Goal: Task Accomplishment & Management: Manage account settings

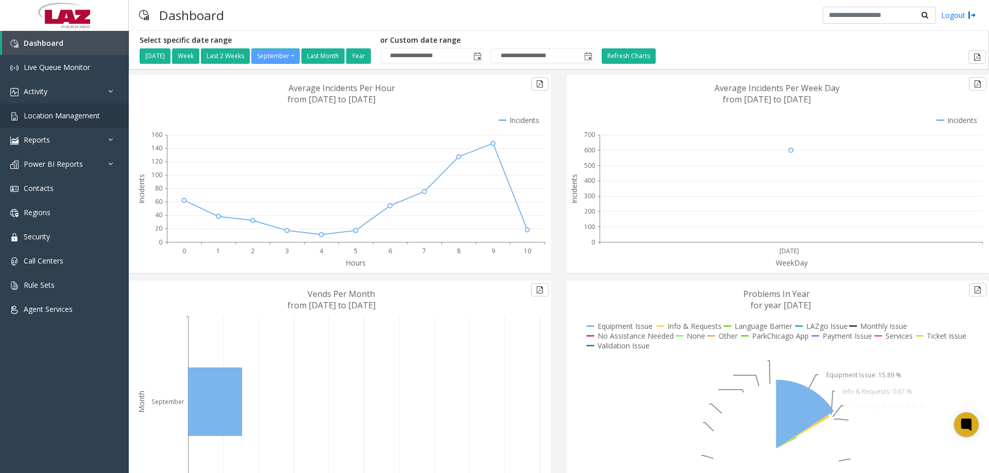
click at [73, 114] on span "Location Management" at bounding box center [62, 116] width 76 height 10
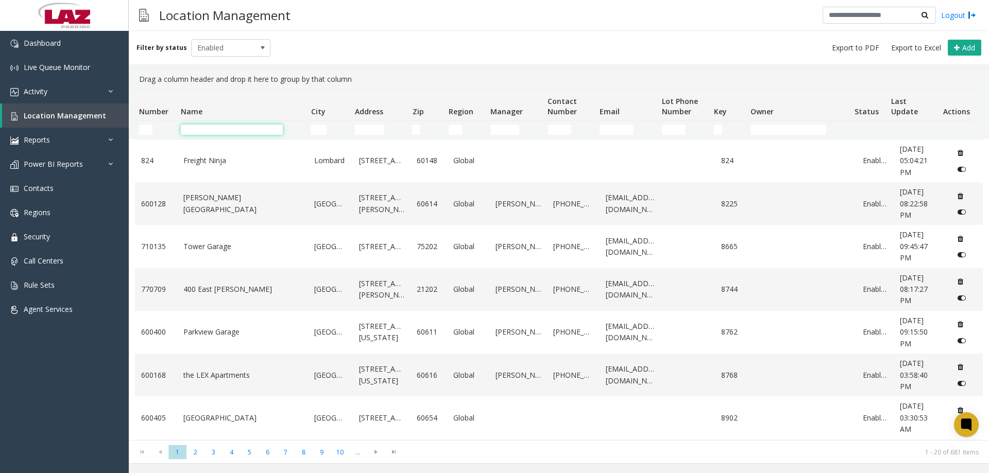
click at [208, 129] on input "Name Filter" at bounding box center [232, 130] width 102 height 10
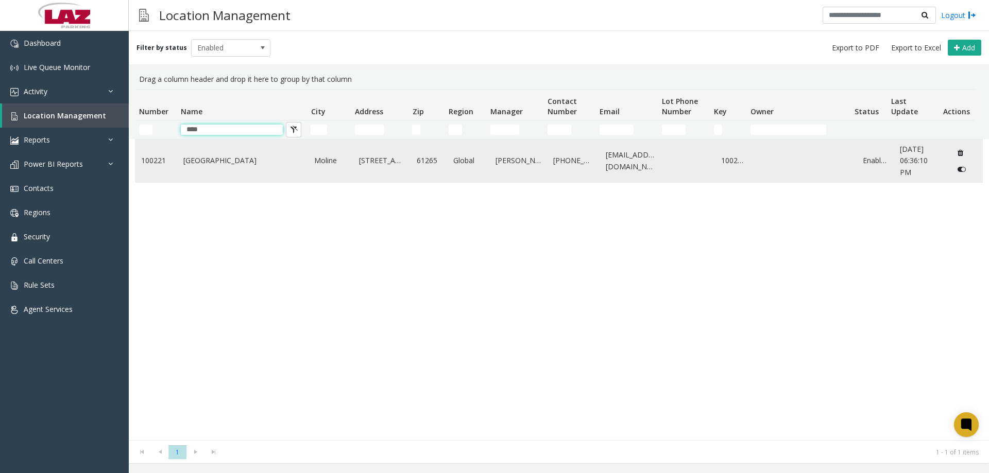
type input "****"
click at [219, 163] on link "Quad City International Airport" at bounding box center [242, 160] width 119 height 11
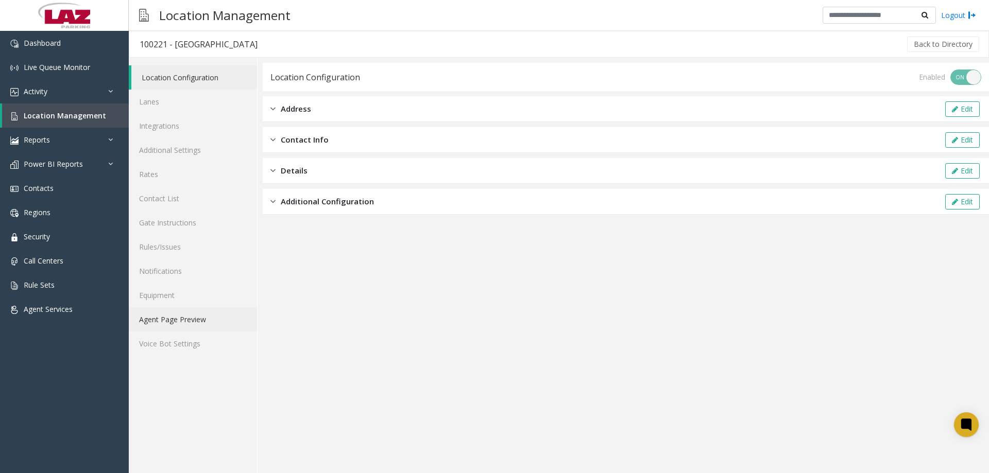
click at [175, 322] on link "Agent Page Preview" at bounding box center [193, 320] width 128 height 24
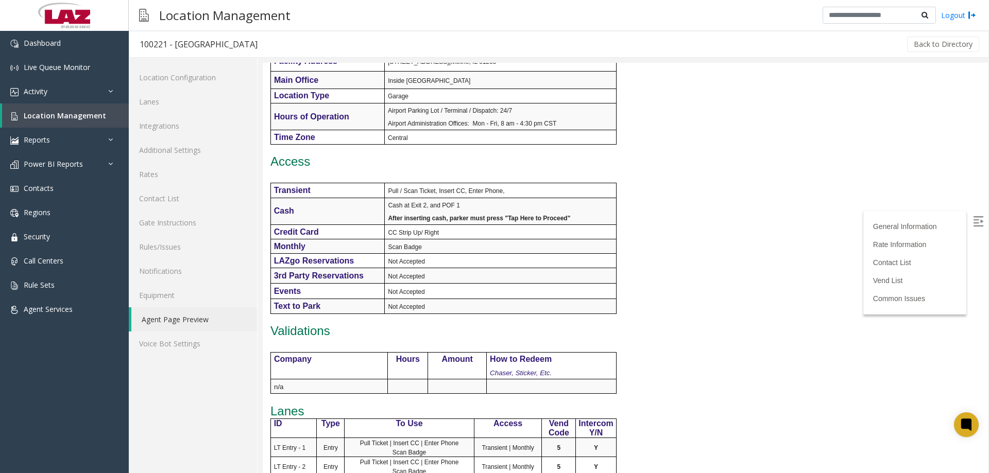
scroll to position [721, 0]
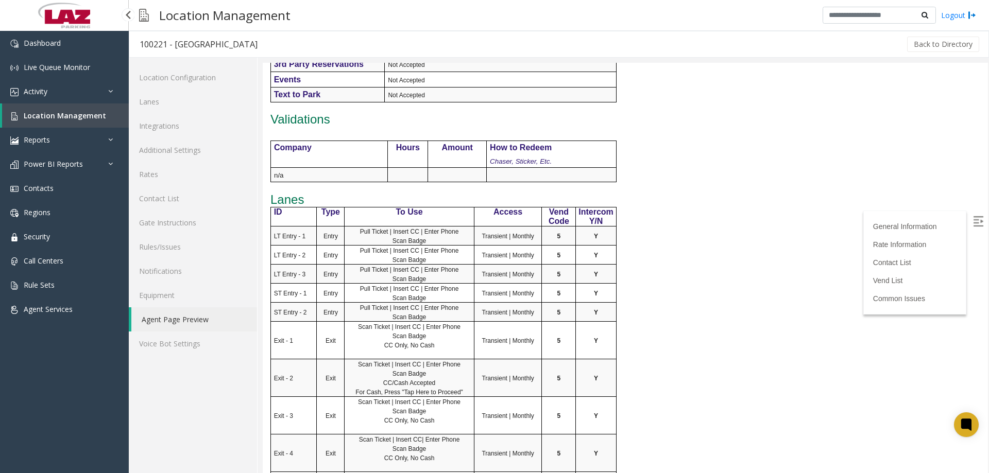
click at [74, 112] on span "Location Management" at bounding box center [65, 116] width 82 height 10
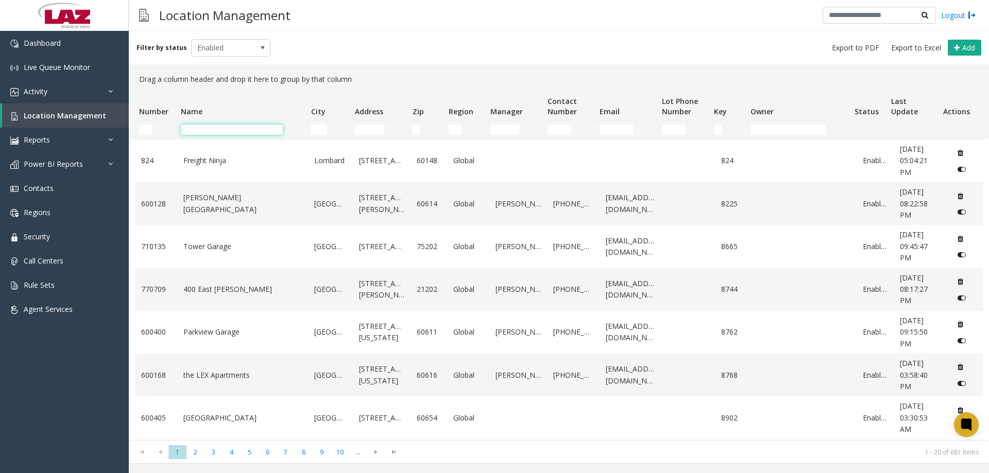
click at [199, 132] on input "Name Filter" at bounding box center [232, 130] width 102 height 10
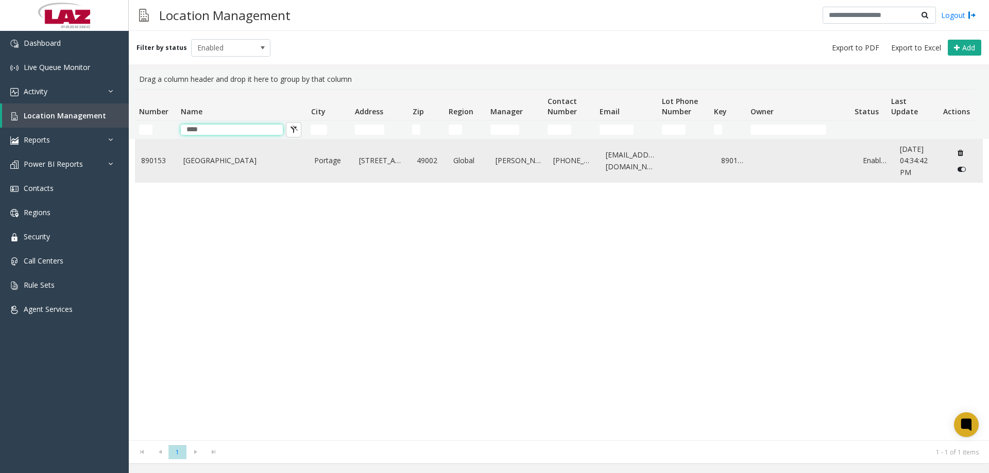
type input "****"
click at [211, 152] on td "Kalamazoo Airport" at bounding box center [242, 161] width 131 height 43
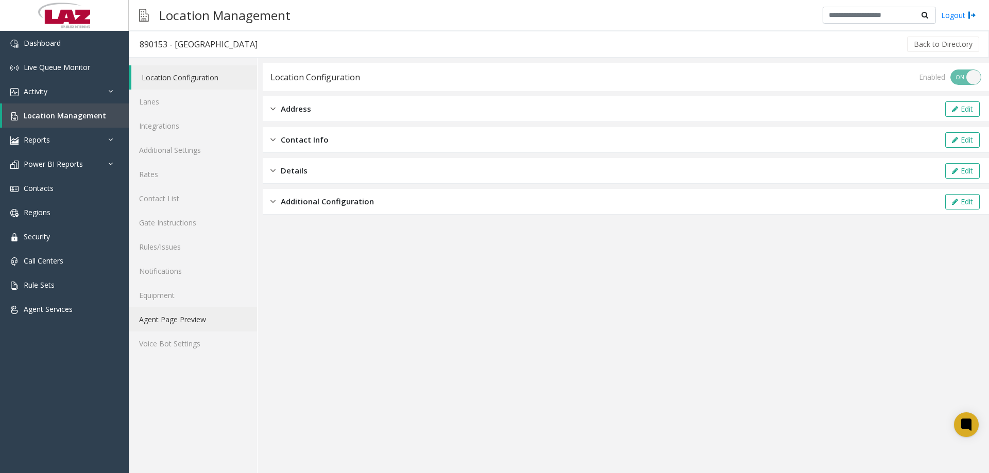
click at [171, 319] on link "Agent Page Preview" at bounding box center [193, 320] width 128 height 24
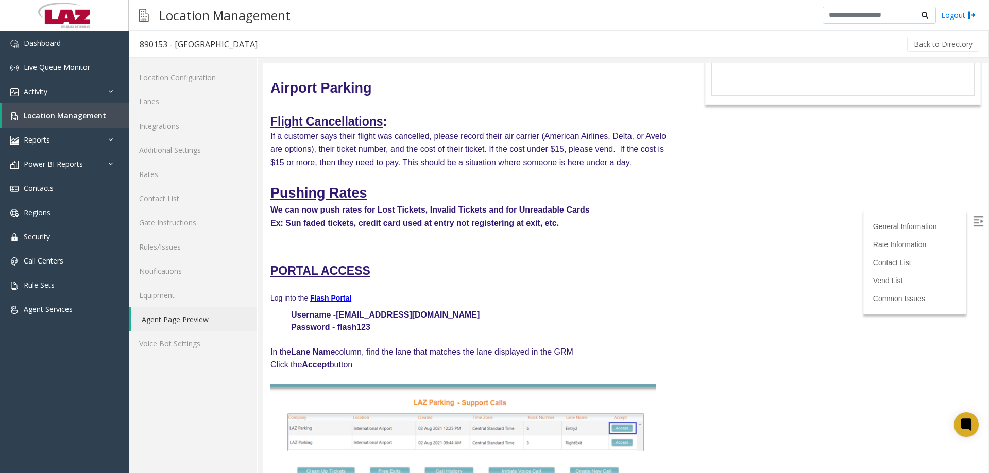
scroll to position [155, 0]
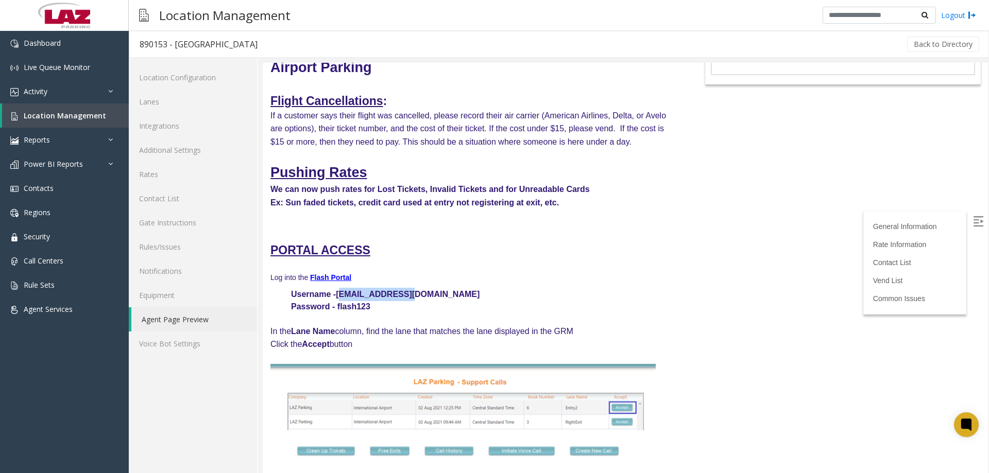
drag, startPoint x: 410, startPoint y: 294, endPoint x: 338, endPoint y: 293, distance: 71.6
click at [338, 293] on p "Username - laz@support.com" at bounding box center [474, 294] width 408 height 13
copy font "laz@support.com"
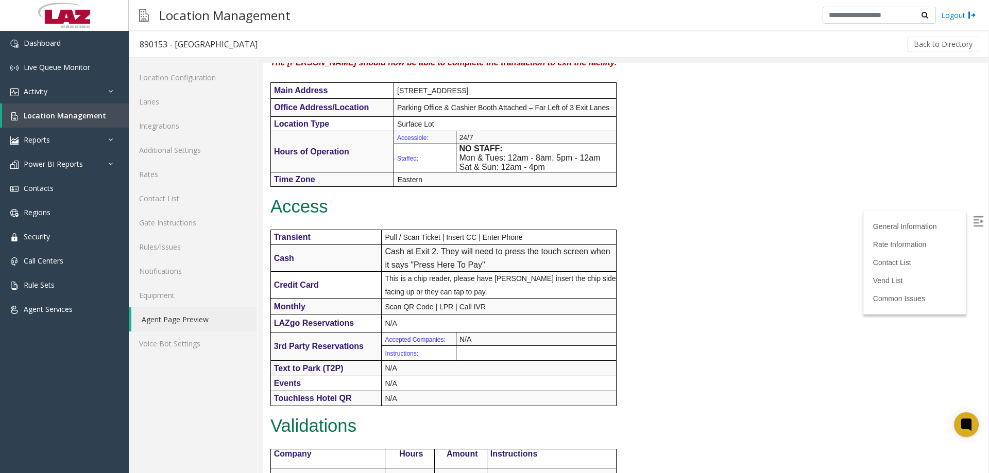
scroll to position [1546, 0]
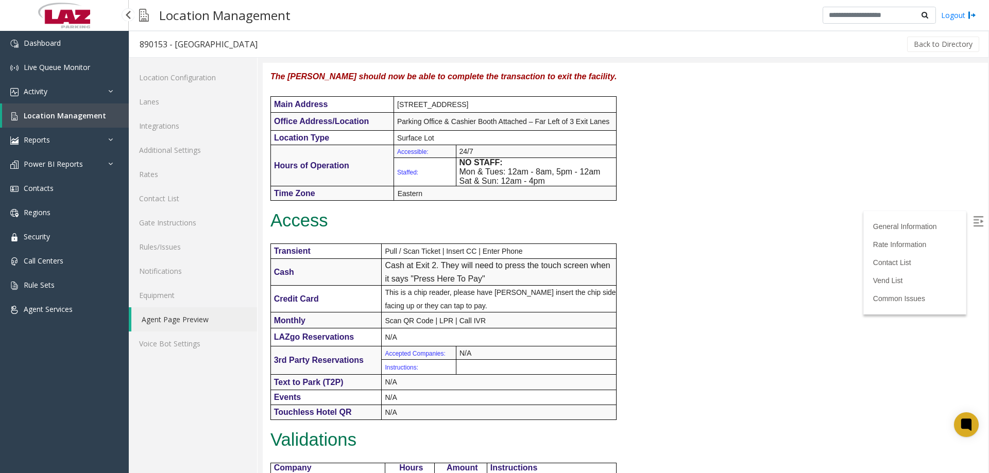
click at [29, 105] on link "Location Management" at bounding box center [65, 116] width 127 height 24
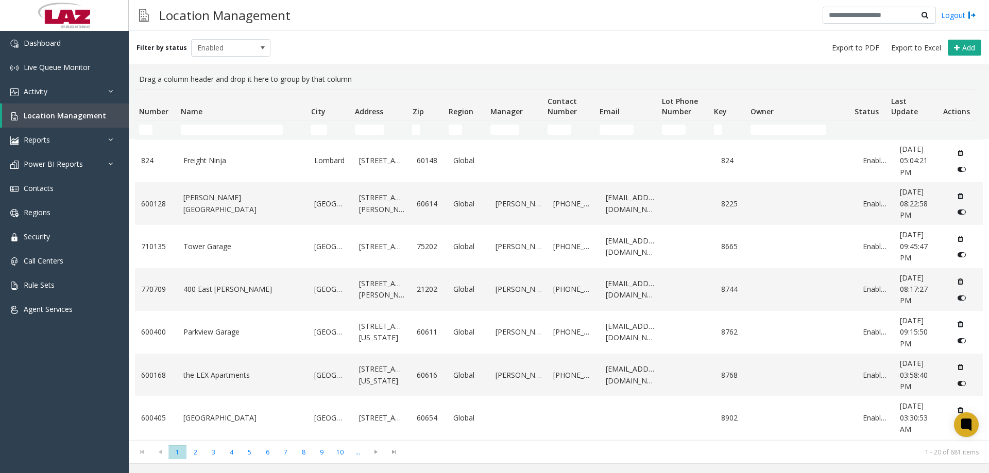
click at [210, 124] on td "Name Filter" at bounding box center [242, 130] width 130 height 19
click at [211, 127] on input "Name Filter" at bounding box center [232, 130] width 102 height 10
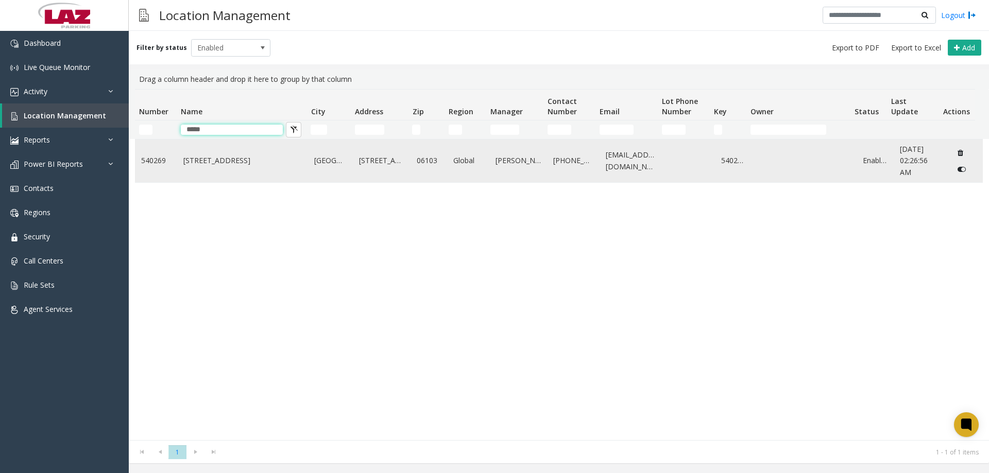
type input "*****"
click at [223, 167] on td "180 Allyn Street" at bounding box center [242, 161] width 131 height 43
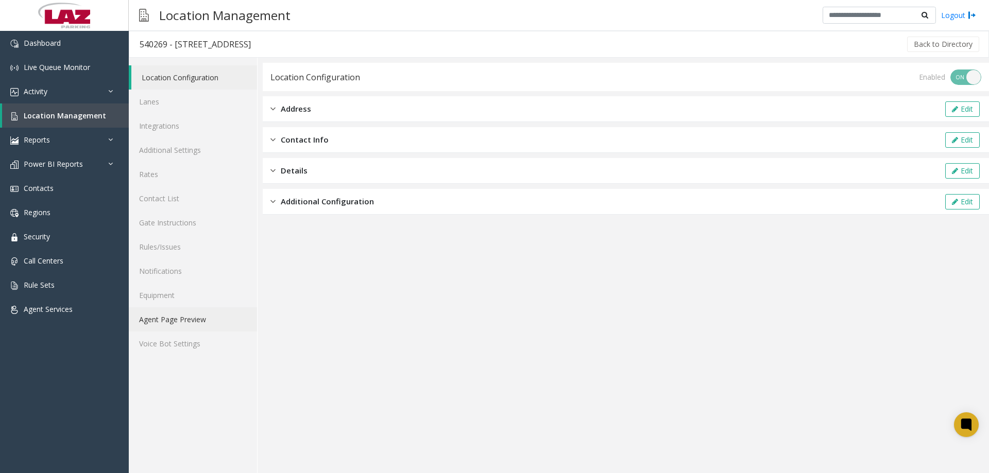
click at [151, 330] on link "Agent Page Preview" at bounding box center [193, 320] width 128 height 24
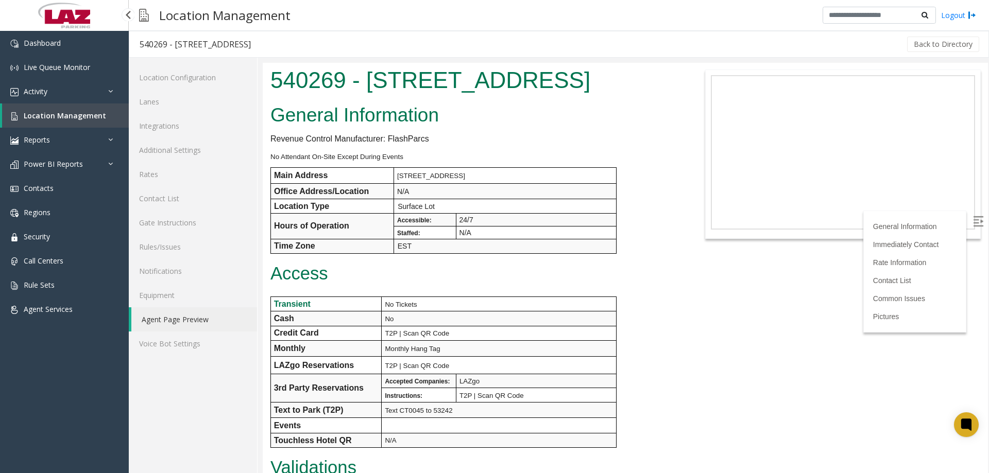
click at [52, 117] on span "Location Management" at bounding box center [65, 116] width 82 height 10
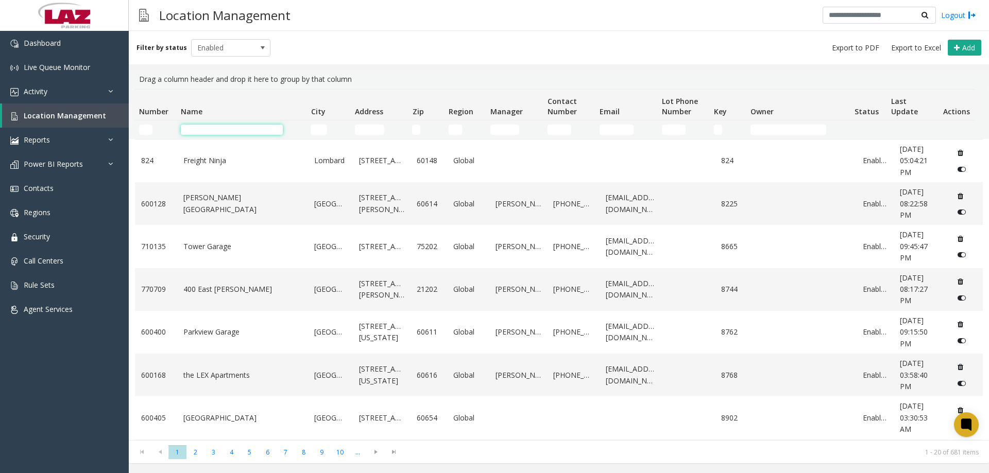
click at [206, 127] on input "Name Filter" at bounding box center [232, 130] width 102 height 10
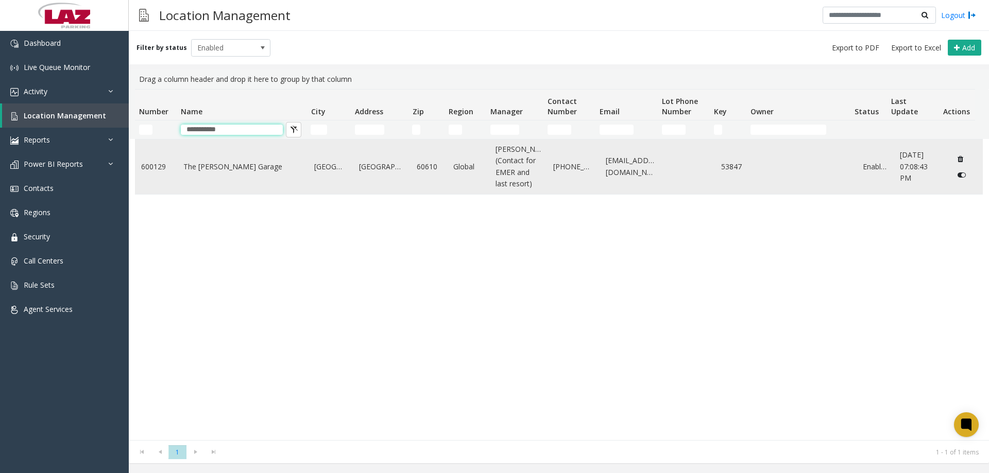
type input "**********"
click at [229, 171] on link "The Sinclair Garage" at bounding box center [242, 166] width 119 height 11
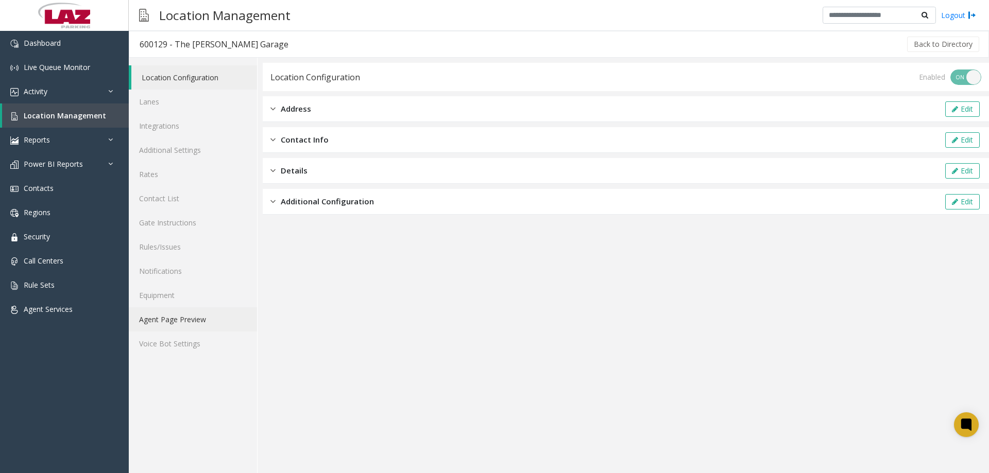
click at [191, 315] on link "Agent Page Preview" at bounding box center [193, 320] width 128 height 24
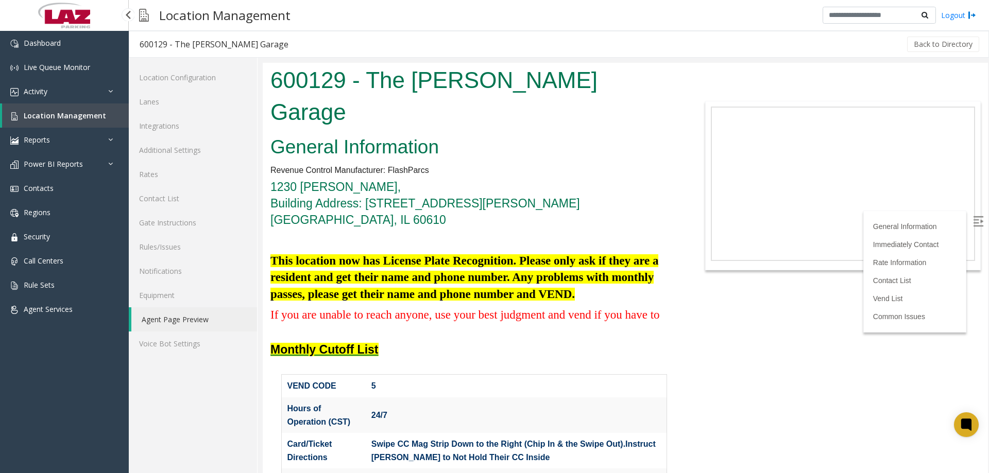
click at [71, 117] on span "Location Management" at bounding box center [65, 116] width 82 height 10
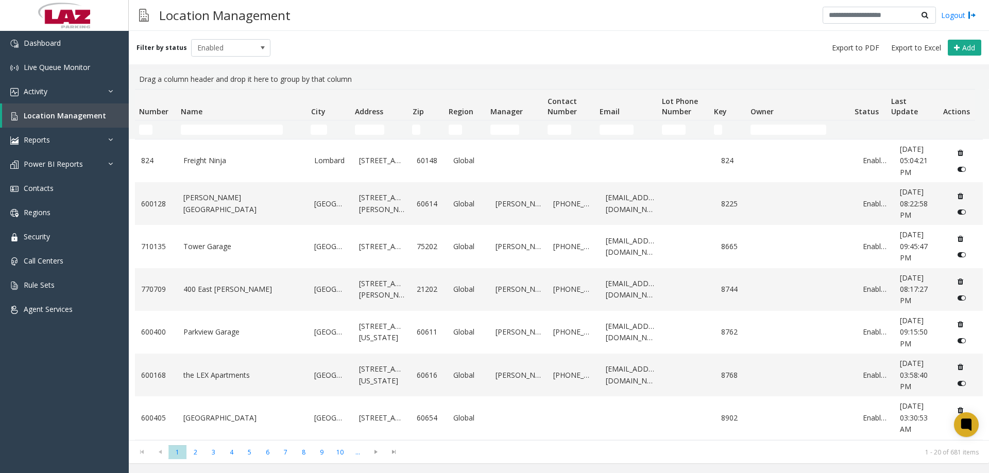
click at [243, 125] on td "Name Filter" at bounding box center [242, 130] width 130 height 19
click at [245, 129] on input "Name Filter" at bounding box center [232, 130] width 102 height 10
click at [264, 125] on input "Name Filter" at bounding box center [232, 130] width 102 height 10
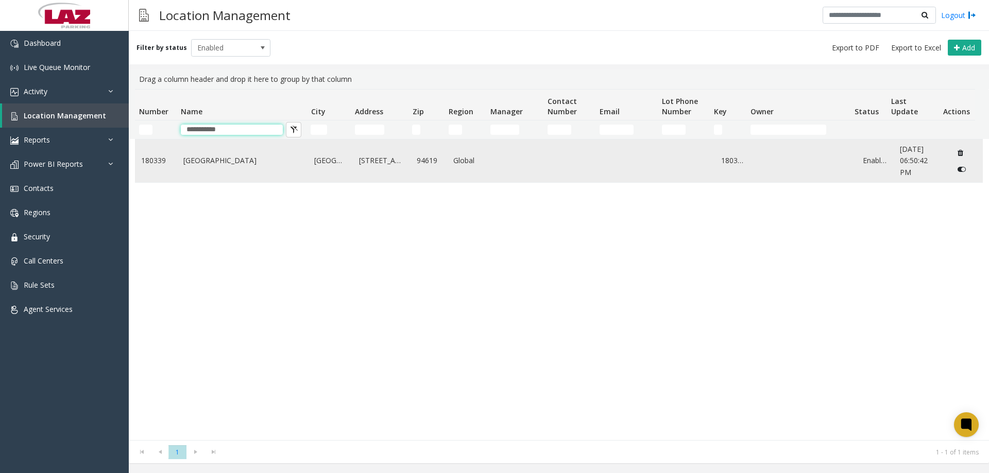
type input "**********"
click at [267, 174] on td "Northeastern University Oakland" at bounding box center [242, 161] width 131 height 43
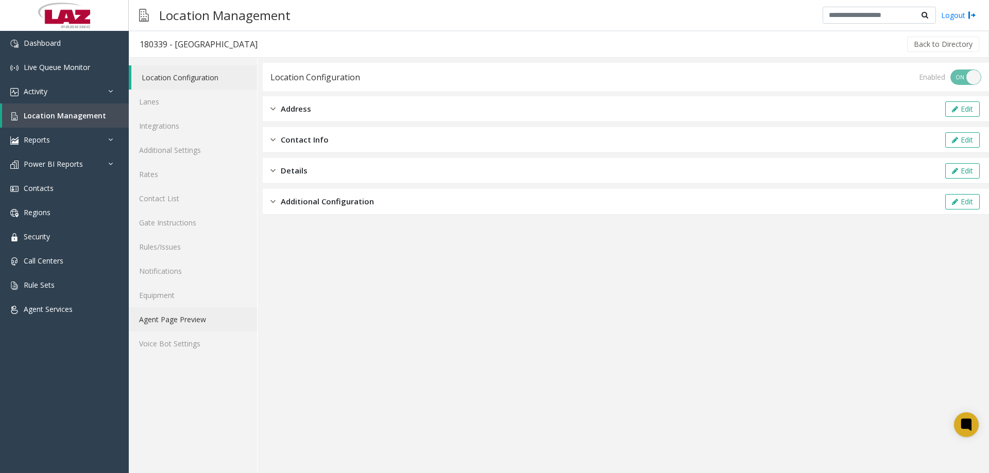
click at [158, 321] on link "Agent Page Preview" at bounding box center [193, 320] width 128 height 24
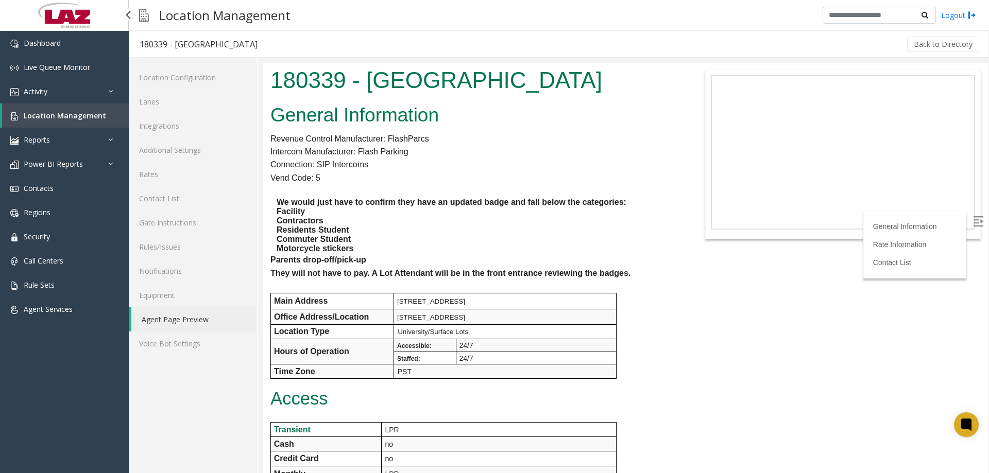
click at [36, 114] on span "Location Management" at bounding box center [65, 116] width 82 height 10
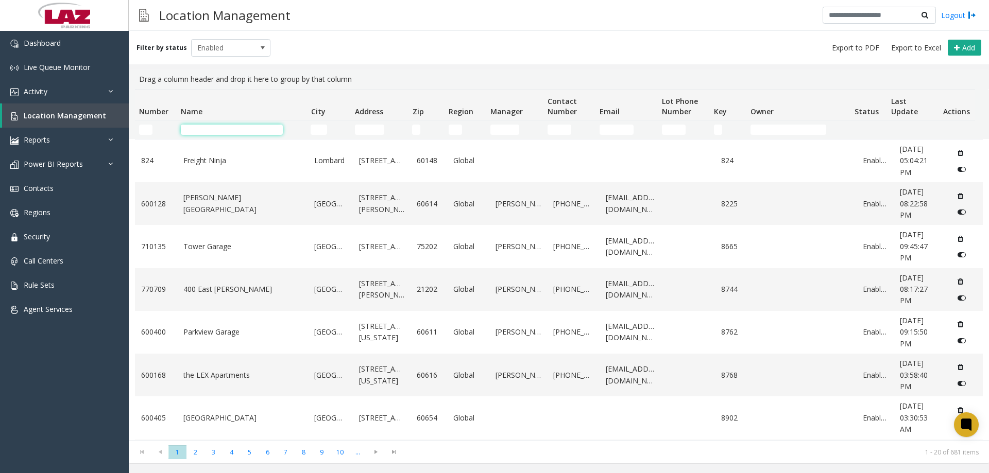
click at [220, 134] on input "Name Filter" at bounding box center [232, 130] width 102 height 10
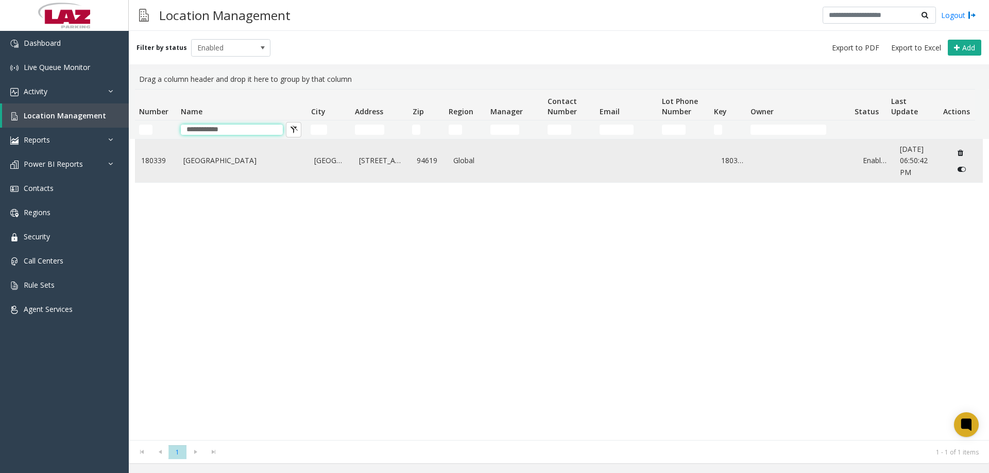
type input "**********"
click at [224, 166] on link "Northeastern University Oakland" at bounding box center [242, 160] width 119 height 11
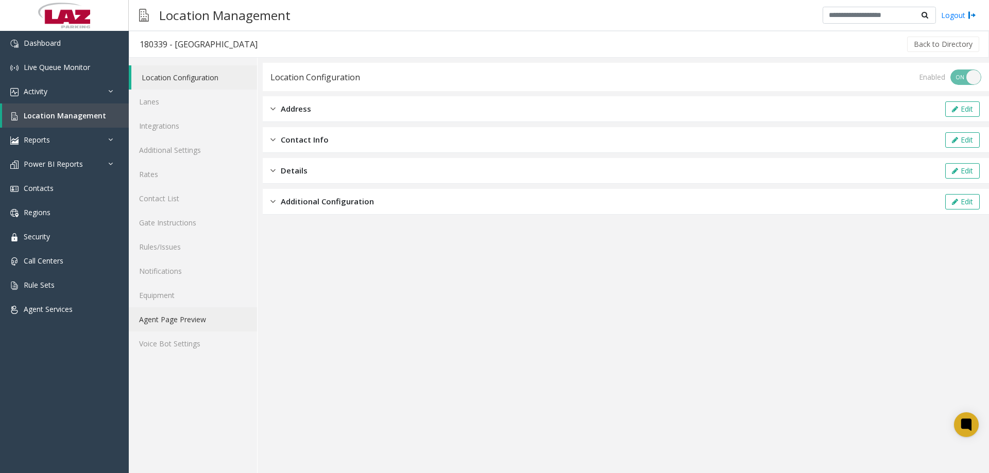
click at [194, 321] on link "Agent Page Preview" at bounding box center [193, 320] width 128 height 24
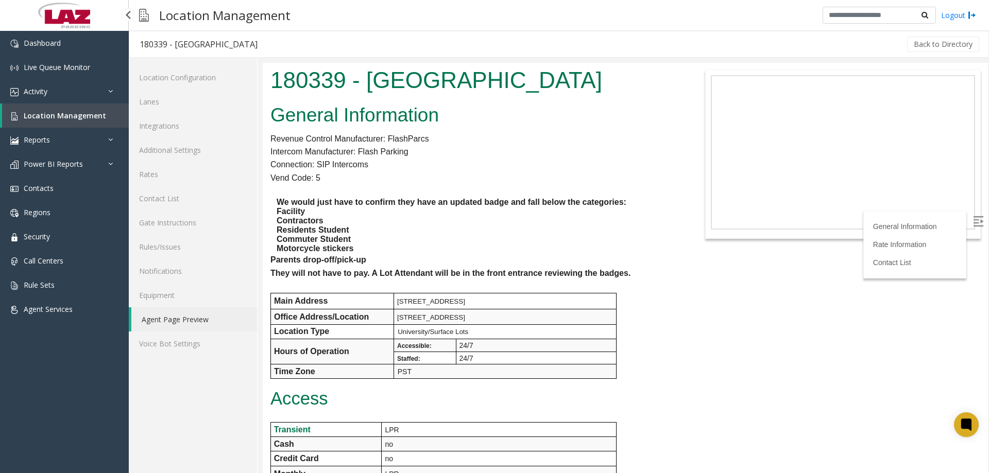
click at [32, 115] on span "Location Management" at bounding box center [65, 116] width 82 height 10
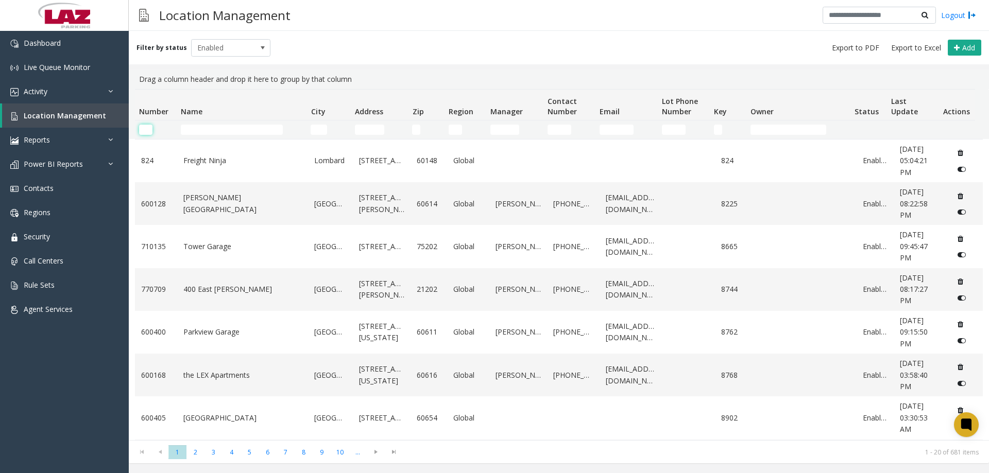
click at [146, 130] on input "Number Filter" at bounding box center [145, 130] width 13 height 10
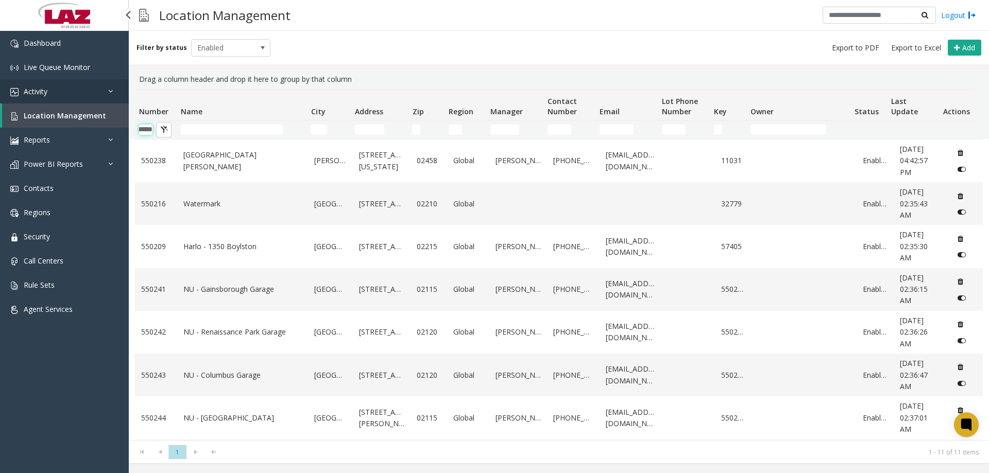
scroll to position [0, 17]
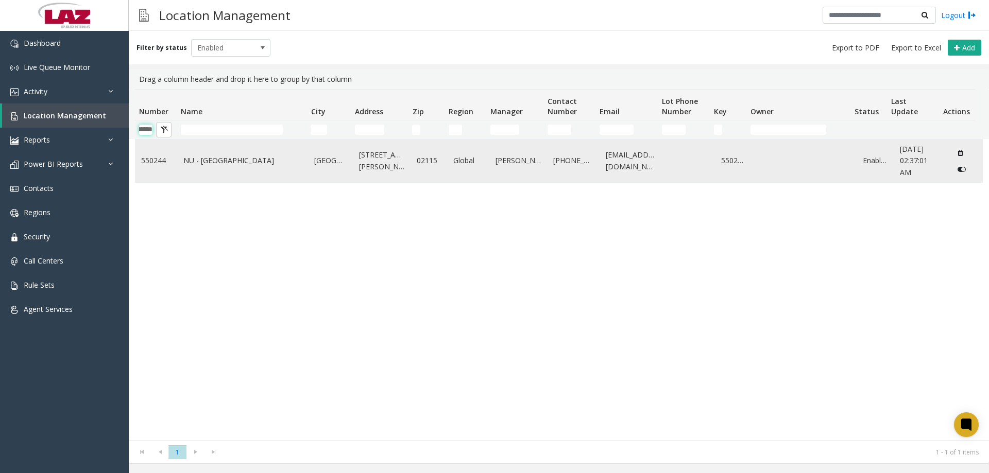
type input "******"
click at [232, 158] on link "NU - West Village Garage" at bounding box center [242, 160] width 119 height 11
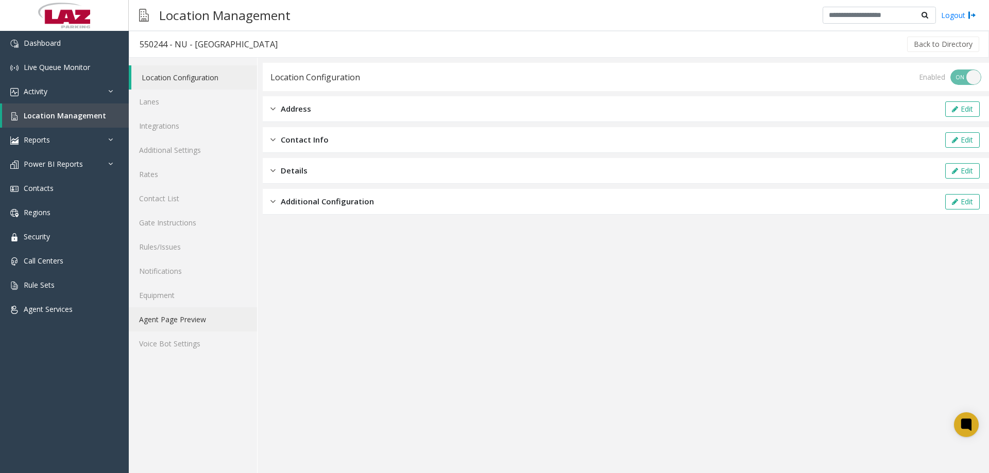
click at [180, 321] on link "Agent Page Preview" at bounding box center [193, 320] width 128 height 24
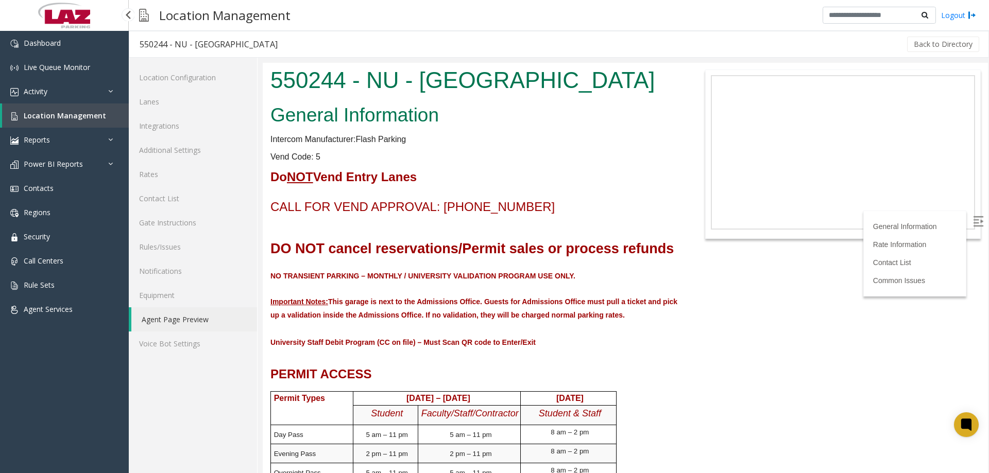
click at [75, 117] on span "Location Management" at bounding box center [65, 116] width 82 height 10
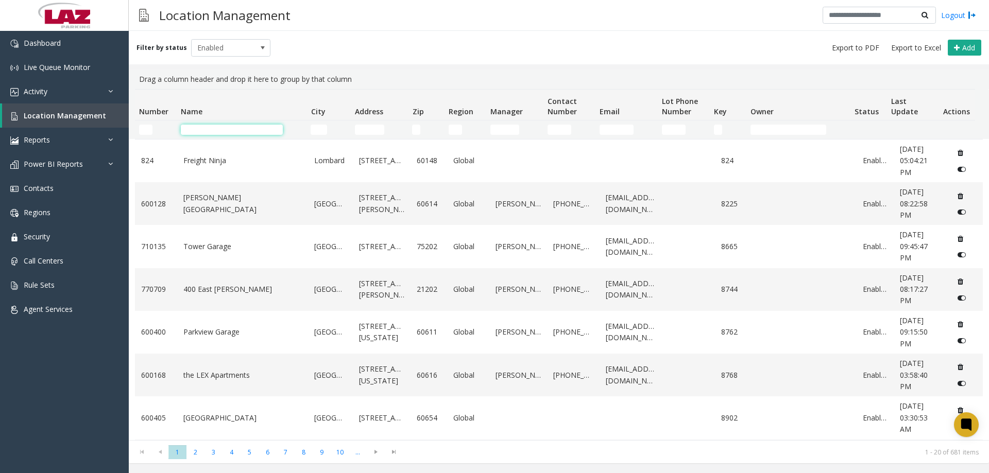
click at [217, 128] on input "Name Filter" at bounding box center [232, 130] width 102 height 10
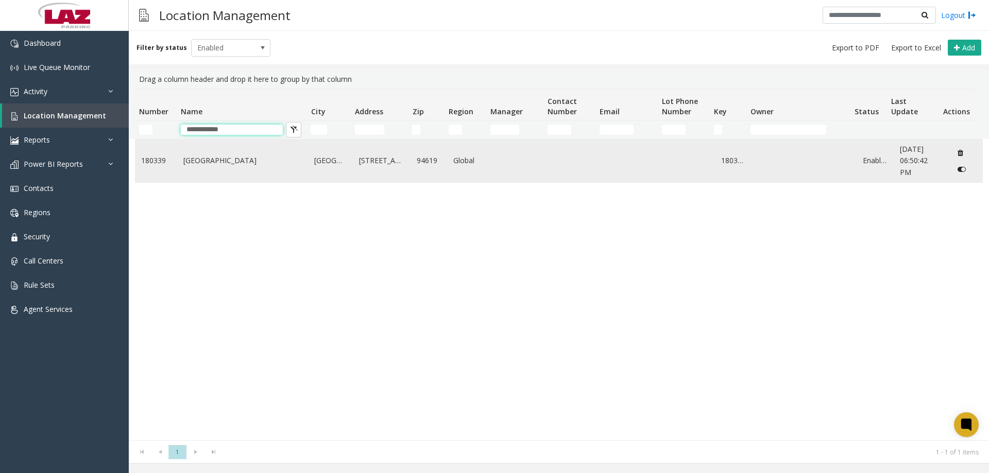
type input "**********"
click at [232, 162] on link "Northeastern University Oakland" at bounding box center [242, 160] width 119 height 11
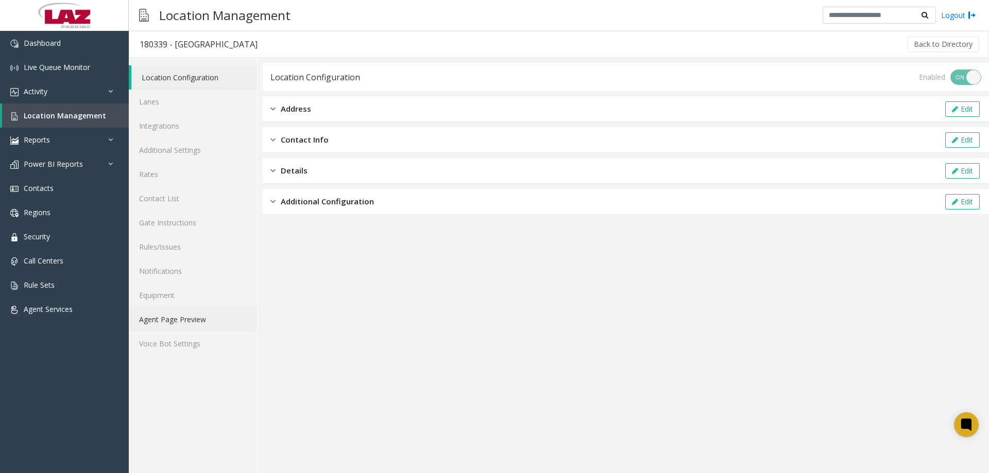
click at [196, 318] on link "Agent Page Preview" at bounding box center [193, 320] width 128 height 24
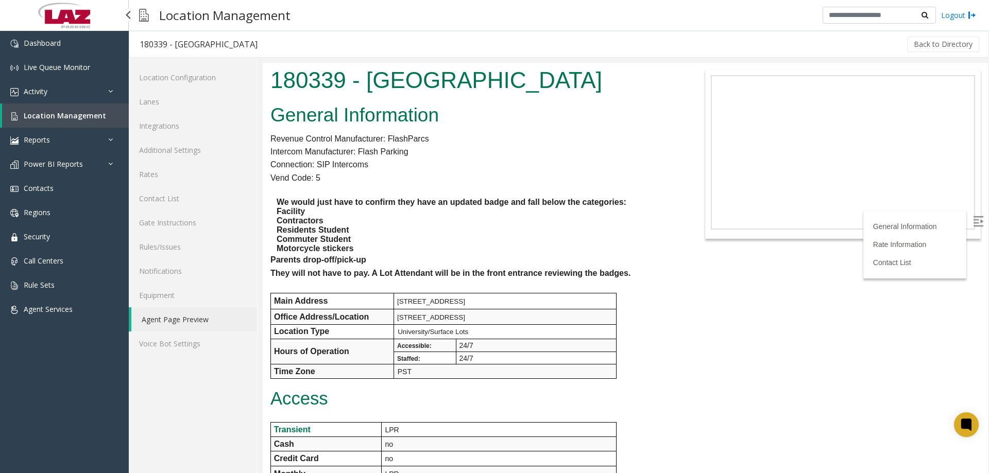
click at [77, 112] on span "Location Management" at bounding box center [65, 116] width 82 height 10
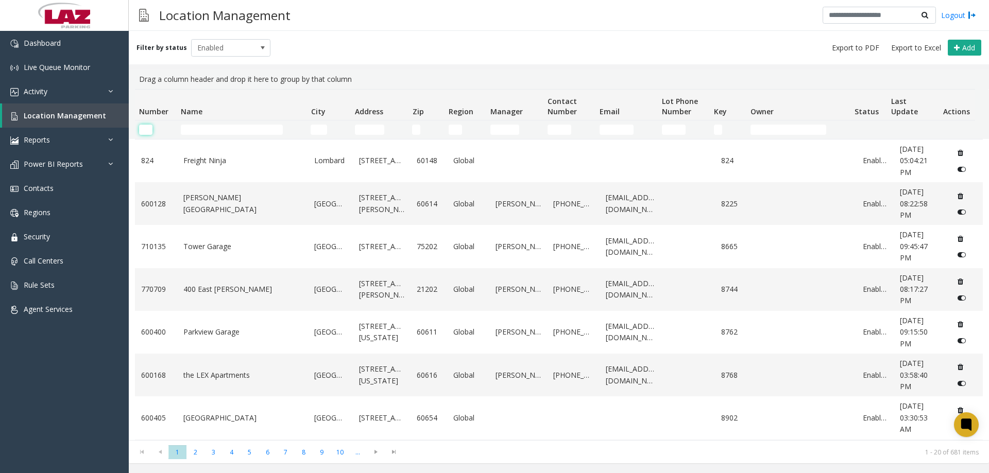
click at [145, 128] on input "Number Filter" at bounding box center [145, 130] width 13 height 10
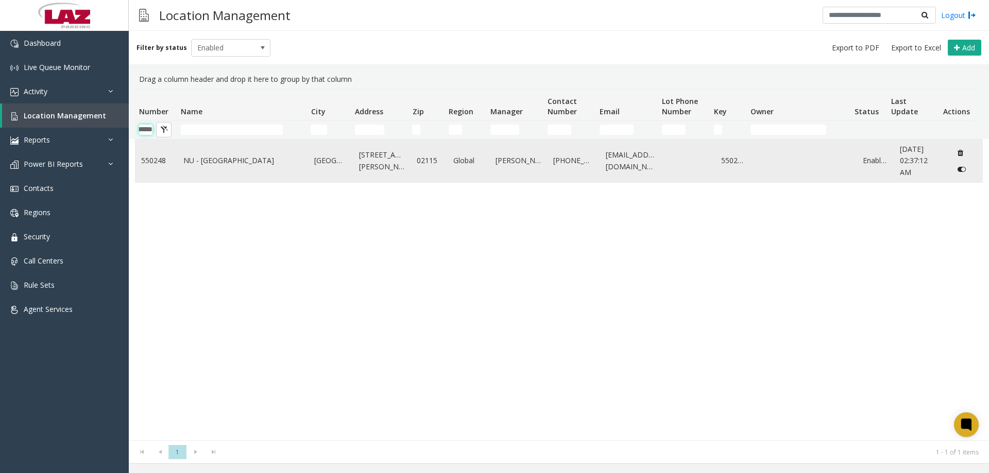
type input "******"
click at [179, 161] on td "NU - North Lot" at bounding box center [242, 161] width 131 height 43
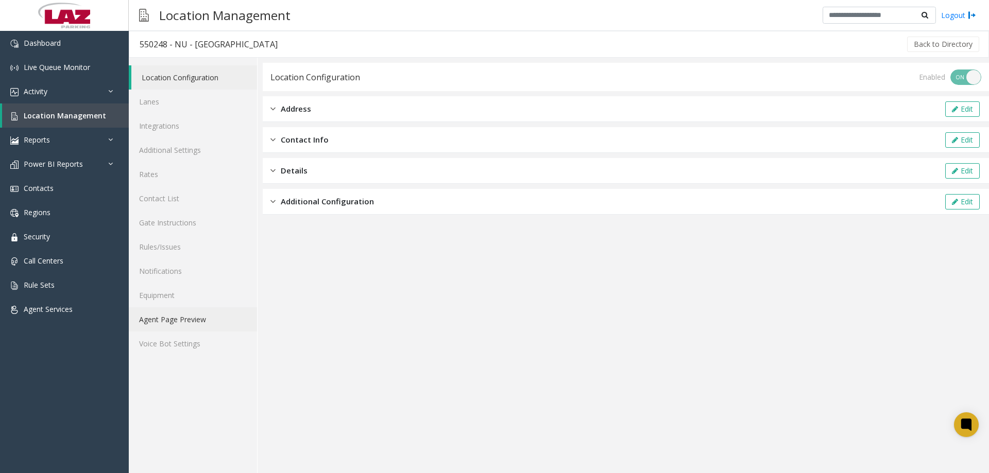
click at [206, 321] on link "Agent Page Preview" at bounding box center [193, 320] width 128 height 24
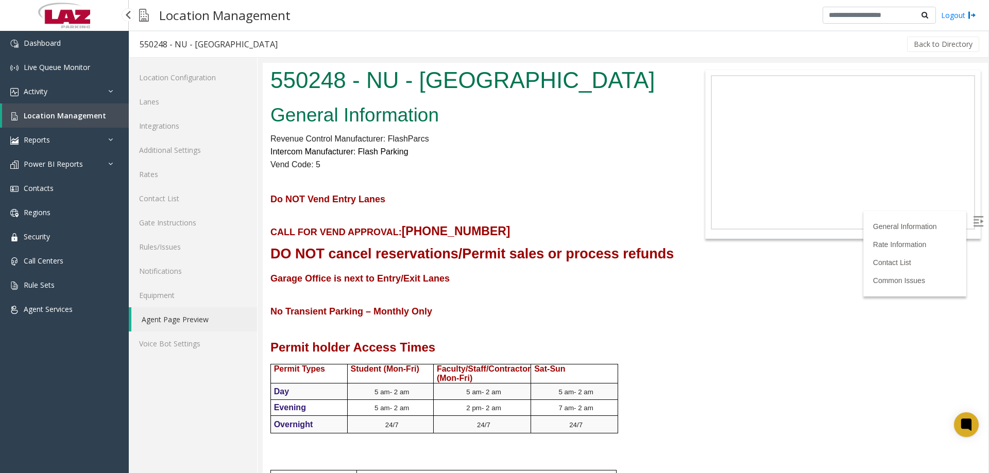
click at [52, 123] on link "Location Management" at bounding box center [65, 116] width 127 height 24
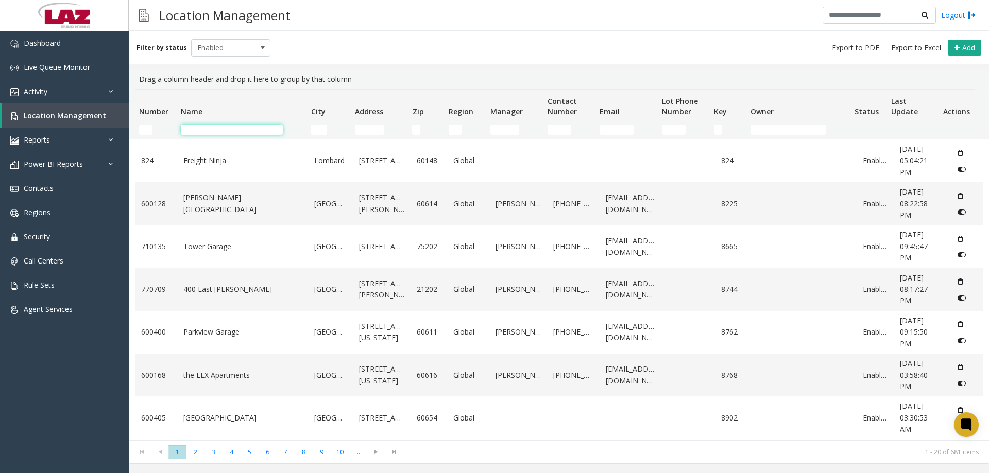
click at [213, 129] on input "Name Filter" at bounding box center [232, 130] width 102 height 10
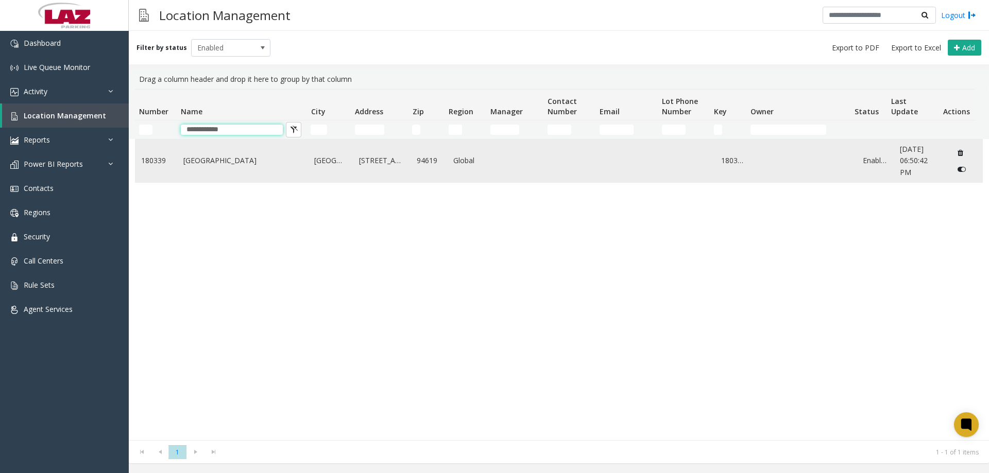
type input "**********"
click at [229, 159] on link "Northeastern University Oakland" at bounding box center [242, 160] width 119 height 11
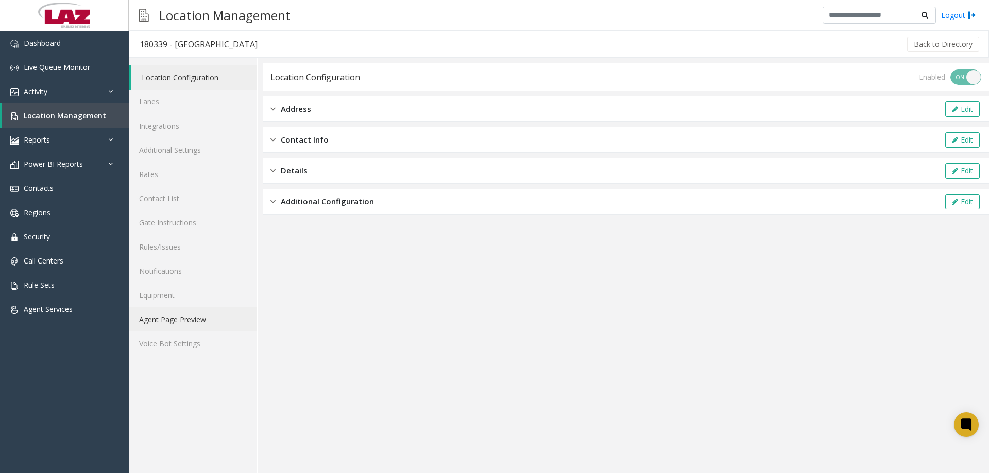
click at [183, 322] on link "Agent Page Preview" at bounding box center [193, 320] width 128 height 24
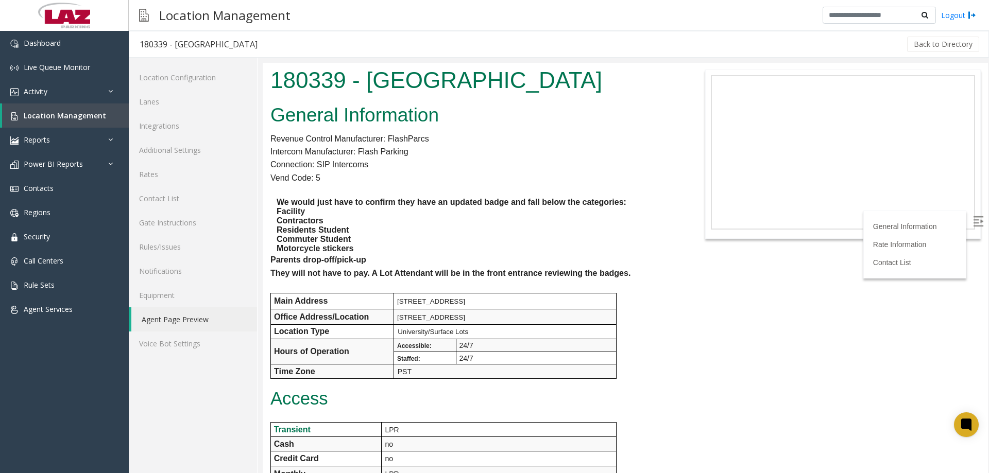
drag, startPoint x: 357, startPoint y: 117, endPoint x: 275, endPoint y: 74, distance: 92.4
click at [275, 74] on h1 "180339 - Northeastern University Oakland" at bounding box center [474, 80] width 408 height 32
click at [74, 111] on span "Location Management" at bounding box center [65, 116] width 82 height 10
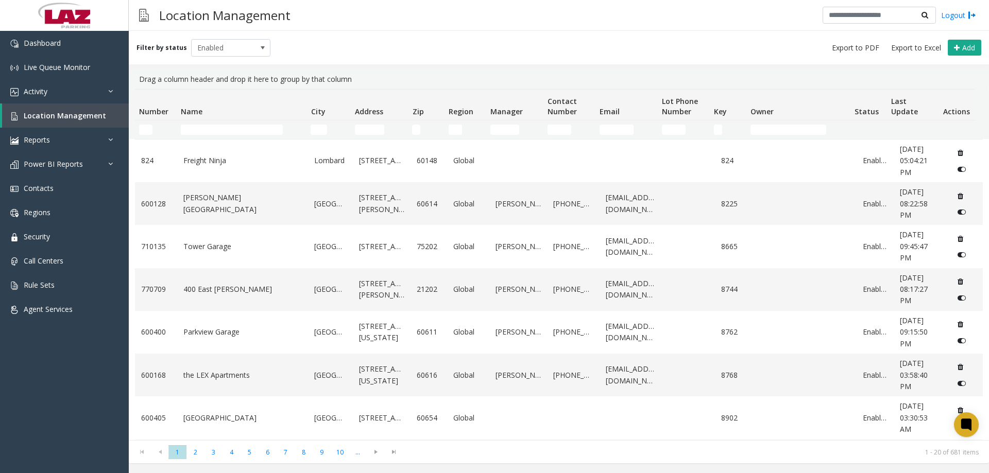
click at [148, 131] on kendo-grid-filter-wrapper-cell "Number Filter" at bounding box center [155, 130] width 33 height 10
click at [147, 130] on input "Number Filter" at bounding box center [145, 130] width 13 height 10
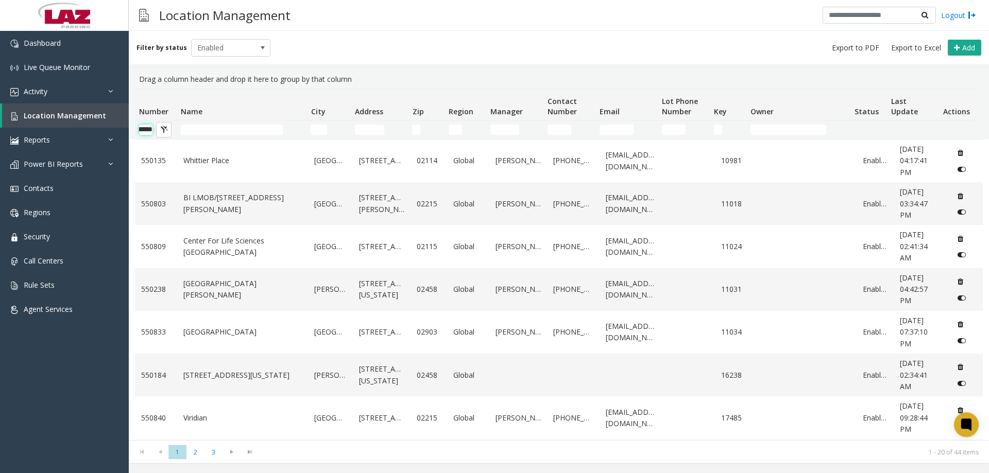
scroll to position [0, 17]
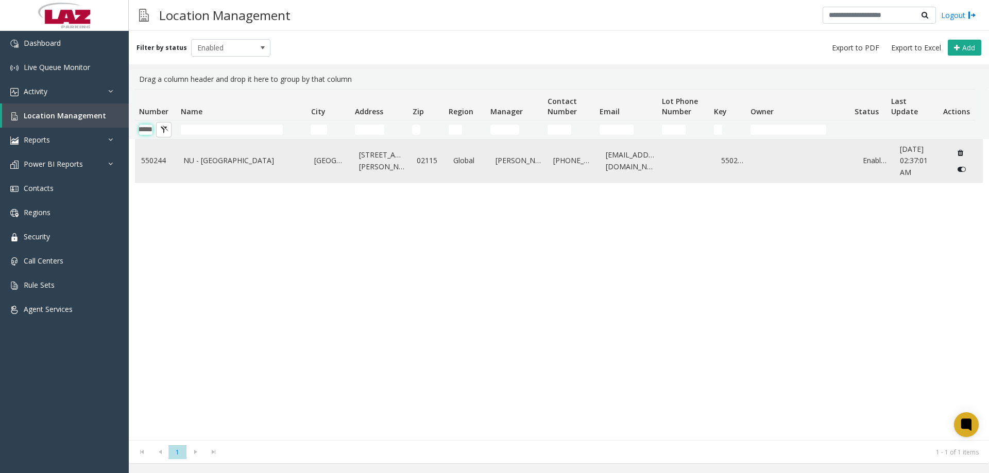
type input "******"
click at [159, 161] on link "550244" at bounding box center [156, 160] width 30 height 11
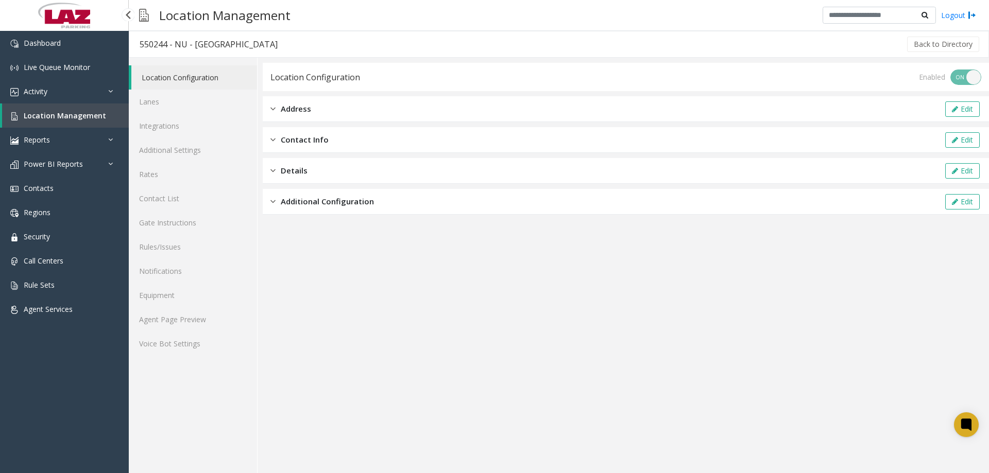
click at [43, 113] on span "Location Management" at bounding box center [65, 116] width 82 height 10
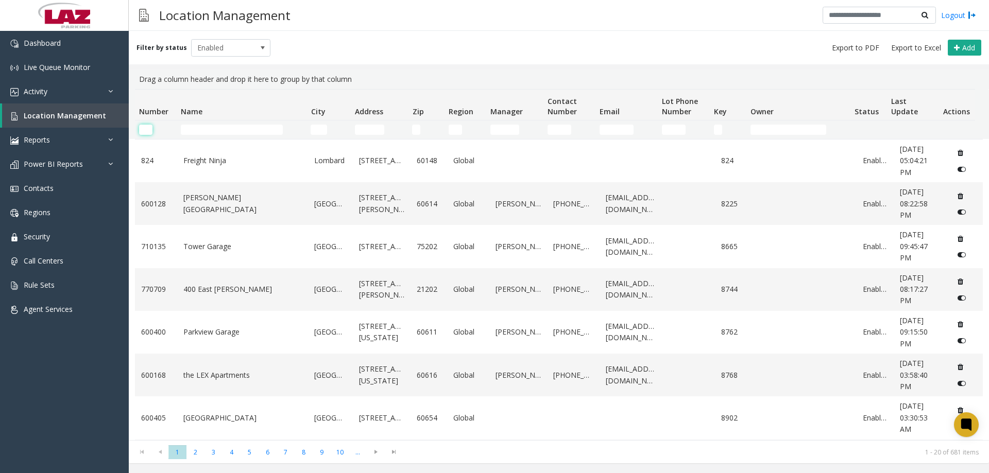
click at [145, 132] on input "Number Filter" at bounding box center [145, 130] width 13 height 10
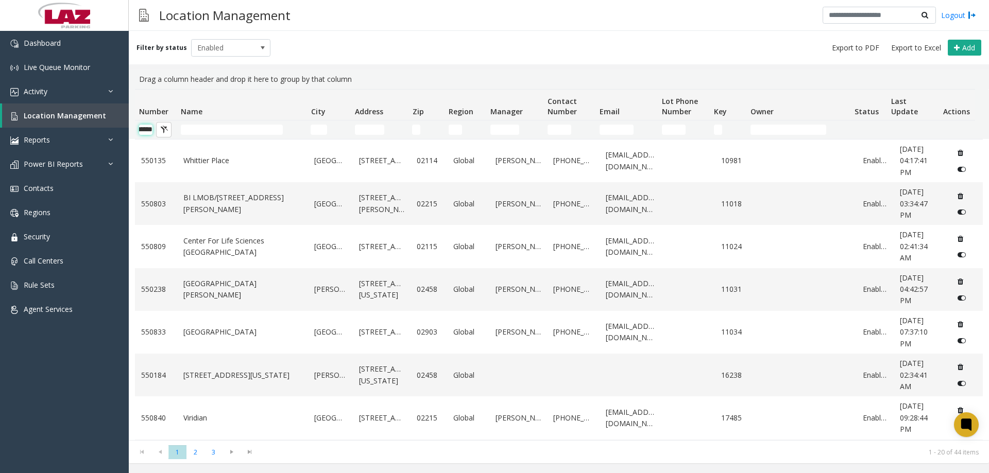
scroll to position [0, 17]
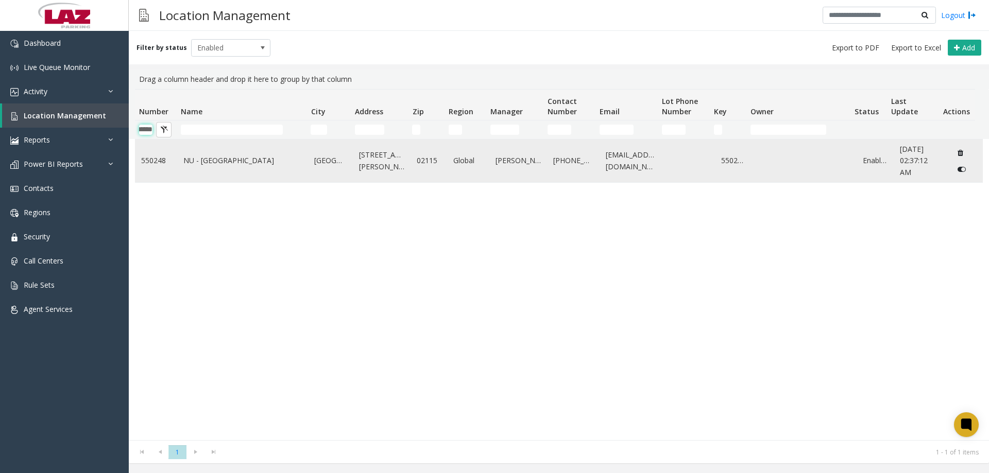
type input "******"
click at [156, 165] on link "550248" at bounding box center [156, 160] width 30 height 11
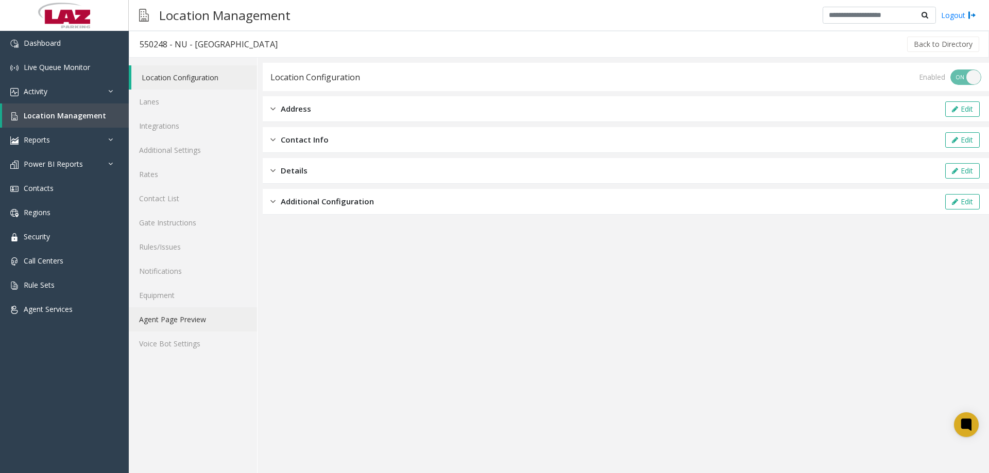
click at [173, 311] on link "Agent Page Preview" at bounding box center [193, 320] width 128 height 24
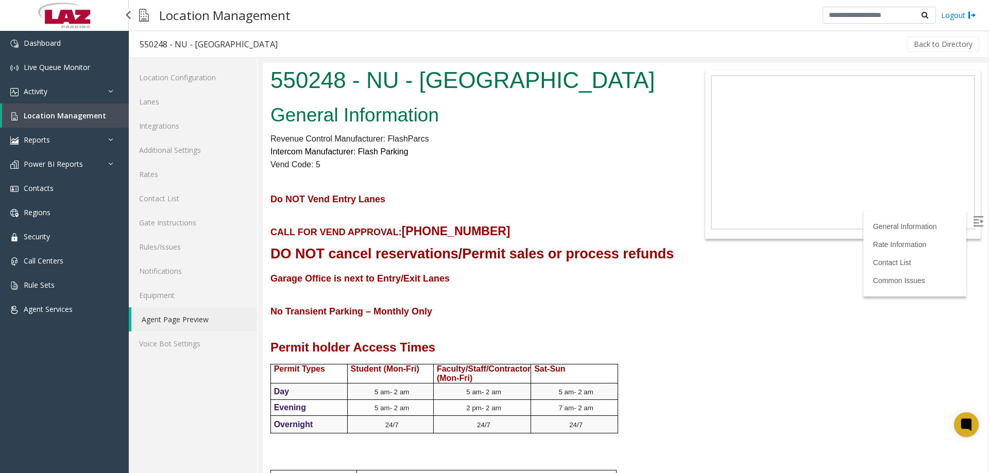
click at [67, 125] on link "Location Management" at bounding box center [65, 116] width 127 height 24
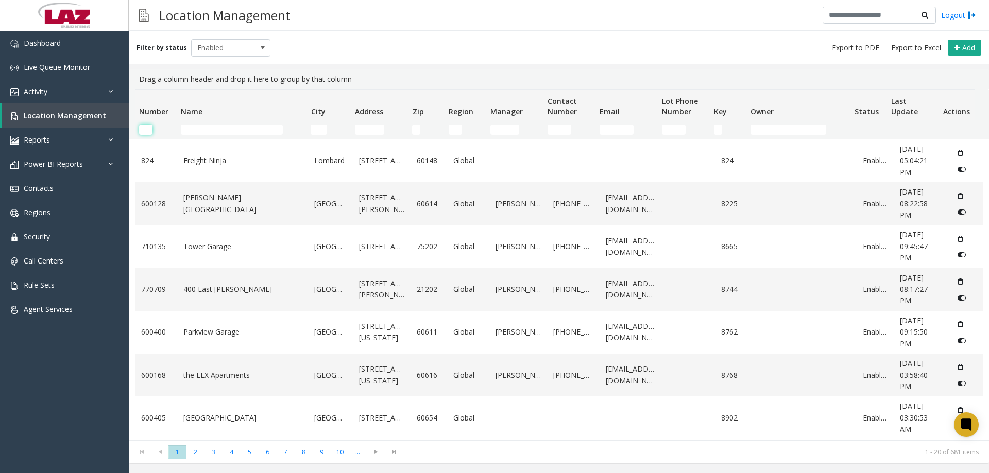
click at [149, 126] on input "Number Filter" at bounding box center [145, 130] width 13 height 10
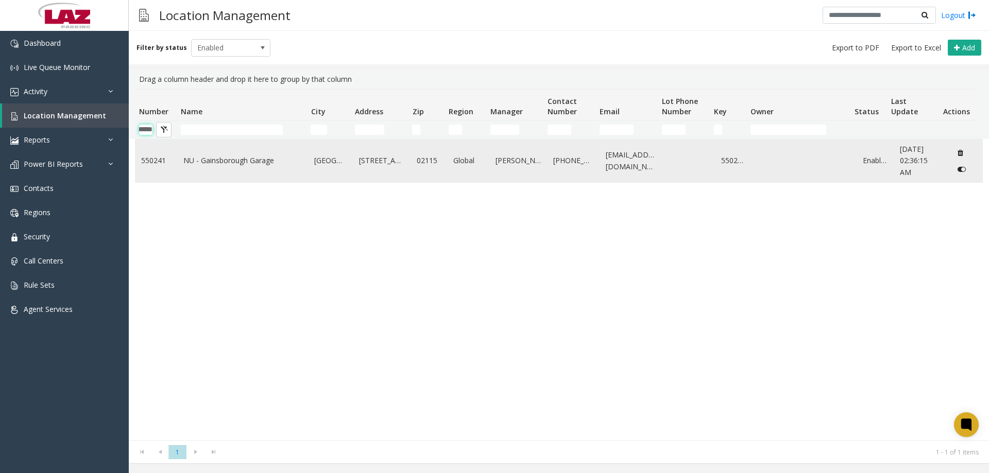
type input "******"
click at [222, 162] on link "NU - Gainsborough Garage" at bounding box center [242, 160] width 119 height 11
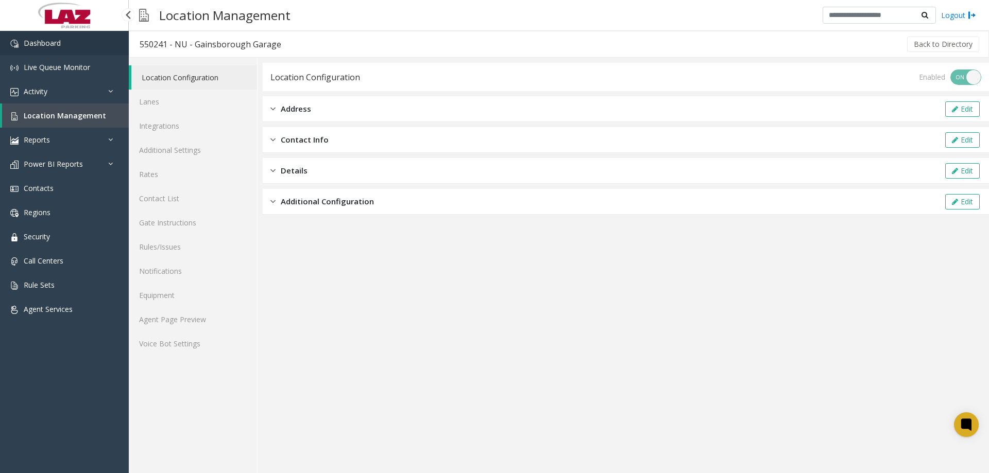
click at [19, 45] on link "Dashboard" at bounding box center [64, 43] width 129 height 24
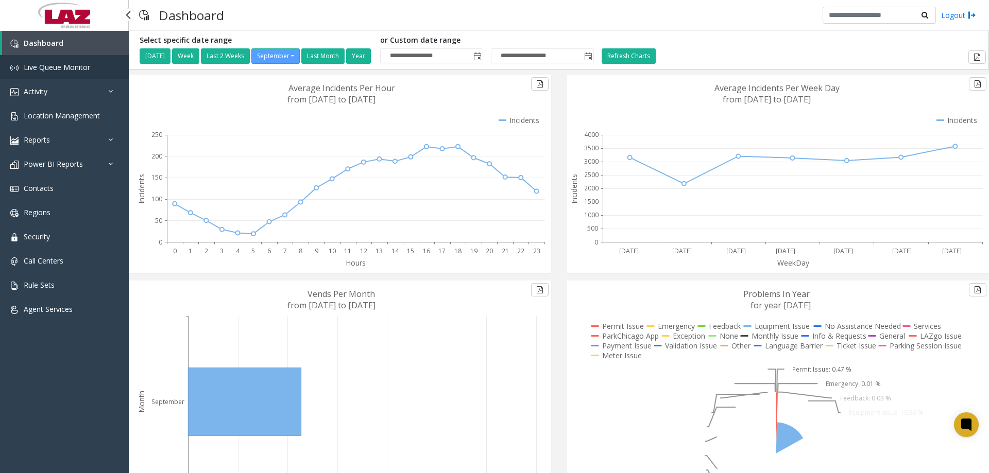
click at [61, 66] on span "Live Queue Monitor" at bounding box center [57, 67] width 66 height 10
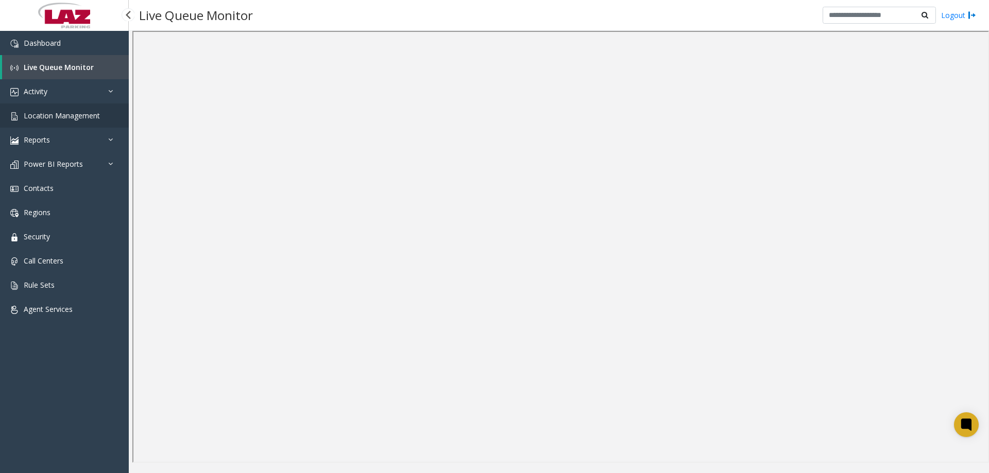
click at [64, 116] on span "Location Management" at bounding box center [62, 116] width 76 height 10
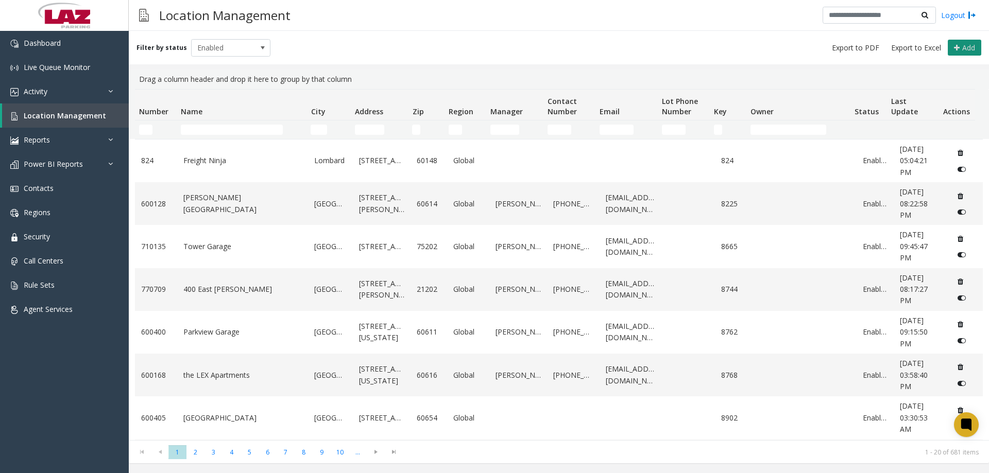
click at [966, 50] on span "Add" at bounding box center [968, 48] width 13 height 10
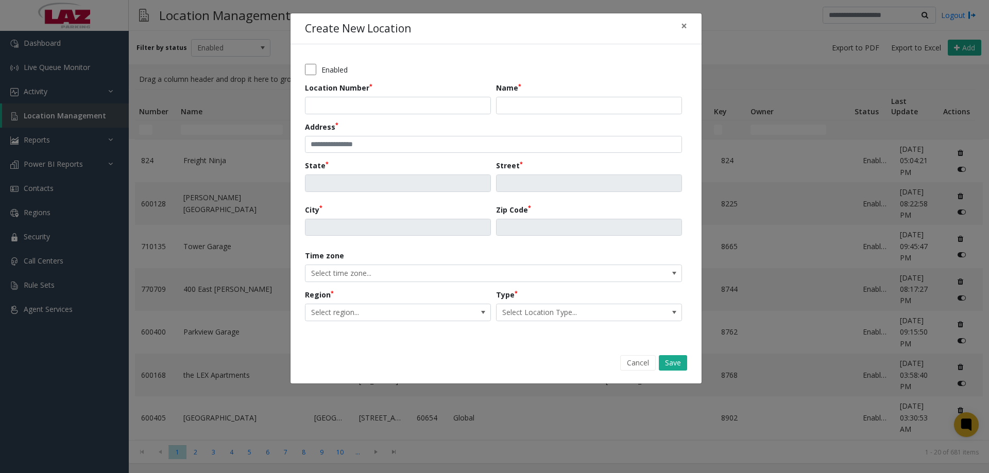
click at [327, 74] on label "Enabled" at bounding box center [334, 69] width 26 height 11
click at [322, 95] on div "Location Number" at bounding box center [400, 98] width 191 height 32
click at [325, 101] on input "Location Number" at bounding box center [398, 106] width 186 height 18
type input "******"
click at [534, 111] on input "Name" at bounding box center [589, 106] width 186 height 18
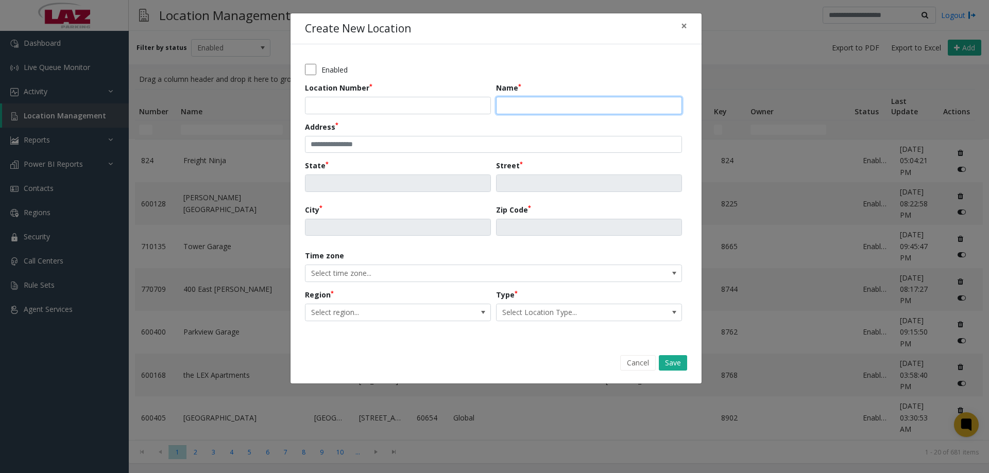
paste input "**********"
type input "**********"
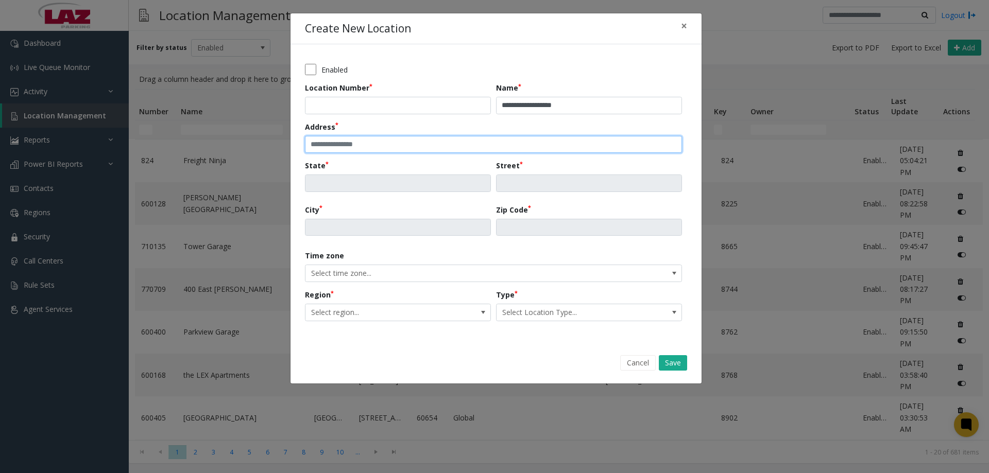
click at [445, 145] on input "text" at bounding box center [493, 145] width 377 height 18
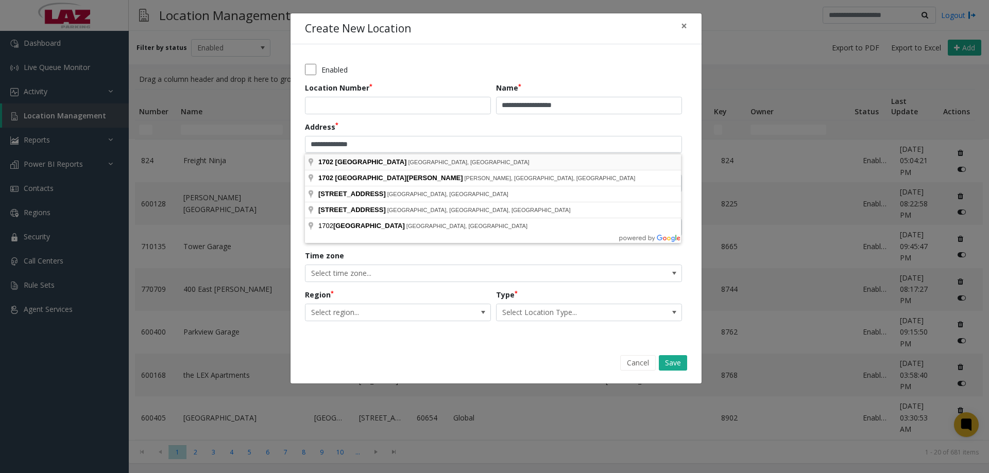
type input "**********"
type input "**"
type input "**********"
type input "*******"
type input "*****"
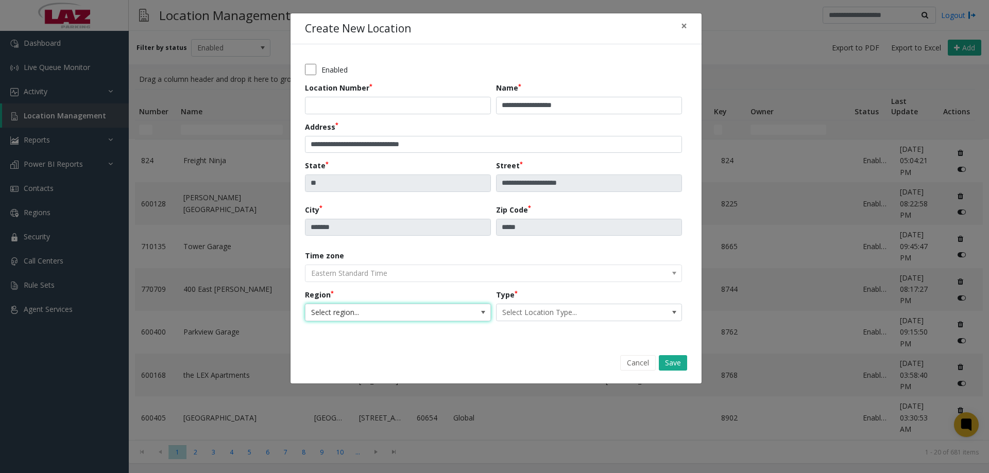
click at [422, 304] on span "Select region..." at bounding box center [380, 312] width 148 height 16
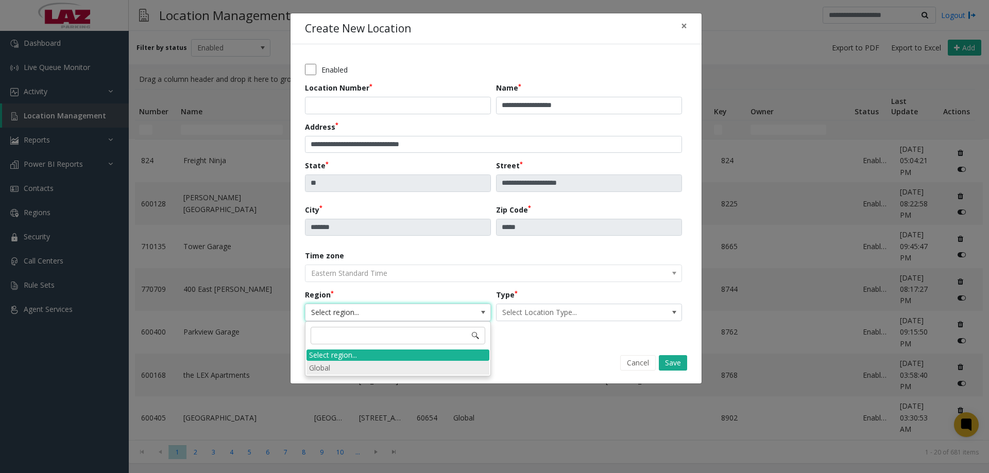
click at [352, 369] on li "Global" at bounding box center [398, 368] width 183 height 14
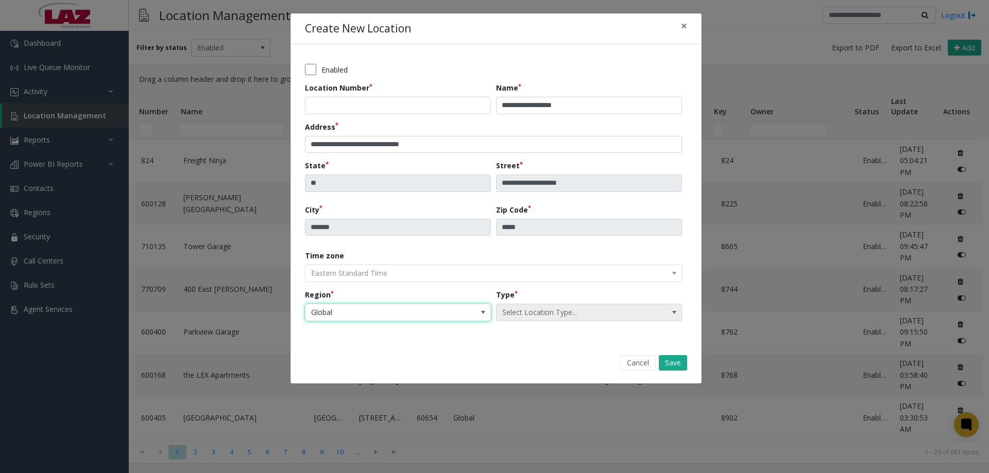
click at [609, 309] on span "Select Location Type..." at bounding box center [571, 312] width 148 height 16
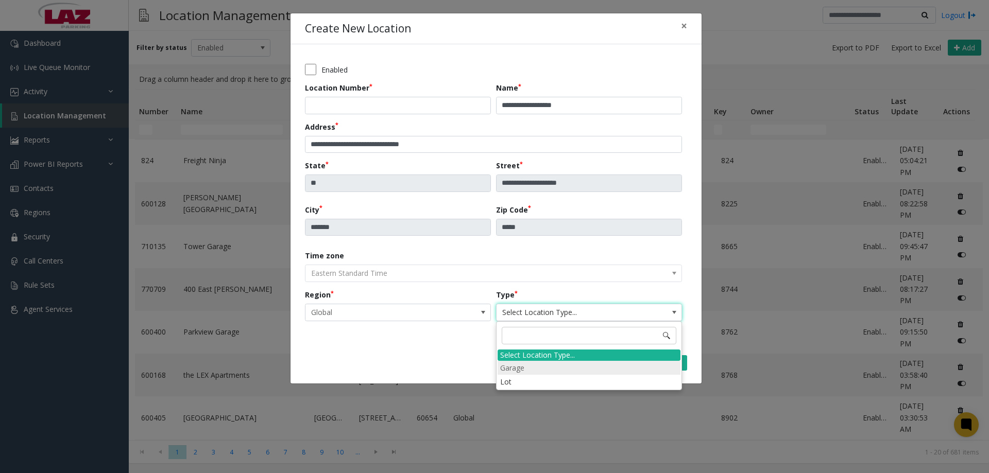
click at [545, 370] on li "Garage" at bounding box center [589, 368] width 183 height 14
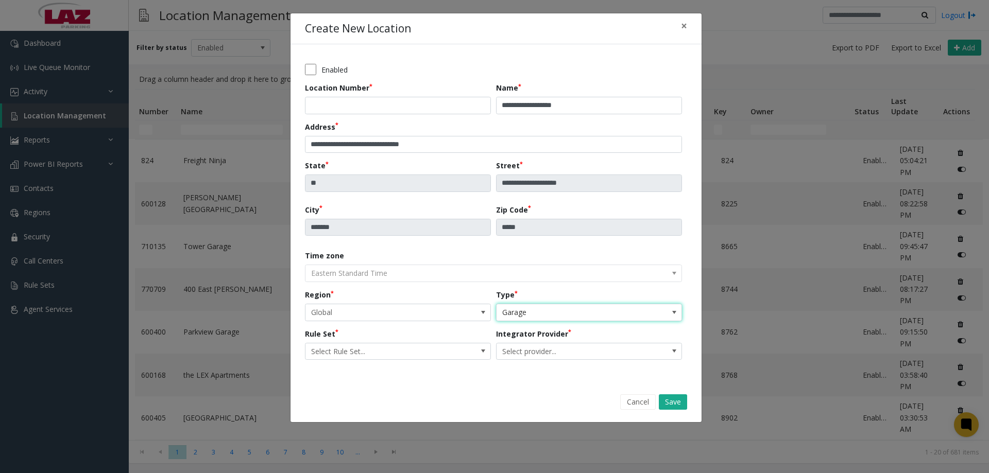
click at [653, 313] on span "Garage" at bounding box center [589, 313] width 186 height 18
click at [416, 396] on div "Cancel Save" at bounding box center [496, 402] width 397 height 26
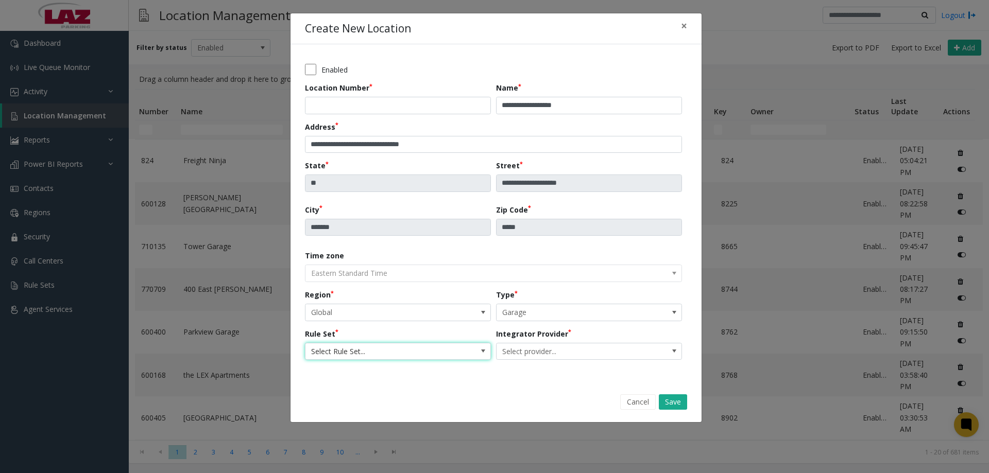
click at [393, 351] on span "Select Rule Set..." at bounding box center [380, 352] width 148 height 16
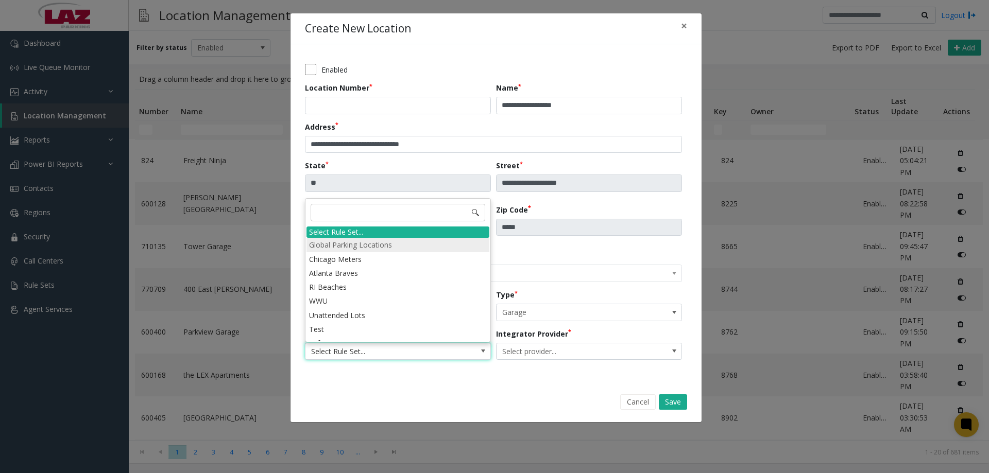
click at [366, 246] on li "Global Parking Locations" at bounding box center [398, 245] width 183 height 14
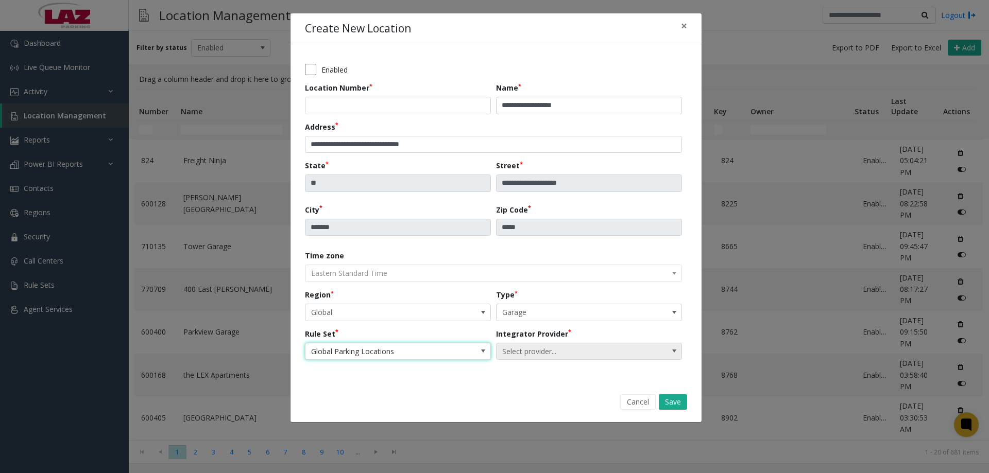
click at [661, 352] on span "Select provider..." at bounding box center [589, 352] width 186 height 18
click at [650, 347] on span "Select provider..." at bounding box center [589, 352] width 186 height 18
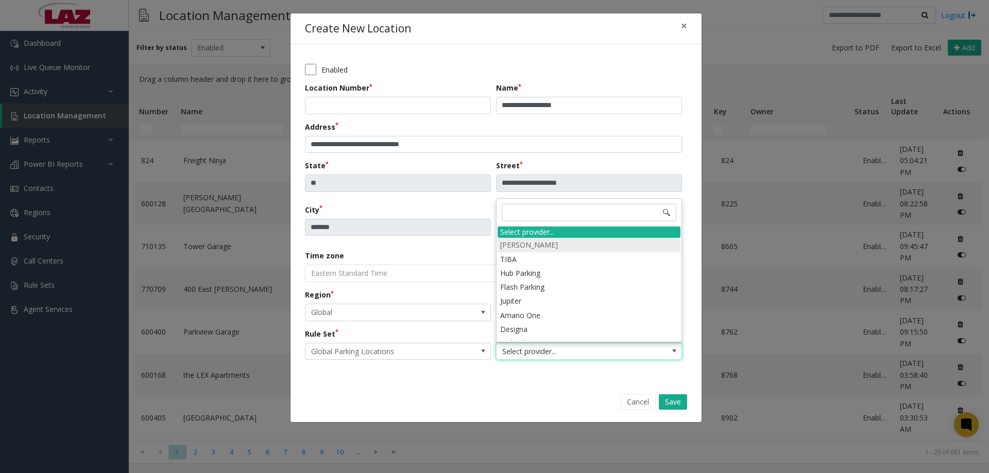
click at [539, 244] on li "Amano McGann" at bounding box center [589, 245] width 183 height 14
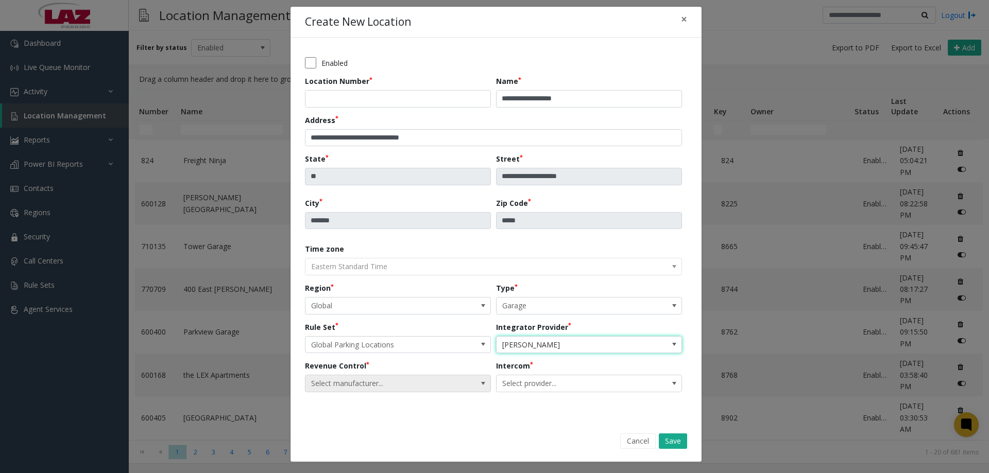
scroll to position [8, 0]
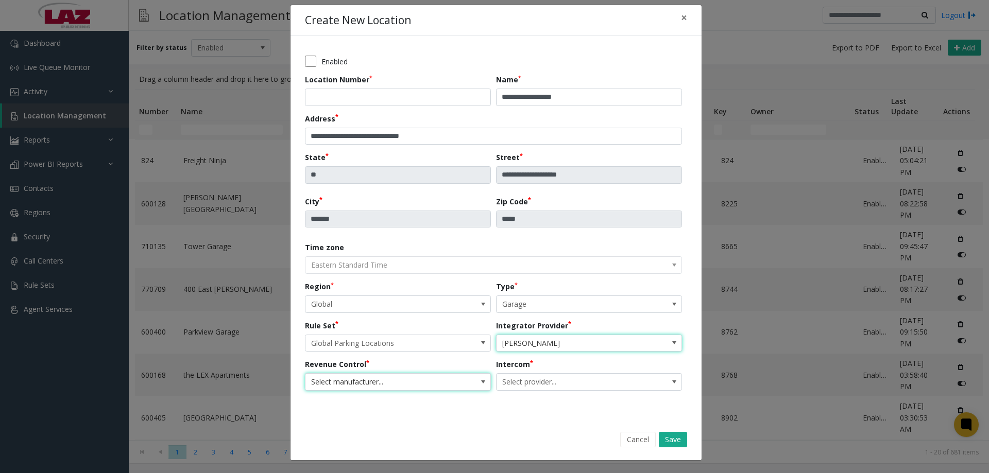
click at [476, 381] on span at bounding box center [483, 382] width 14 height 16
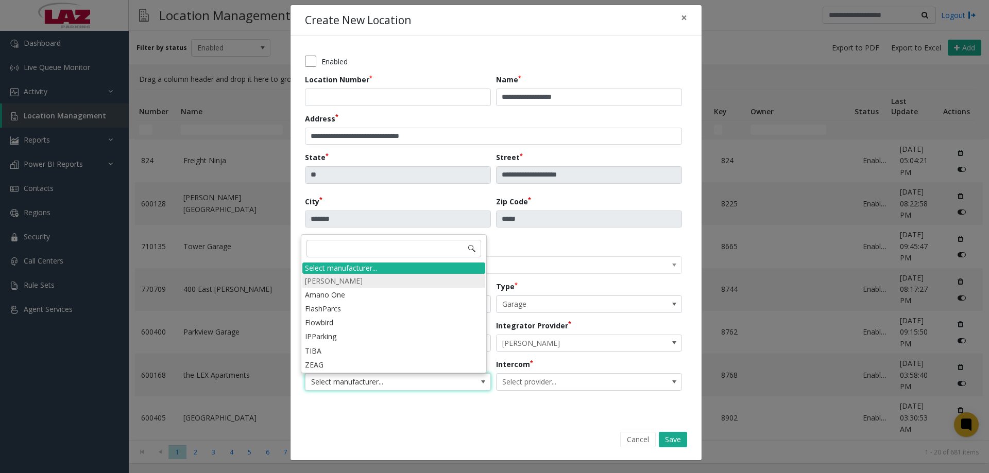
click at [384, 282] on li "Amano McGann" at bounding box center [393, 281] width 183 height 14
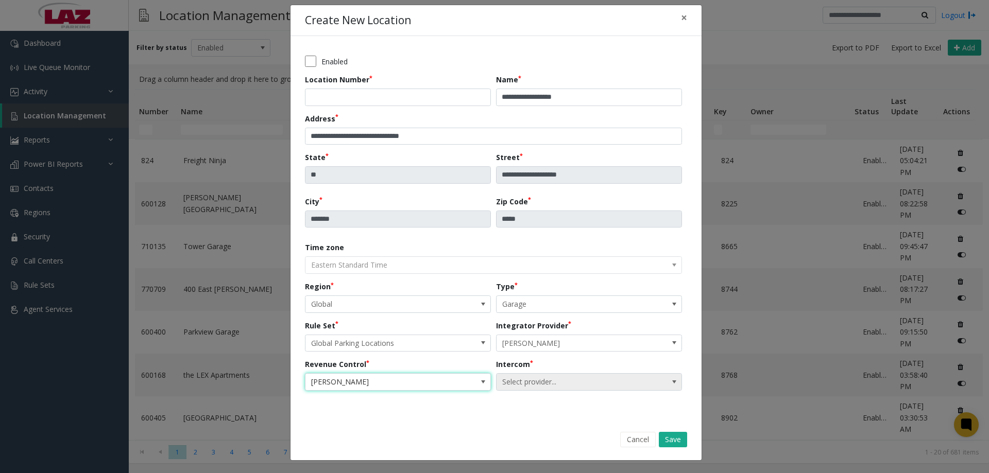
click at [670, 378] on span at bounding box center [674, 382] width 8 height 8
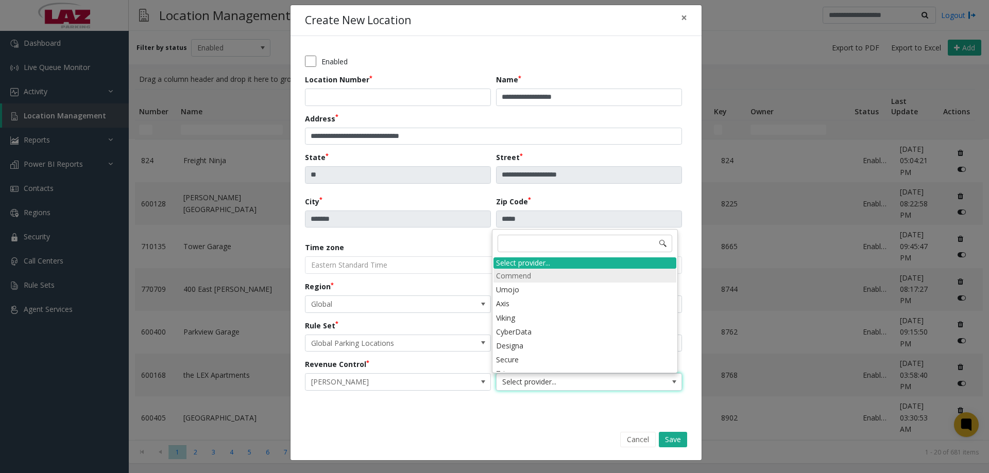
click at [542, 276] on li "Commend" at bounding box center [585, 276] width 183 height 14
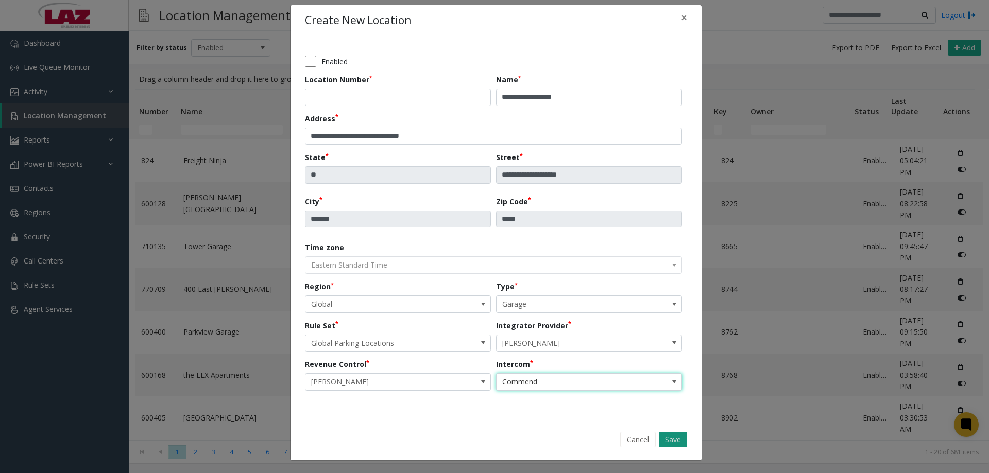
click at [670, 437] on button "Save" at bounding box center [673, 439] width 28 height 15
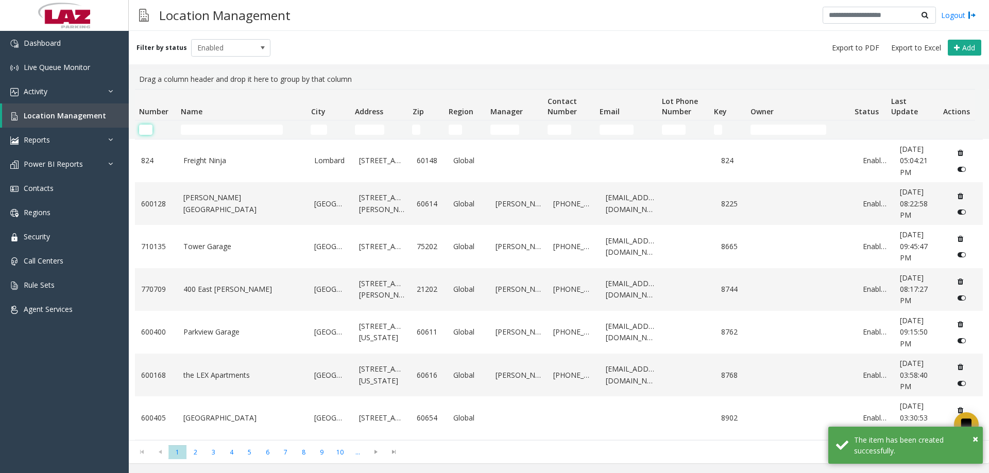
click at [146, 130] on input "Number Filter" at bounding box center [145, 130] width 13 height 10
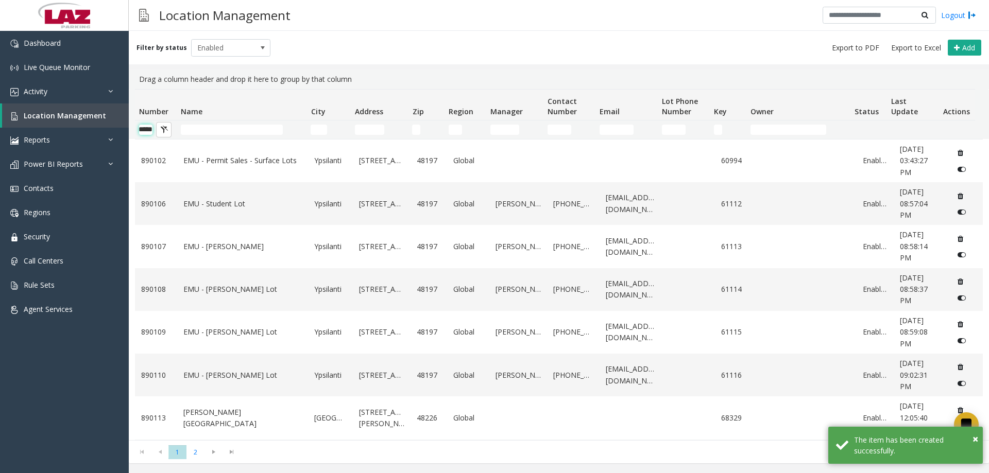
scroll to position [0, 17]
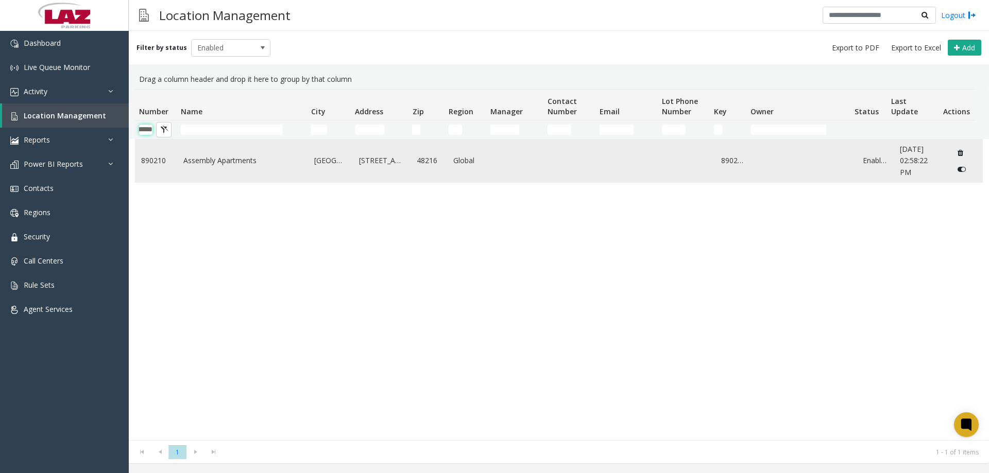
type input "******"
click at [215, 163] on link "Assembly Apartments" at bounding box center [242, 160] width 119 height 11
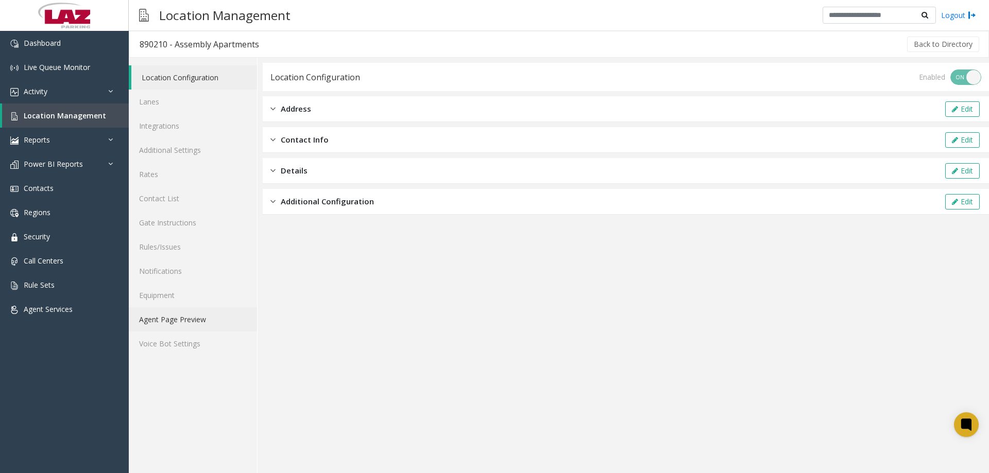
click at [194, 311] on link "Agent Page Preview" at bounding box center [193, 320] width 128 height 24
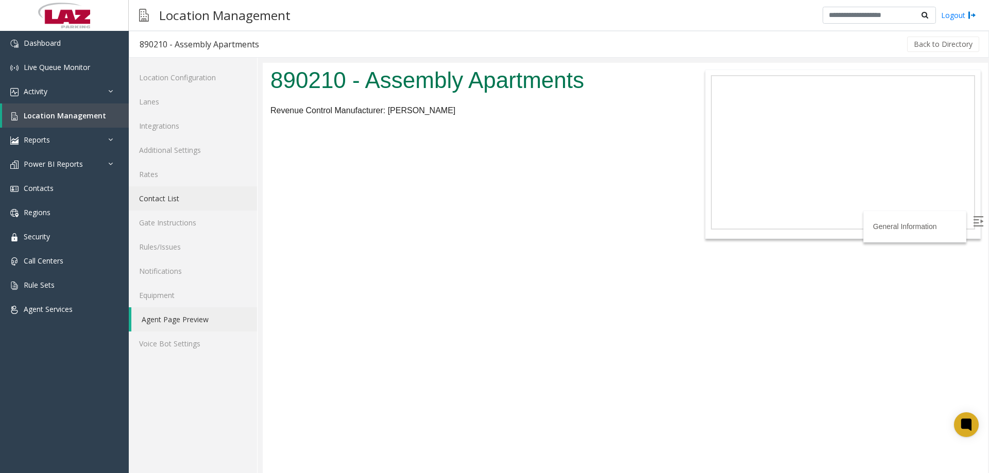
click at [194, 197] on link "Contact List" at bounding box center [193, 198] width 128 height 24
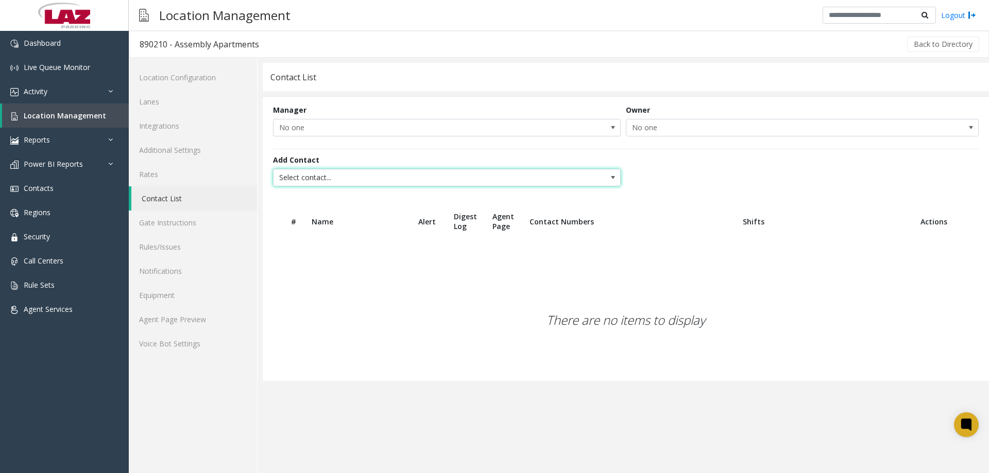
click at [317, 176] on span "Select contact..." at bounding box center [412, 177] width 277 height 16
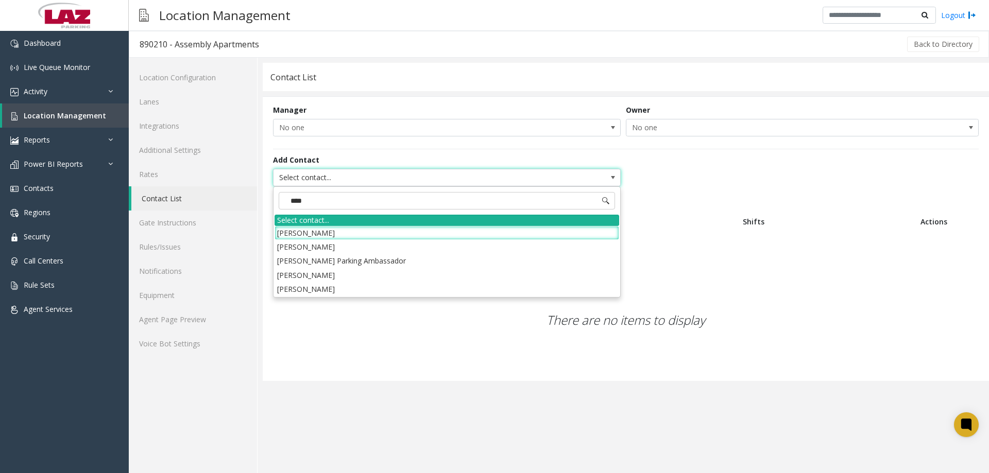
type input "*****"
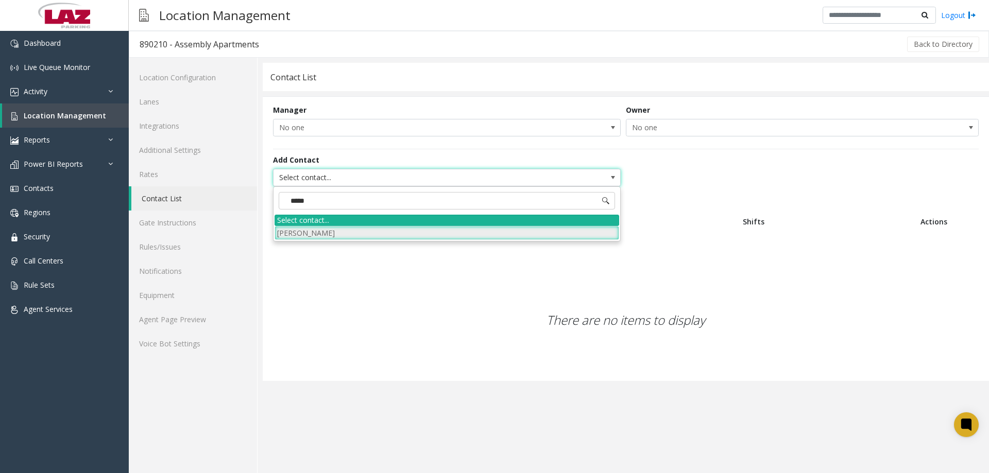
click at [340, 232] on li "[PERSON_NAME]" at bounding box center [447, 233] width 345 height 14
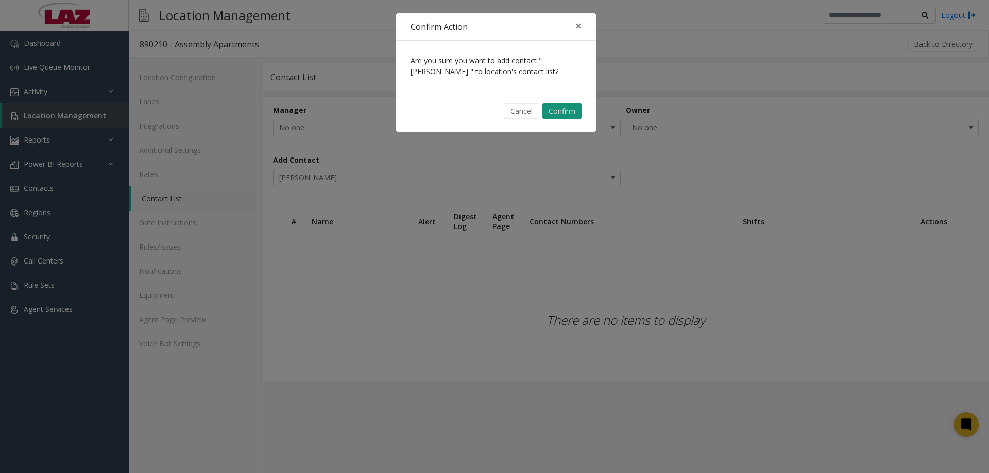
click at [568, 116] on button "Confirm" at bounding box center [561, 111] width 39 height 15
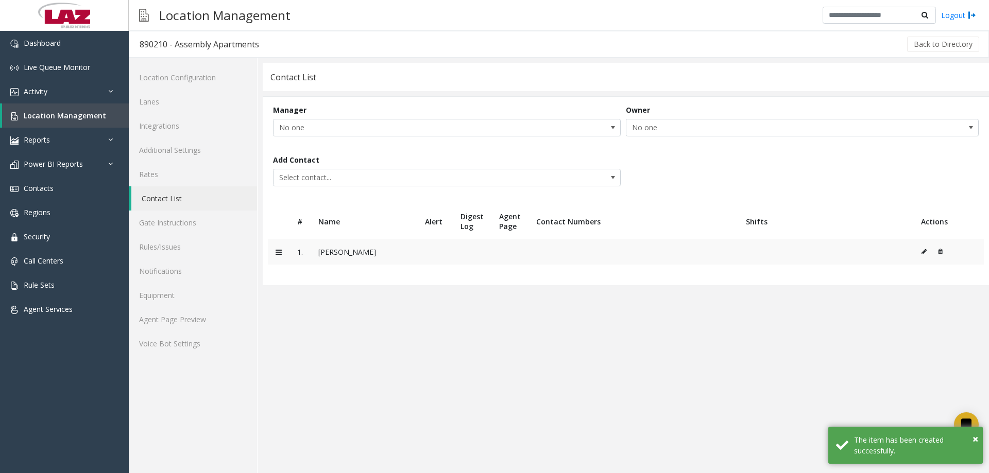
click at [922, 251] on icon at bounding box center [924, 252] width 5 height 6
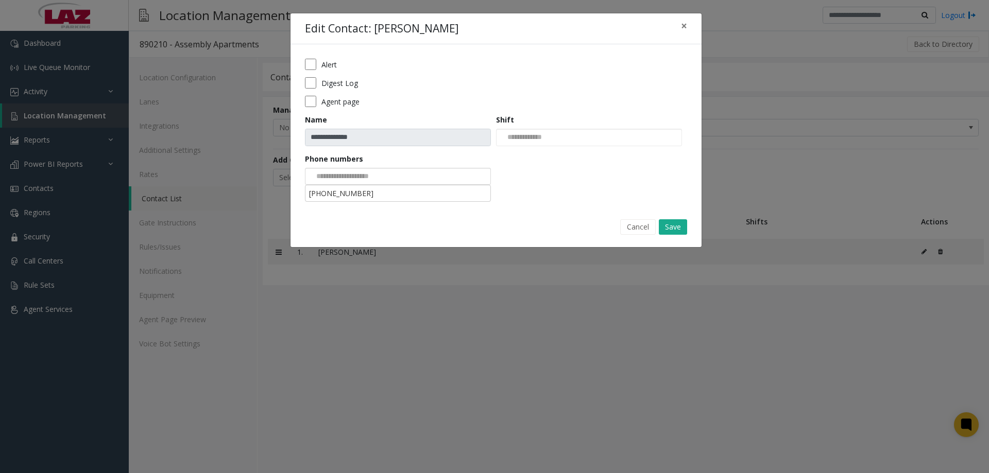
click at [427, 175] on div at bounding box center [398, 177] width 186 height 18
click at [395, 192] on li "313-618-0821" at bounding box center [398, 193] width 183 height 14
click at [572, 175] on form "**********" at bounding box center [496, 125] width 382 height 133
click at [549, 138] on input "NO DATA FOUND" at bounding box center [523, 137] width 53 height 16
click at [438, 206] on div "**********" at bounding box center [496, 125] width 411 height 162
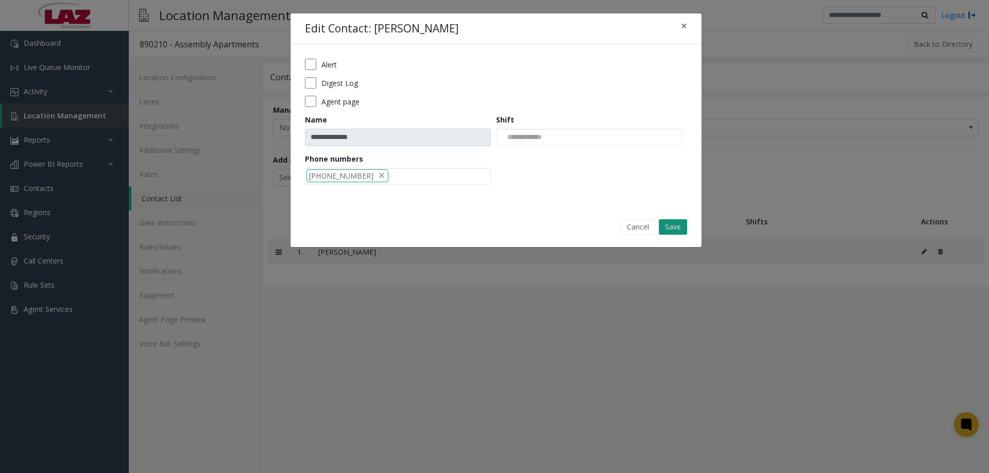
click at [673, 228] on button "Save" at bounding box center [673, 226] width 28 height 15
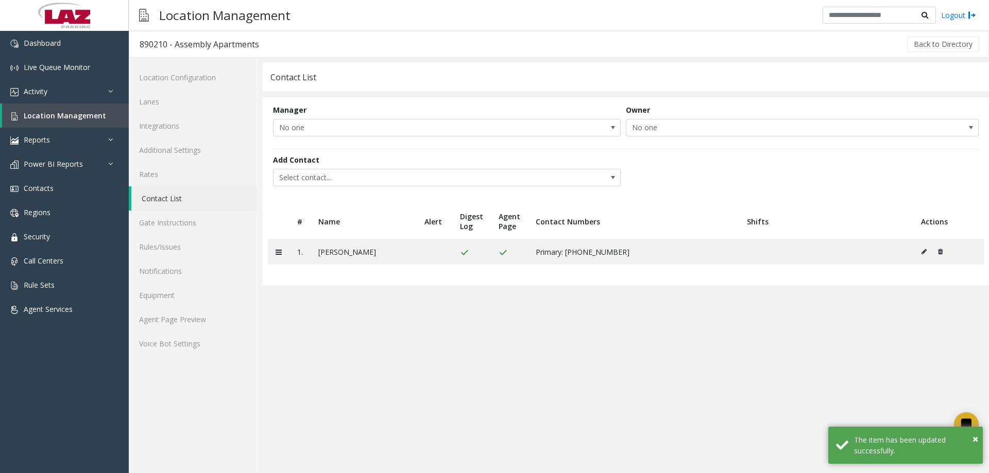
drag, startPoint x: 569, startPoint y: 337, endPoint x: 290, endPoint y: 226, distance: 301.1
click at [196, 171] on link "Rates" at bounding box center [193, 174] width 128 height 24
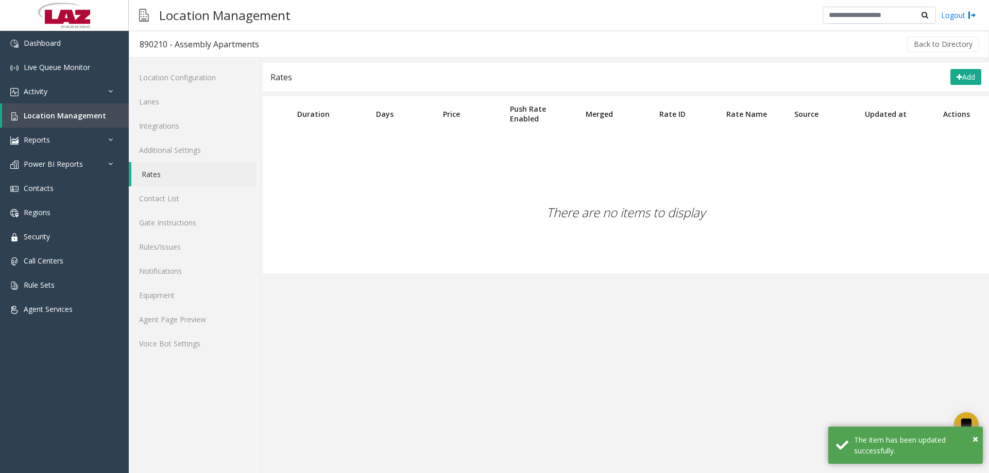
click at [503, 266] on div "There are no items to display" at bounding box center [626, 213] width 726 height 122
click at [670, 259] on div "There are no items to display" at bounding box center [626, 213] width 726 height 122
click at [639, 350] on app-rates "Rates Add Duration Days Price Push Rate Enabled Merged Rate ID Rate Name Source…" at bounding box center [626, 268] width 726 height 411
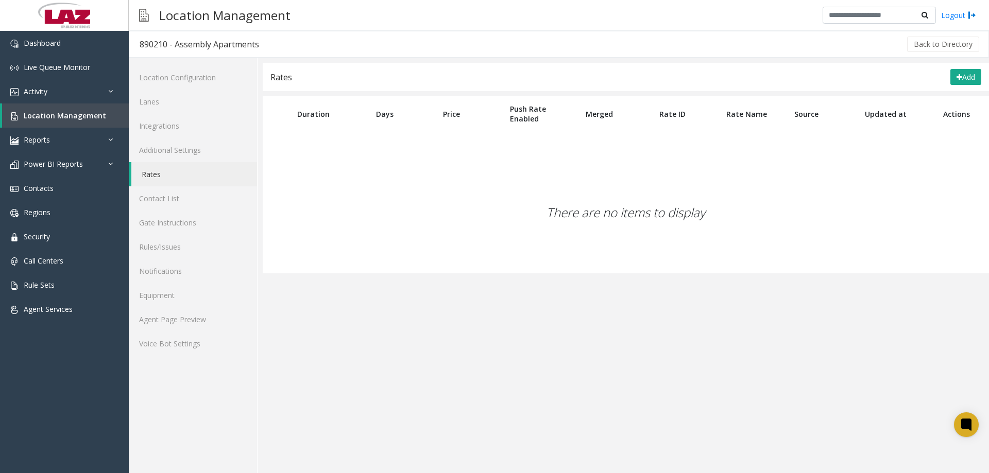
click at [874, 186] on div "There are no items to display" at bounding box center [626, 213] width 726 height 122
click at [957, 83] on button "Add" at bounding box center [966, 77] width 31 height 16
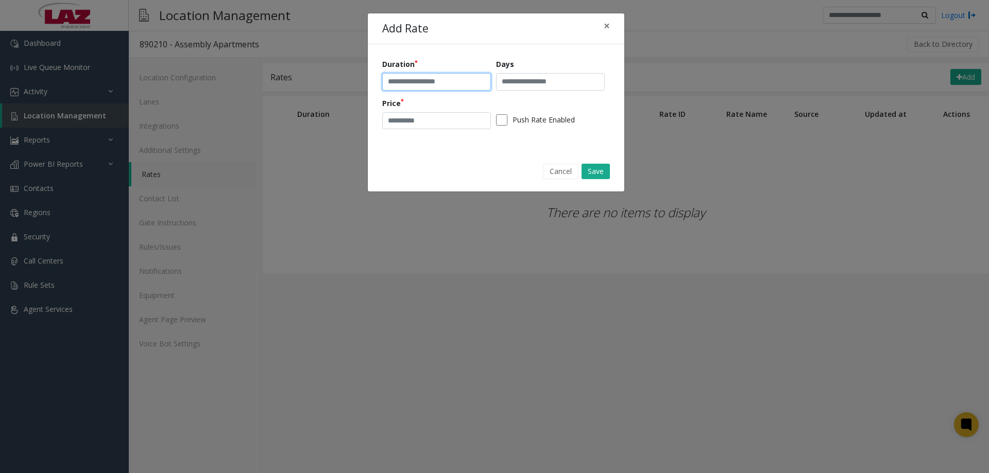
click at [419, 83] on input "text" at bounding box center [436, 82] width 109 height 18
type input "**********"
click at [590, 172] on button "Save" at bounding box center [596, 171] width 28 height 15
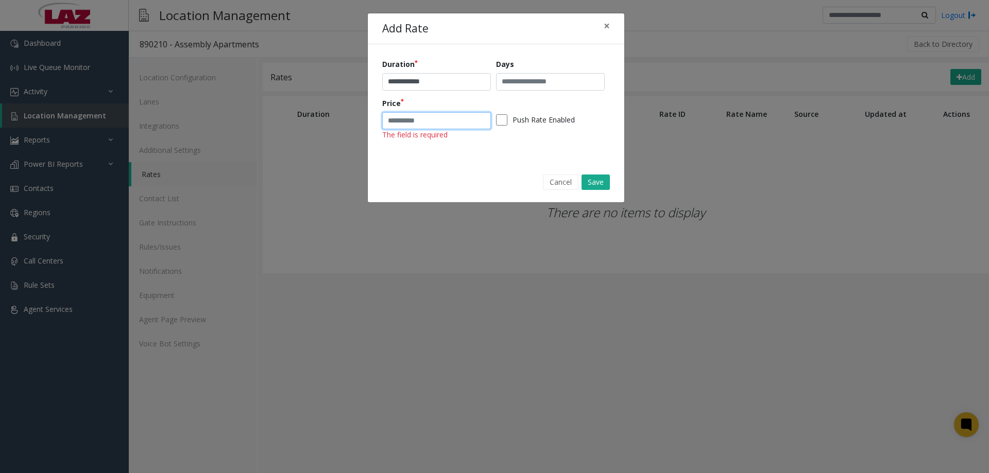
click at [473, 123] on input "number" at bounding box center [436, 121] width 109 height 18
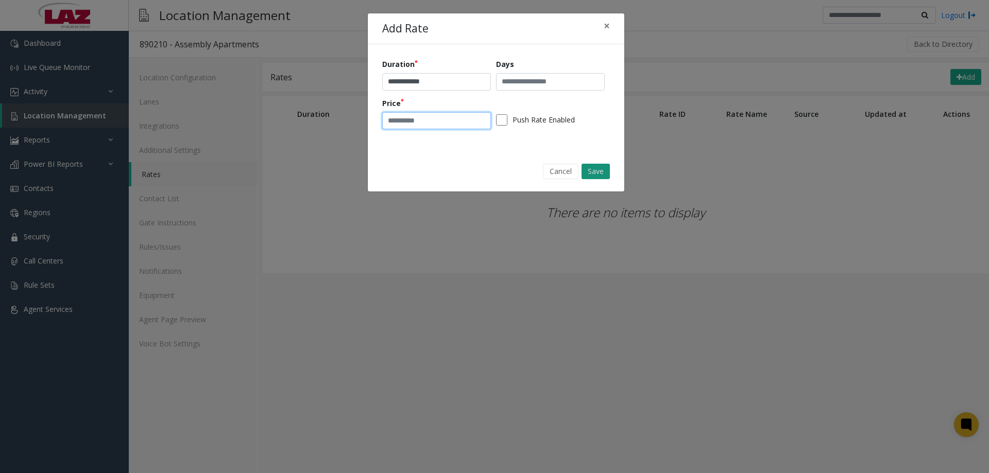
type input "*"
click at [599, 166] on button "Save" at bounding box center [596, 171] width 28 height 15
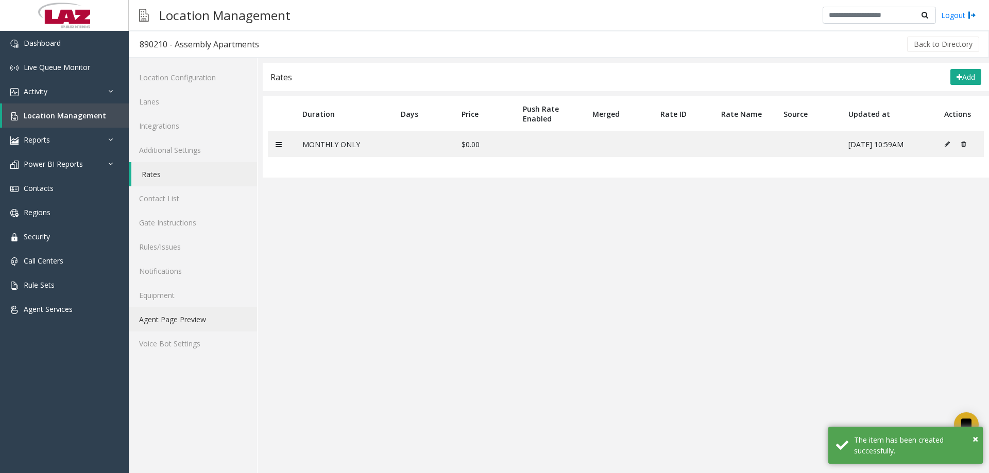
click at [184, 320] on link "Agent Page Preview" at bounding box center [193, 320] width 128 height 24
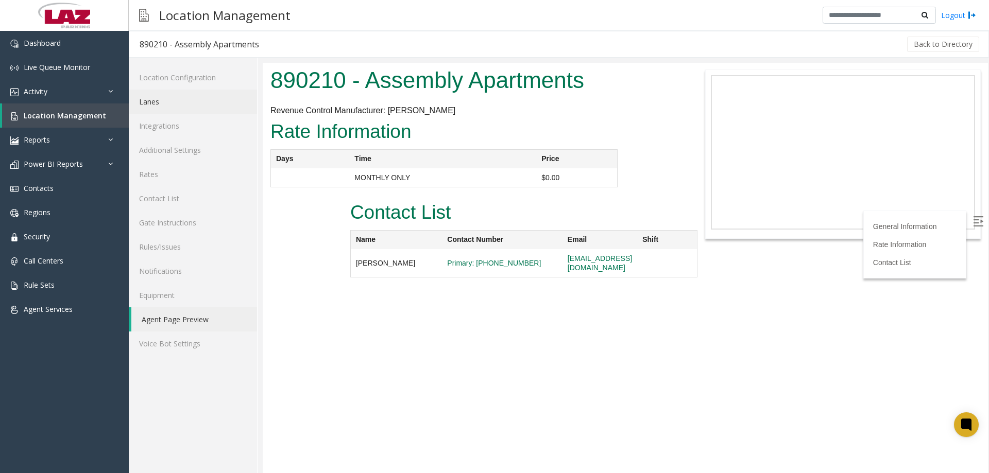
click at [177, 107] on link "Lanes" at bounding box center [193, 102] width 128 height 24
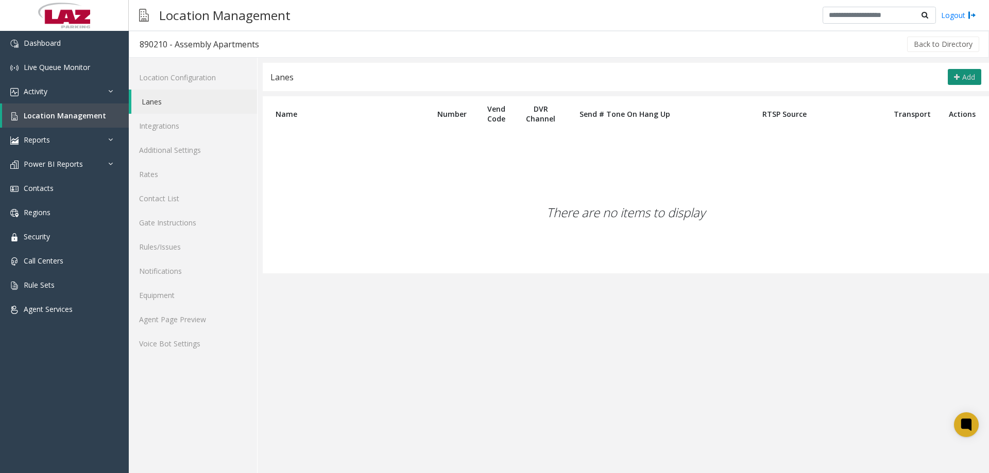
click at [963, 76] on span "Add" at bounding box center [968, 77] width 13 height 10
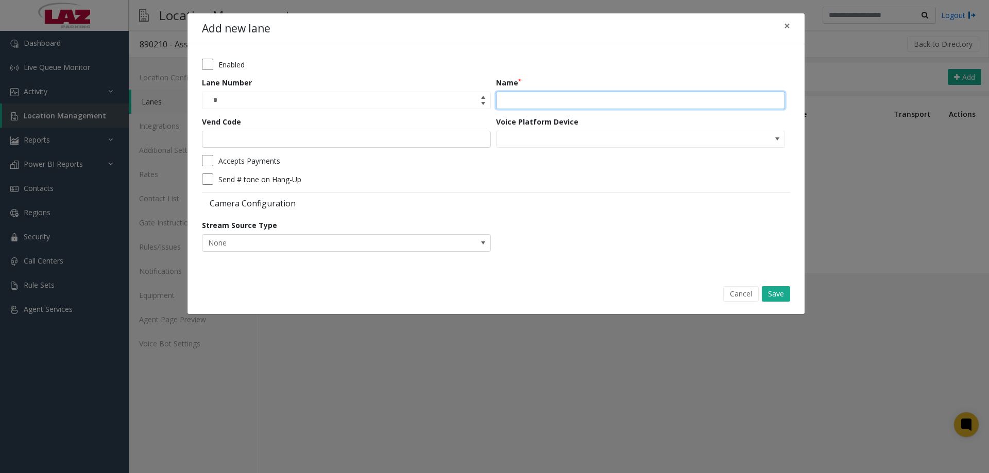
click at [586, 99] on input "Name" at bounding box center [640, 101] width 289 height 18
type input "**********"
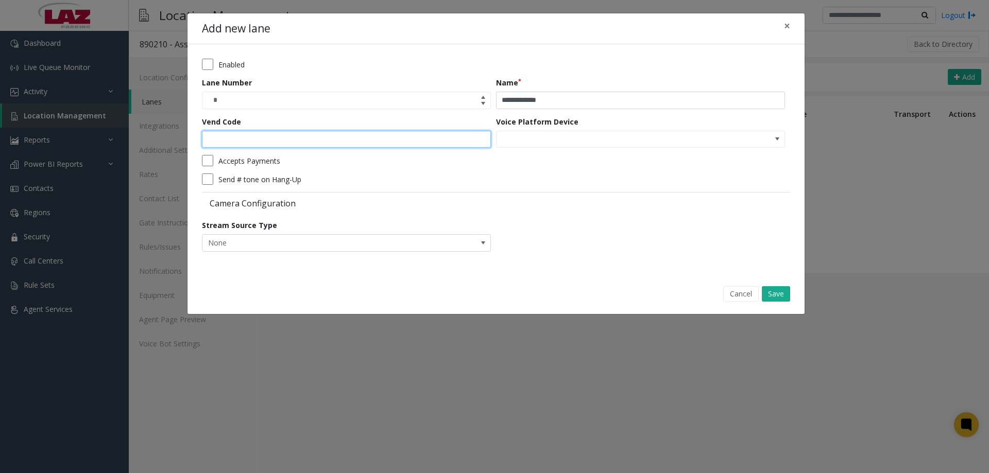
click at [319, 139] on input "Vend Code" at bounding box center [346, 140] width 289 height 18
click at [420, 287] on div "Cancel Save" at bounding box center [496, 294] width 603 height 26
click at [776, 300] on button "Save" at bounding box center [776, 293] width 28 height 15
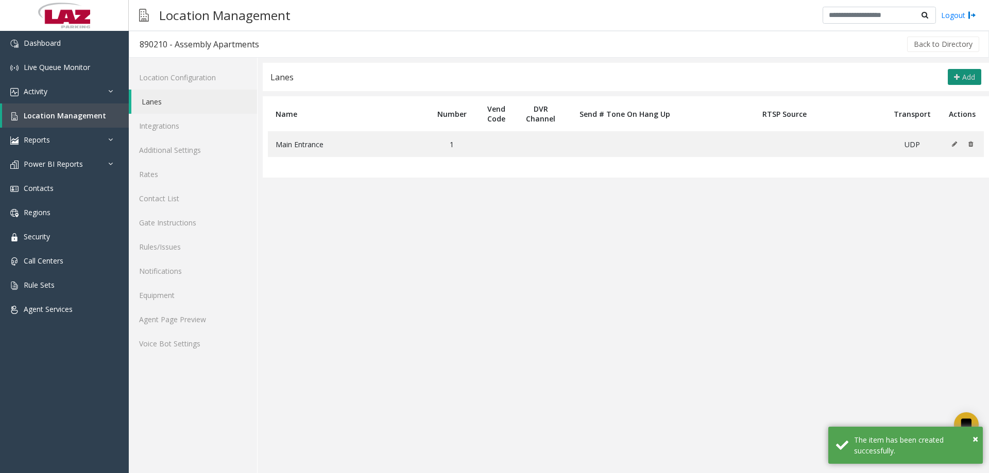
click at [960, 79] on button "Add" at bounding box center [964, 77] width 33 height 16
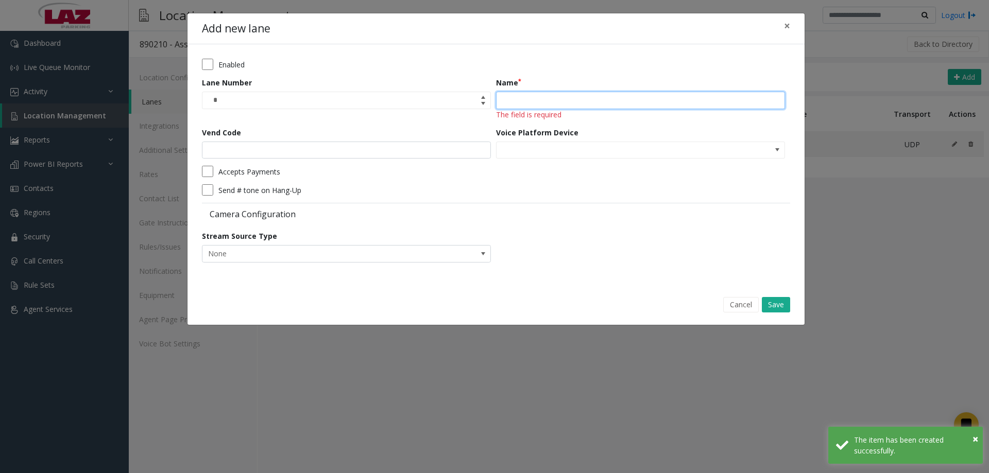
click at [527, 102] on input "Name" at bounding box center [640, 101] width 289 height 18
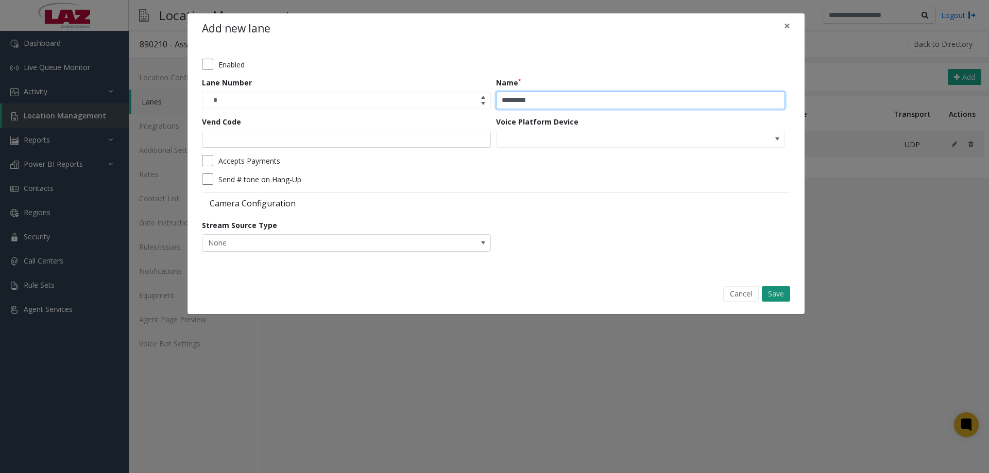
type input "*********"
click at [783, 295] on button "Save" at bounding box center [776, 293] width 28 height 15
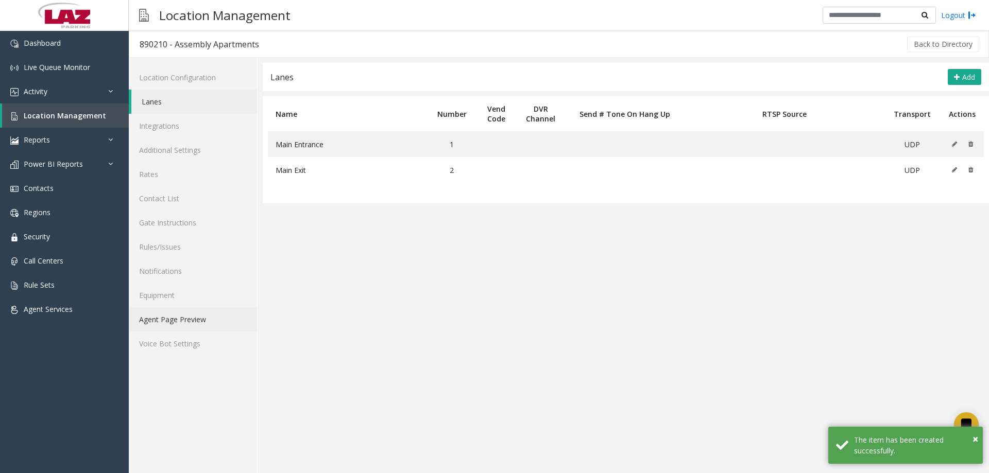
click at [197, 317] on link "Agent Page Preview" at bounding box center [193, 320] width 128 height 24
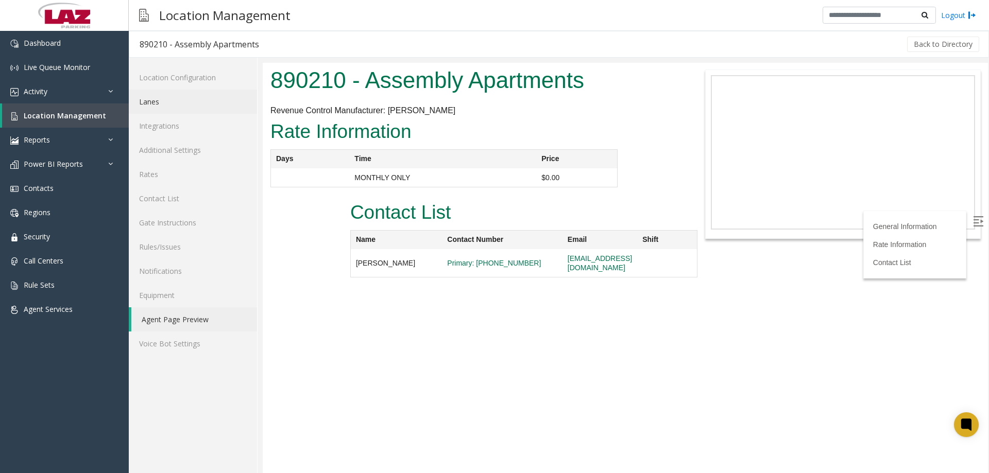
click at [170, 106] on link "Lanes" at bounding box center [193, 102] width 128 height 24
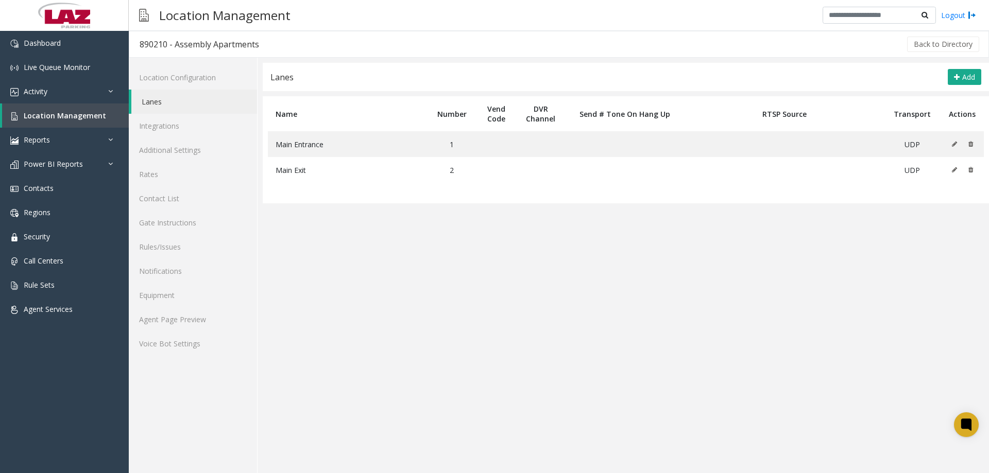
click at [959, 67] on div "Lanes Add" at bounding box center [626, 77] width 726 height 28
click at [960, 81] on button "Add" at bounding box center [964, 77] width 33 height 16
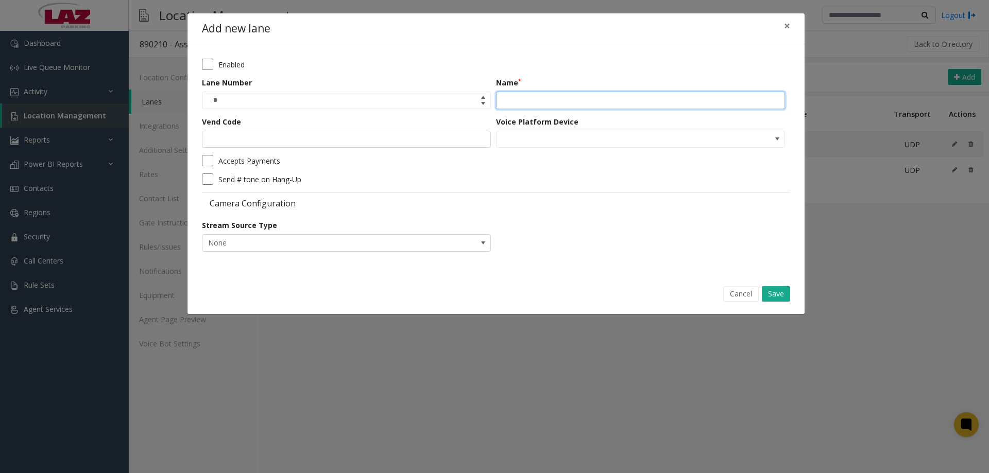
click at [536, 99] on input "Name" at bounding box center [640, 101] width 289 height 18
type input "**********"
click at [775, 294] on button "Save" at bounding box center [776, 293] width 28 height 15
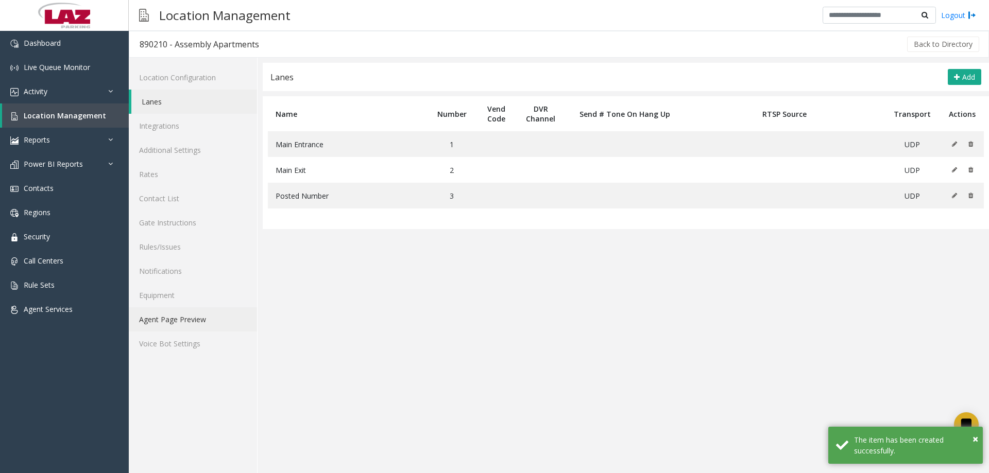
click at [184, 317] on link "Agent Page Preview" at bounding box center [193, 320] width 128 height 24
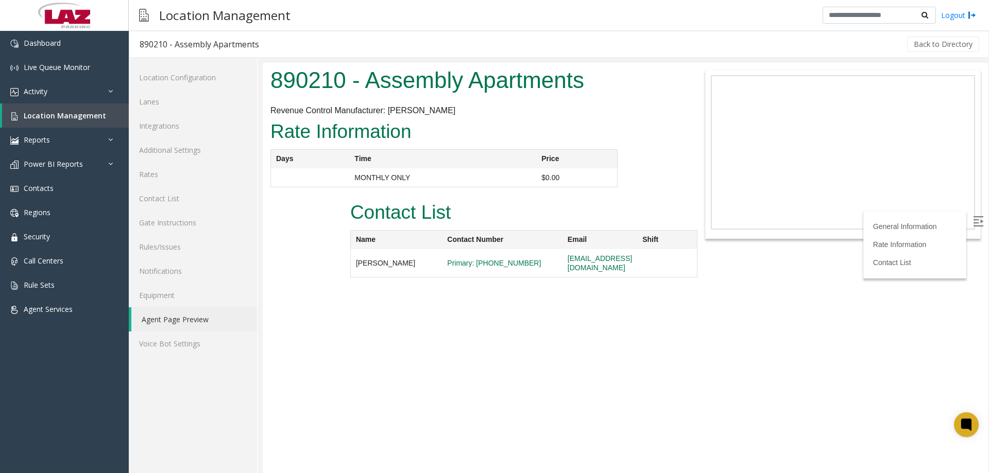
click at [464, 329] on body "890210 - Assembly Apartments Revenue Control Manufacturer: Amano McGann General…" at bounding box center [625, 268] width 725 height 411
click at [67, 92] on link "Activity" at bounding box center [64, 91] width 129 height 24
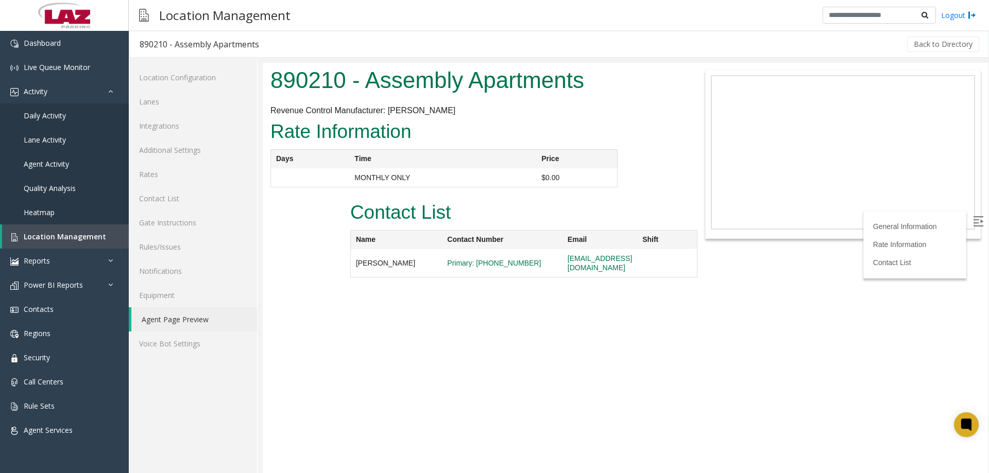
click at [501, 458] on body "890210 - Assembly Apartments Revenue Control Manufacturer: Amano McGann General…" at bounding box center [625, 268] width 725 height 411
click at [183, 159] on link "Additional Settings" at bounding box center [193, 150] width 128 height 24
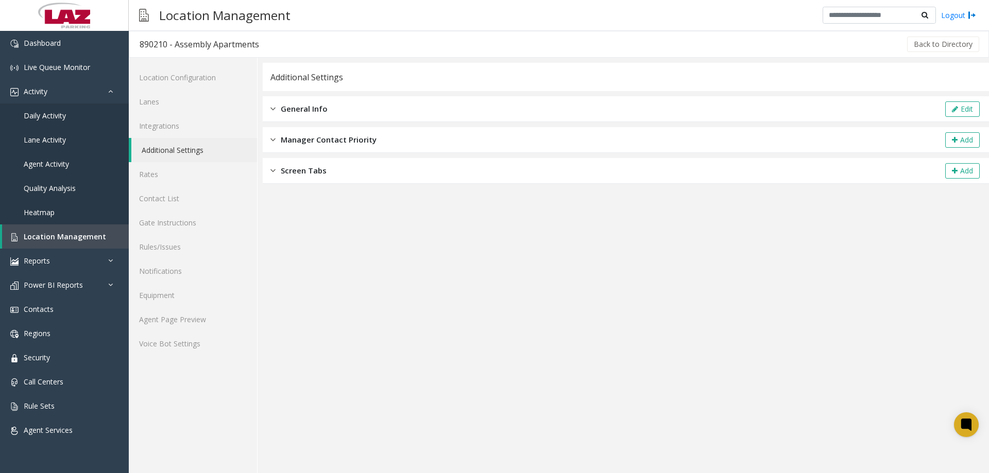
drag, startPoint x: 399, startPoint y: 107, endPoint x: 809, endPoint y: 109, distance: 410.1
click at [402, 105] on div "General Info Edit" at bounding box center [626, 109] width 726 height 26
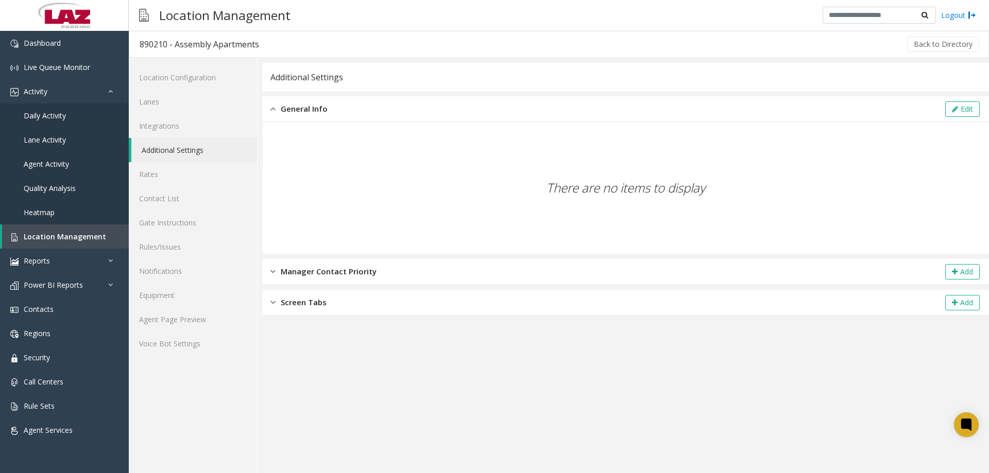
click at [967, 100] on div "General Info Edit" at bounding box center [626, 109] width 726 height 26
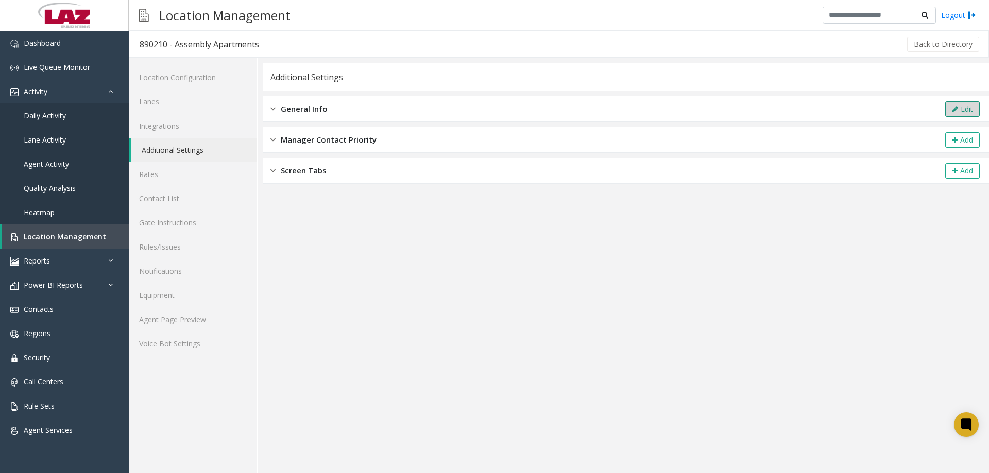
click at [973, 101] on button "Edit" at bounding box center [962, 108] width 35 height 15
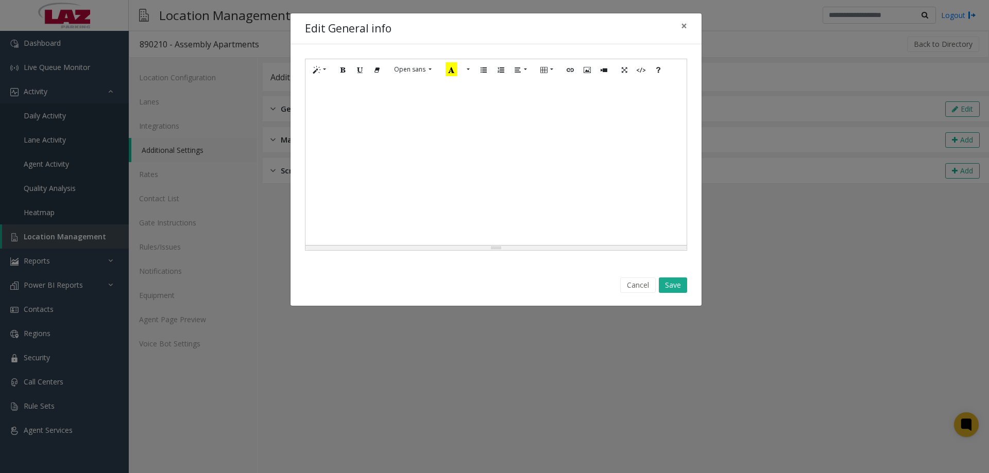
click at [486, 154] on div at bounding box center [496, 162] width 381 height 165
paste div
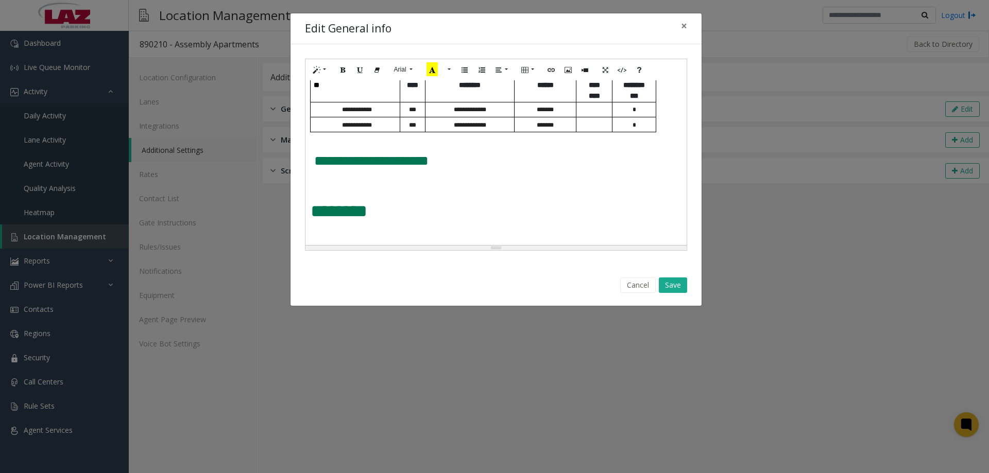
scroll to position [569, 0]
click at [683, 290] on button "Save" at bounding box center [673, 285] width 28 height 15
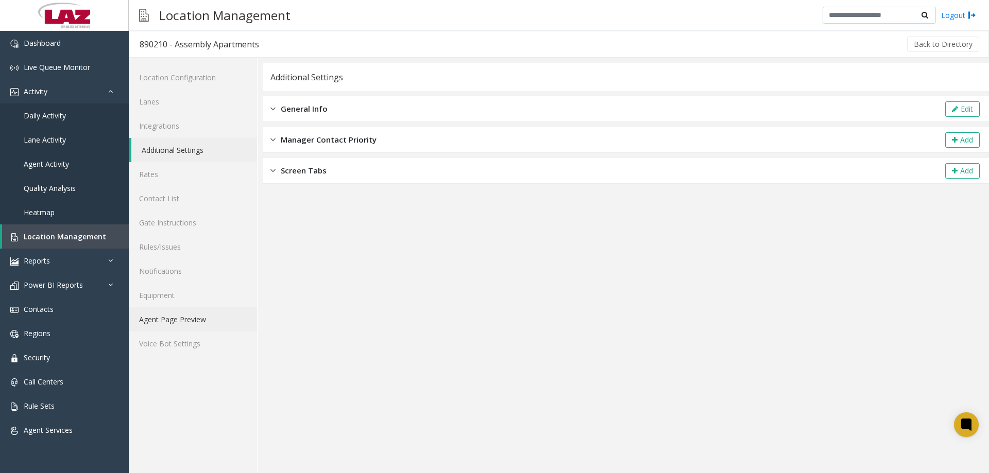
click at [179, 324] on link "Agent Page Preview" at bounding box center [193, 320] width 128 height 24
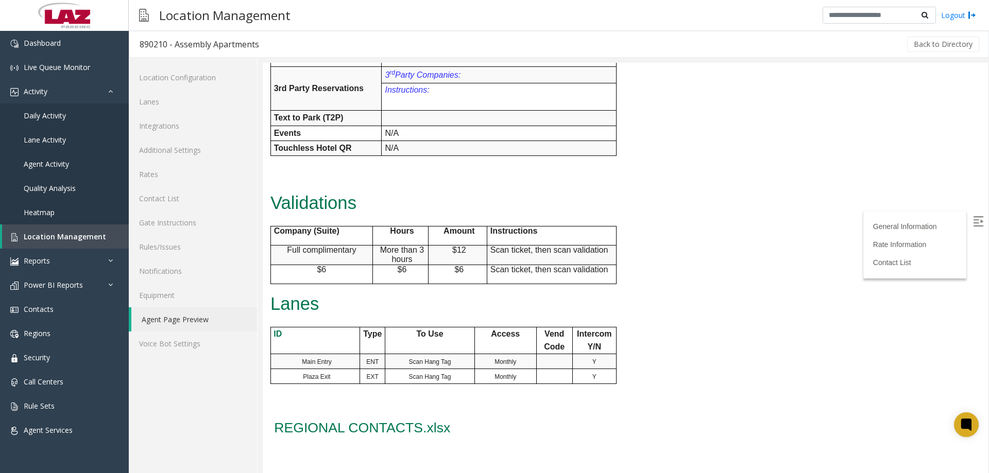
scroll to position [557, 0]
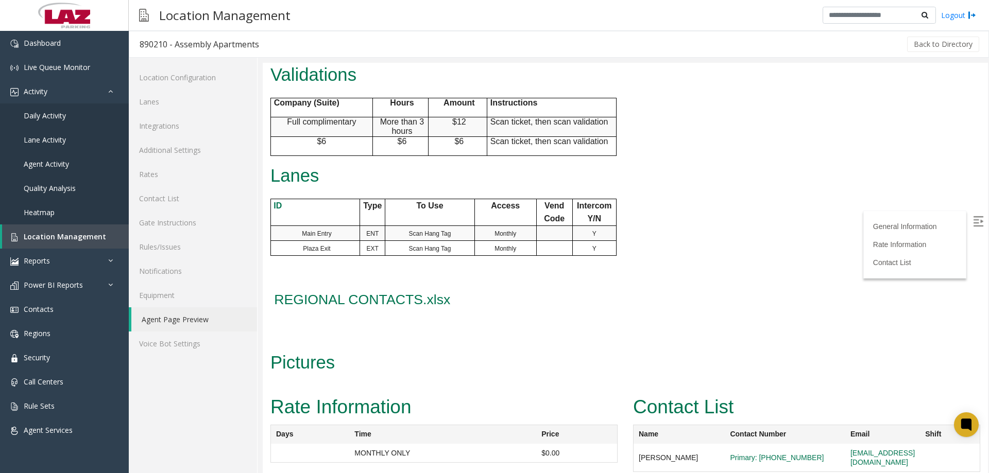
drag, startPoint x: 1251, startPoint y: 448, endPoint x: 983, endPoint y: 386, distance: 274.3
click at [181, 156] on link "Additional Settings" at bounding box center [193, 150] width 128 height 24
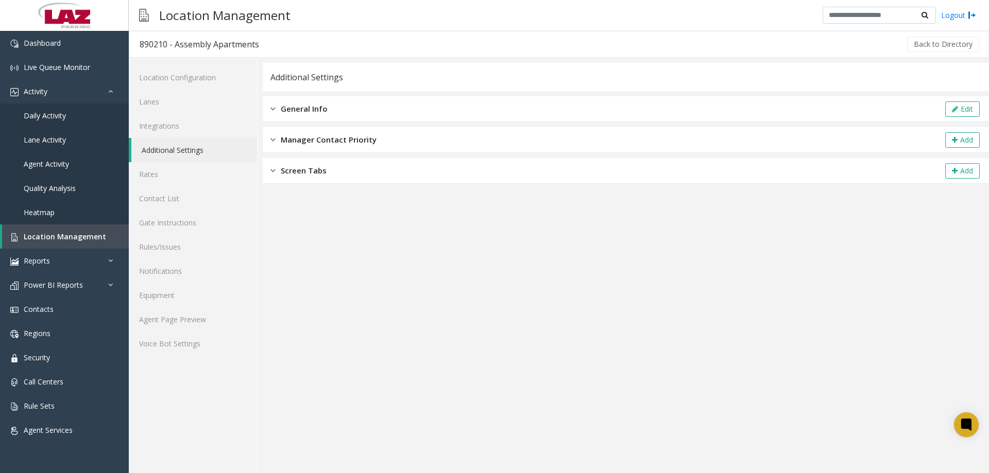
click at [337, 121] on div "General Info Edit" at bounding box center [626, 109] width 726 height 26
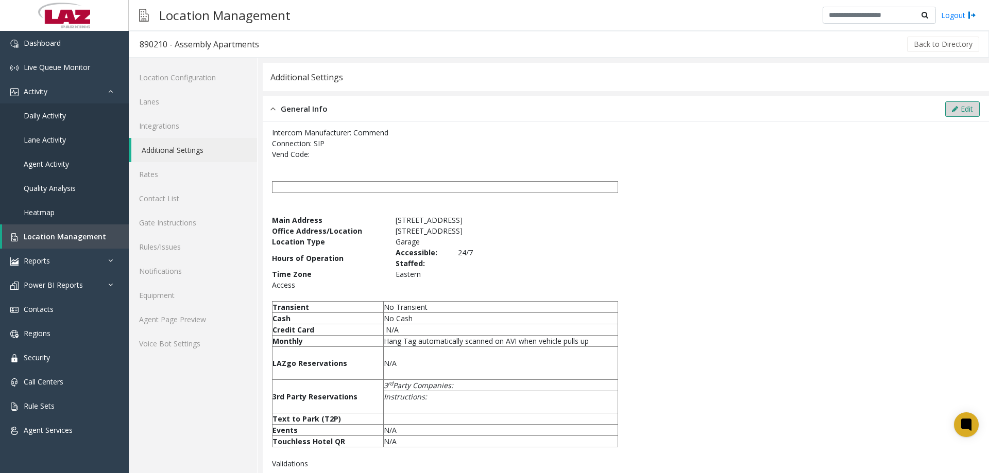
click at [951, 105] on button "Edit" at bounding box center [962, 108] width 35 height 15
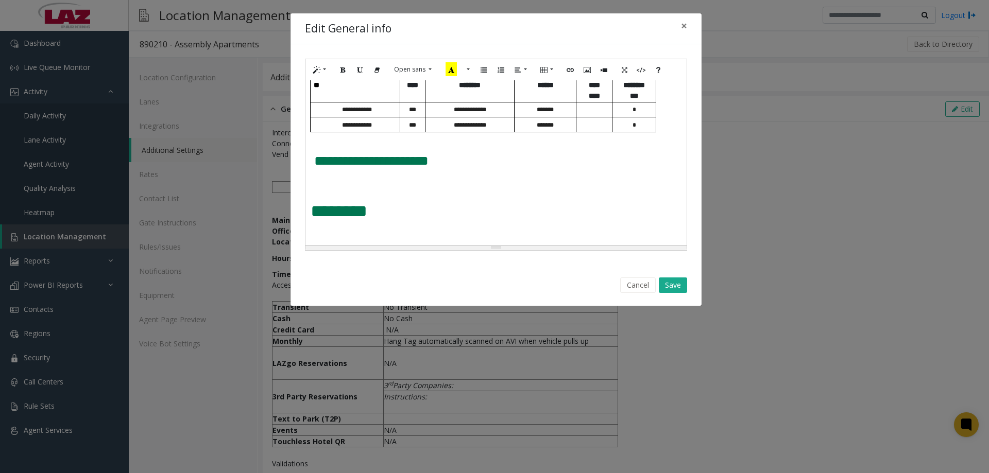
scroll to position [569, 0]
drag, startPoint x: 321, startPoint y: 199, endPoint x: 300, endPoint y: 202, distance: 20.8
click at [301, 201] on div "**********" at bounding box center [496, 154] width 411 height 221
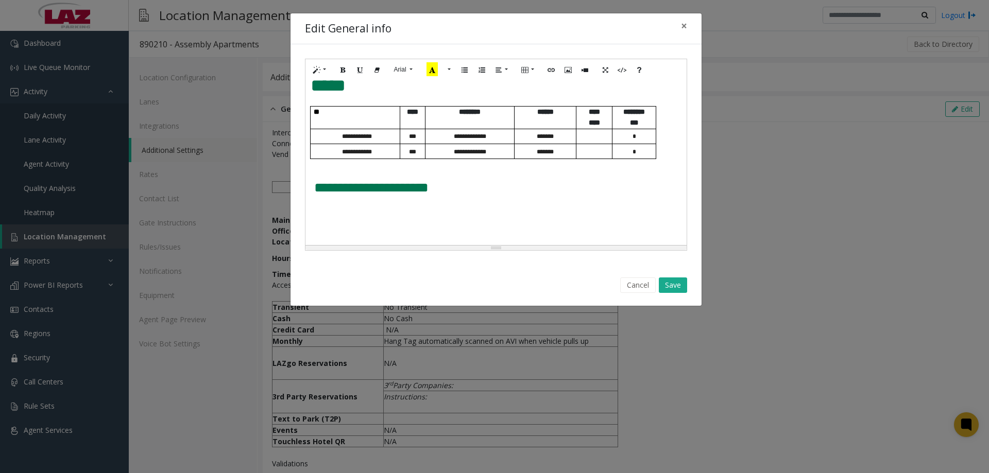
scroll to position [532, 0]
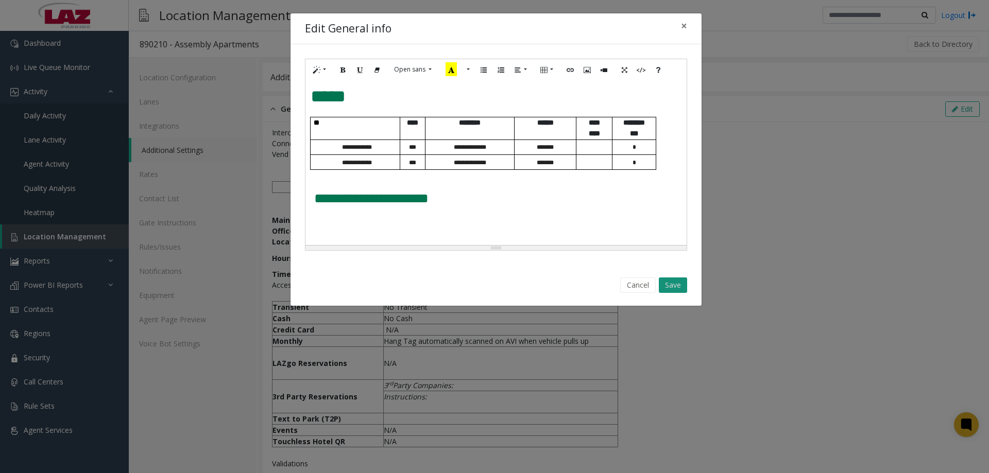
click at [670, 287] on button "Save" at bounding box center [673, 285] width 28 height 15
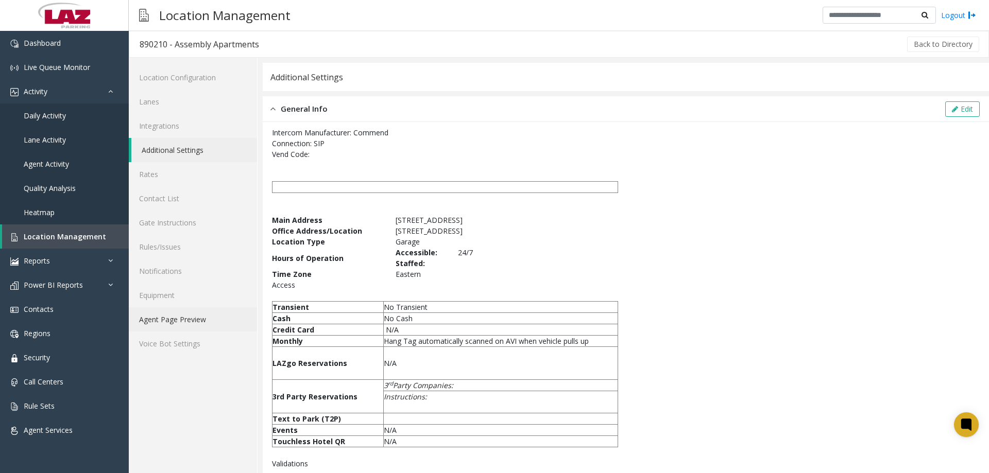
drag, startPoint x: 177, startPoint y: 316, endPoint x: 228, endPoint y: 325, distance: 52.2
click at [178, 315] on link "Agent Page Preview" at bounding box center [193, 320] width 128 height 24
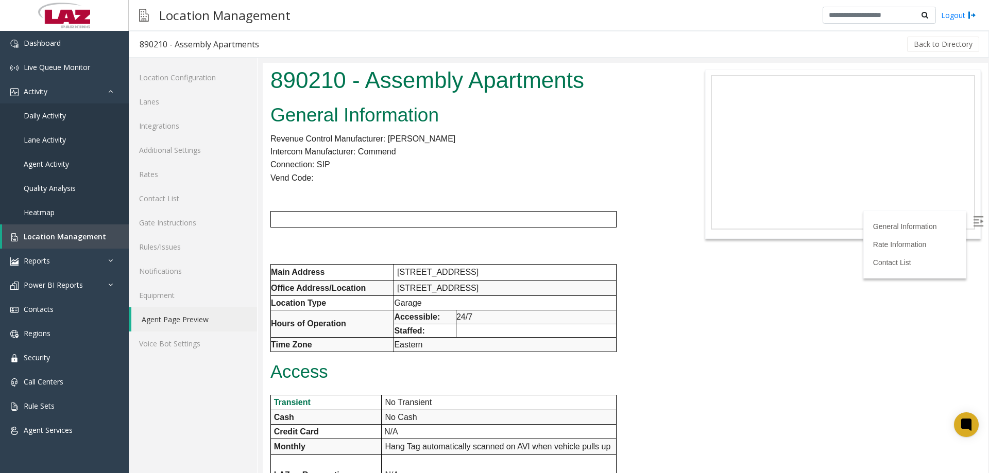
click at [404, 174] on p "Vend Code:" at bounding box center [474, 178] width 408 height 13
click at [135, 105] on link "Lanes" at bounding box center [193, 102] width 128 height 24
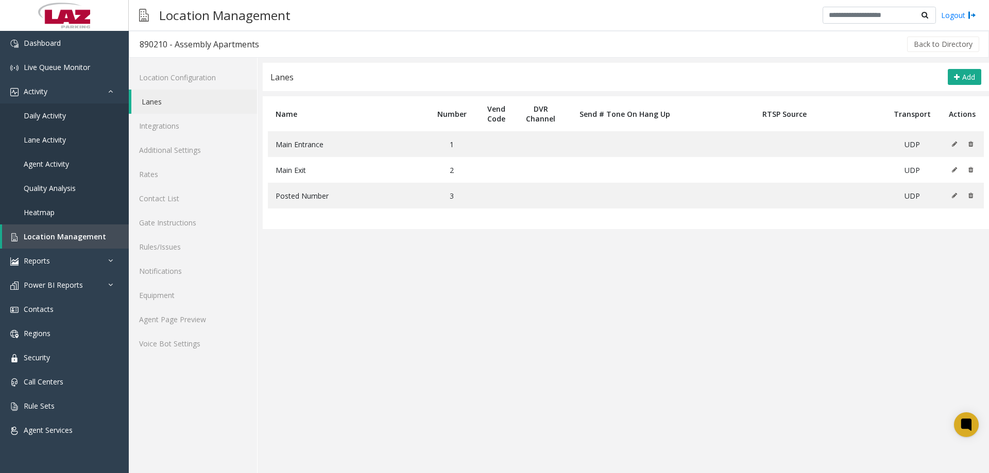
drag, startPoint x: 463, startPoint y: 403, endPoint x: 396, endPoint y: 111, distance: 300.2
click at [463, 404] on app-lanes "Lanes Add Name Number Vend Code DVR Channel Send # Tone On Hang Up RTSP Source …" at bounding box center [626, 268] width 726 height 411
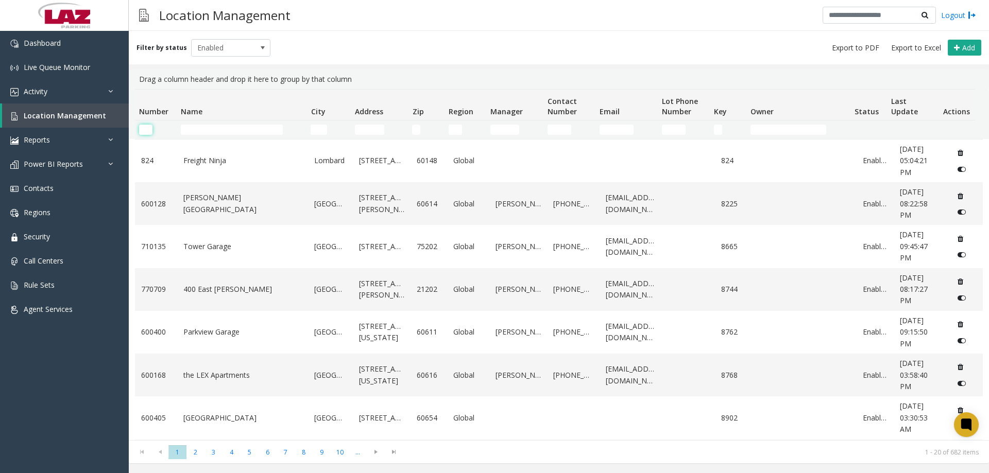
click at [145, 134] on input "Number Filter" at bounding box center [145, 130] width 13 height 10
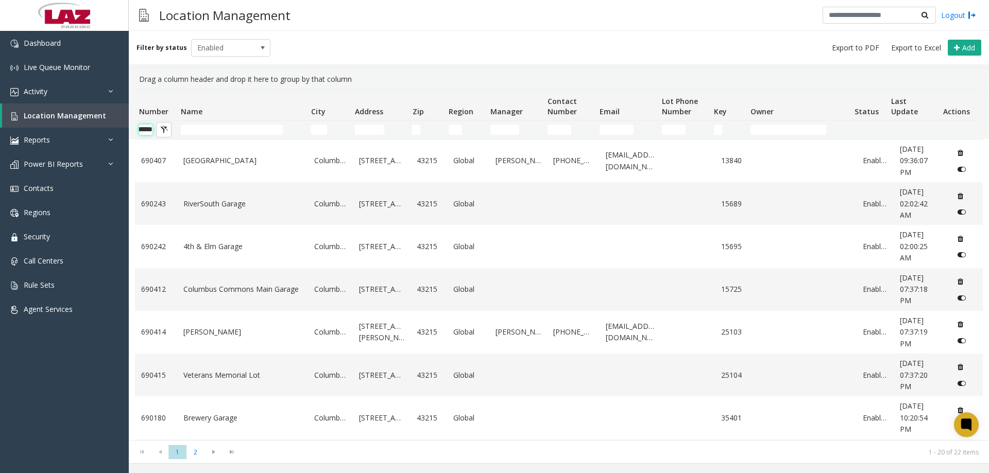
scroll to position [0, 17]
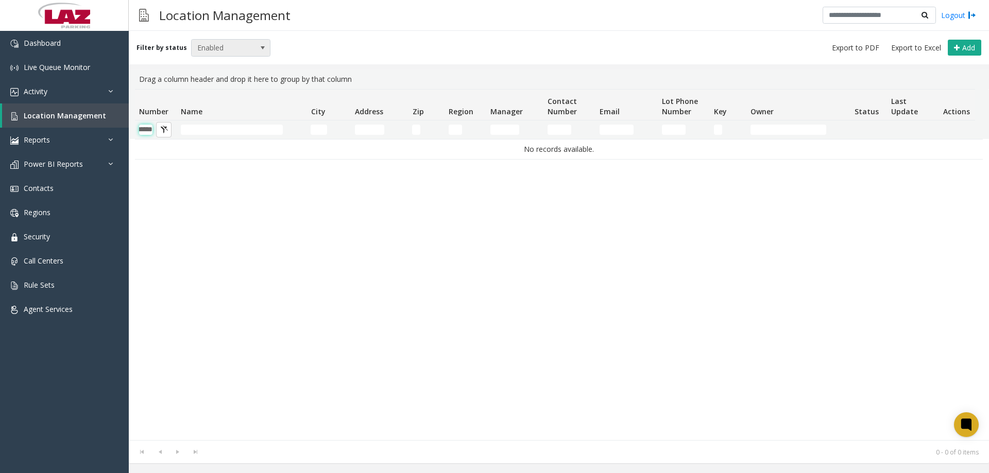
type input "******"
click at [224, 52] on span "Enabled" at bounding box center [223, 48] width 63 height 16
click at [226, 89] on li "Disabled" at bounding box center [226, 93] width 77 height 14
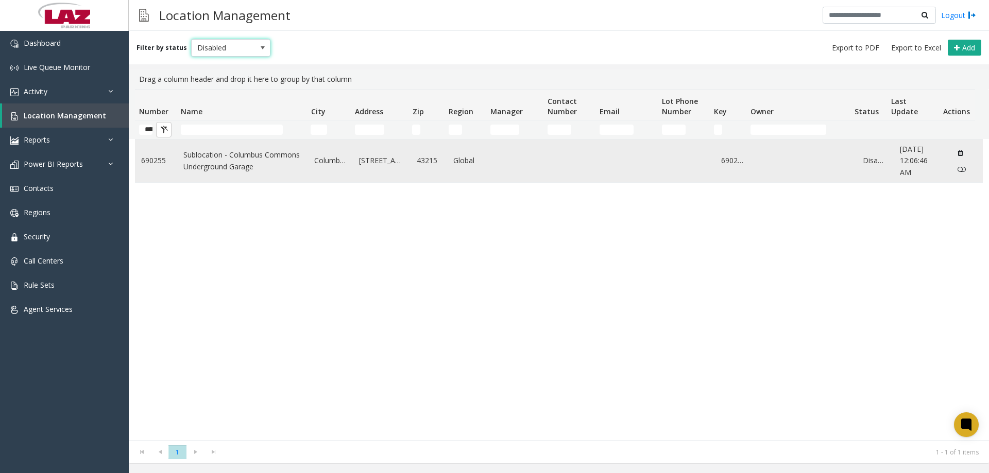
click at [230, 161] on link "Sublocation - Columbus Commons Underground Garage" at bounding box center [242, 160] width 119 height 23
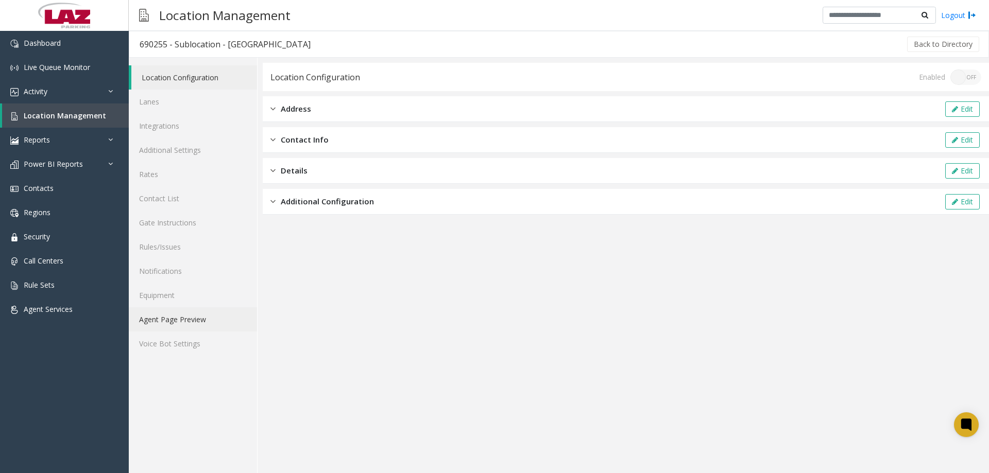
click at [181, 320] on link "Agent Page Preview" at bounding box center [193, 320] width 128 height 24
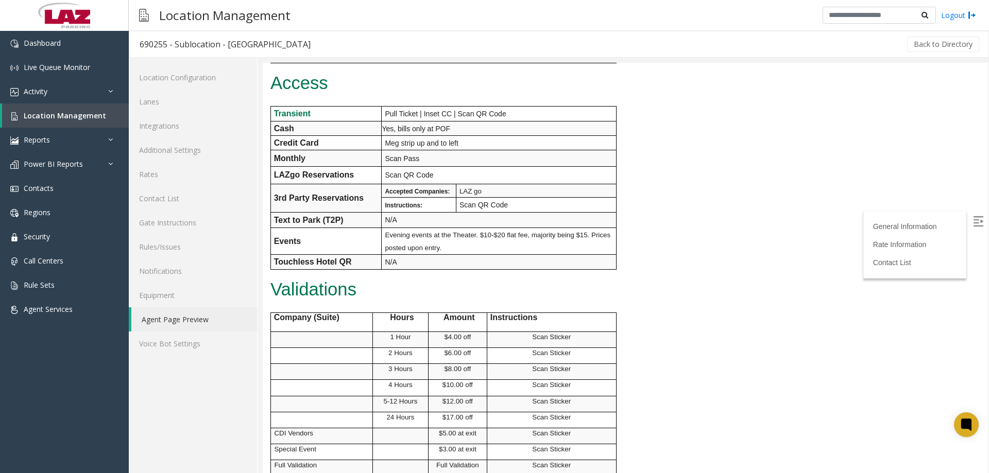
scroll to position [258, 0]
click at [973, 222] on img at bounding box center [978, 221] width 10 height 10
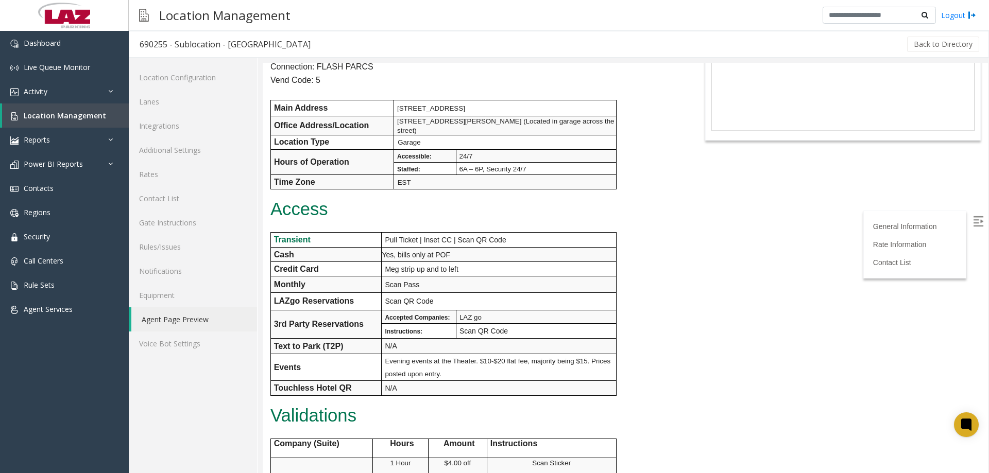
scroll to position [0, 0]
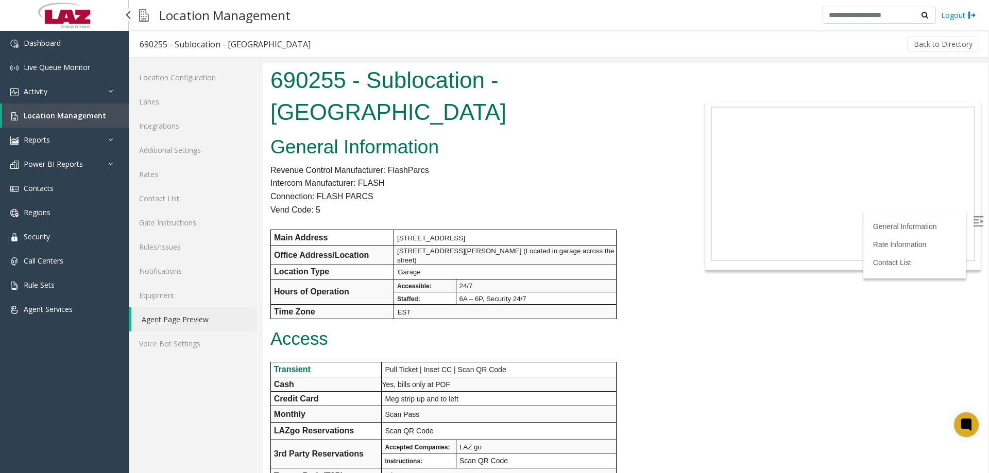
click at [66, 124] on link "Location Management" at bounding box center [65, 116] width 127 height 24
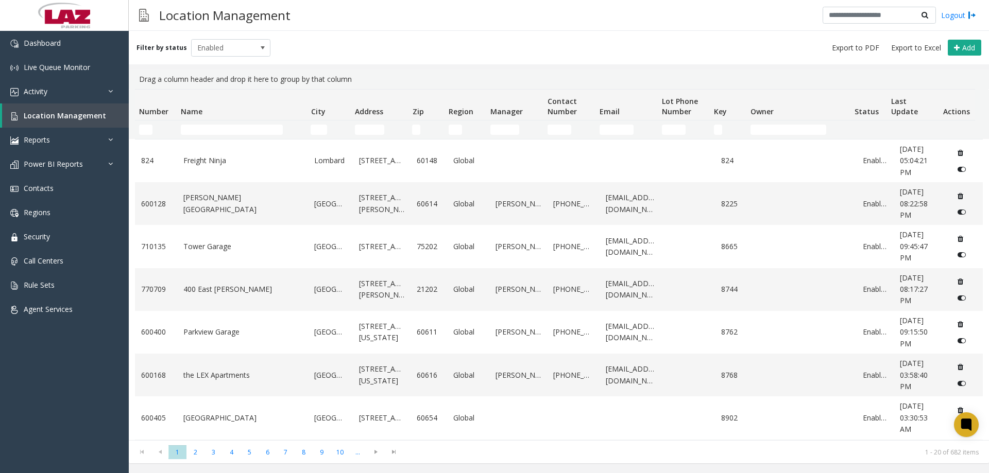
click at [151, 125] on kendo-grid-filter-wrapper-cell "Number Filter" at bounding box center [155, 130] width 33 height 10
click at [150, 130] on input "Number Filter" at bounding box center [145, 130] width 13 height 10
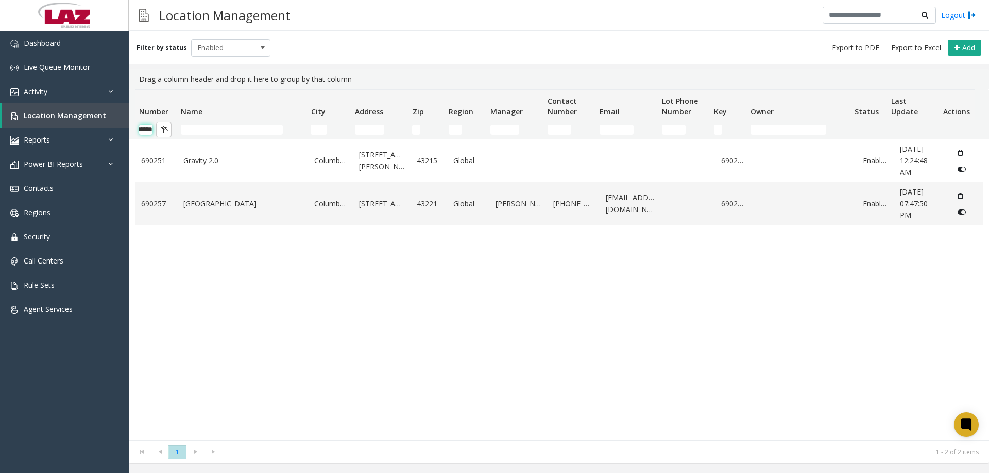
scroll to position [0, 17]
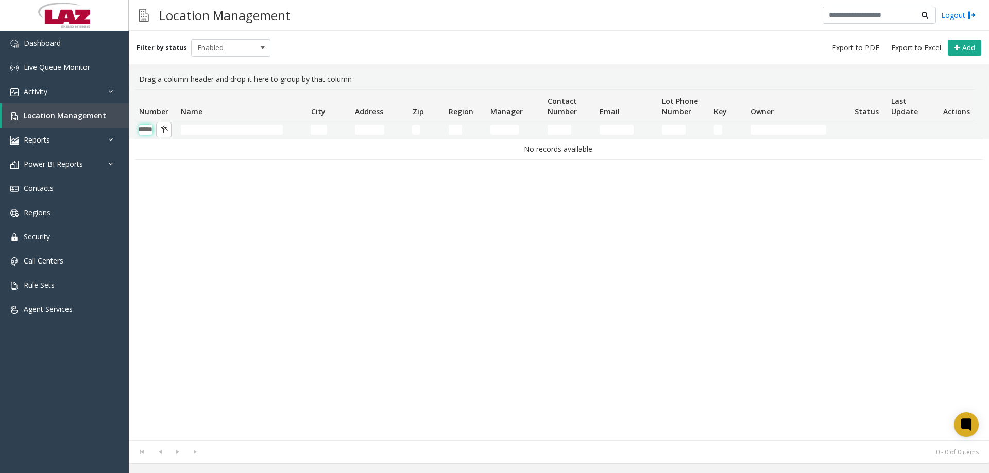
type input "******"
click at [208, 38] on div "Filter by status Enabled Add" at bounding box center [559, 47] width 860 height 33
click at [217, 48] on span "Enabled" at bounding box center [223, 48] width 63 height 16
click at [209, 88] on li "Disabled" at bounding box center [226, 93] width 77 height 14
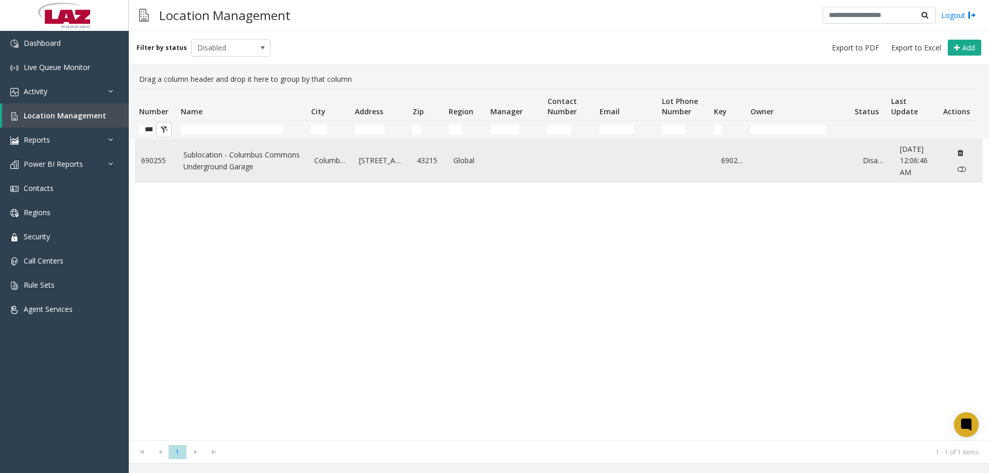
click at [958, 169] on icon "Data table" at bounding box center [962, 169] width 8 height 7
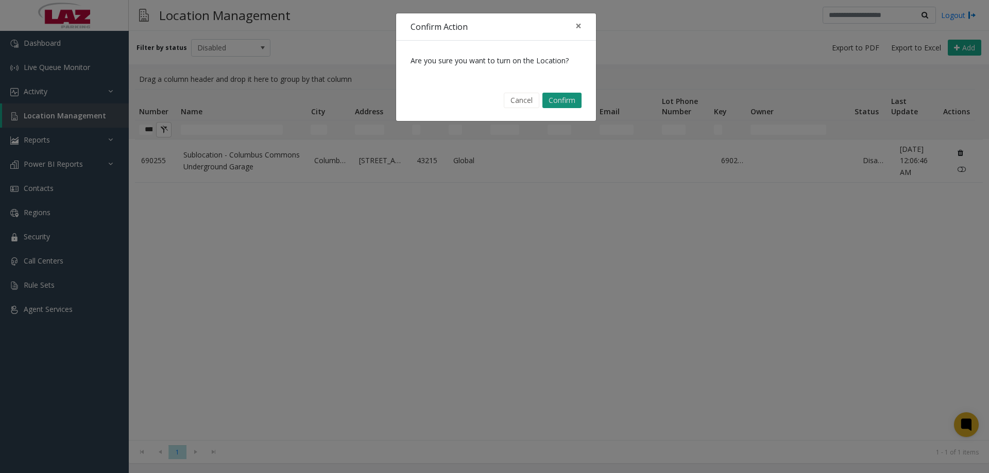
click at [559, 99] on button "Confirm" at bounding box center [561, 100] width 39 height 15
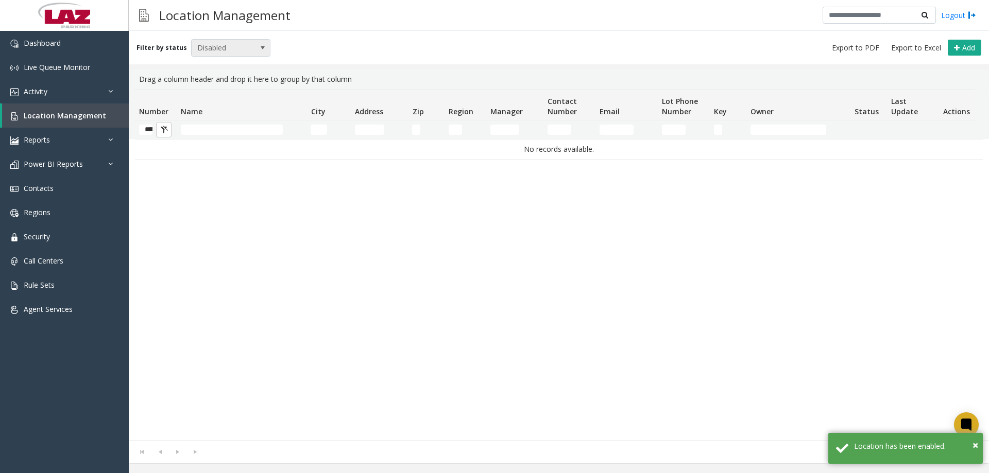
click at [233, 43] on span "Disabled" at bounding box center [223, 48] width 63 height 16
click at [219, 77] on li "Enabled" at bounding box center [226, 79] width 77 height 14
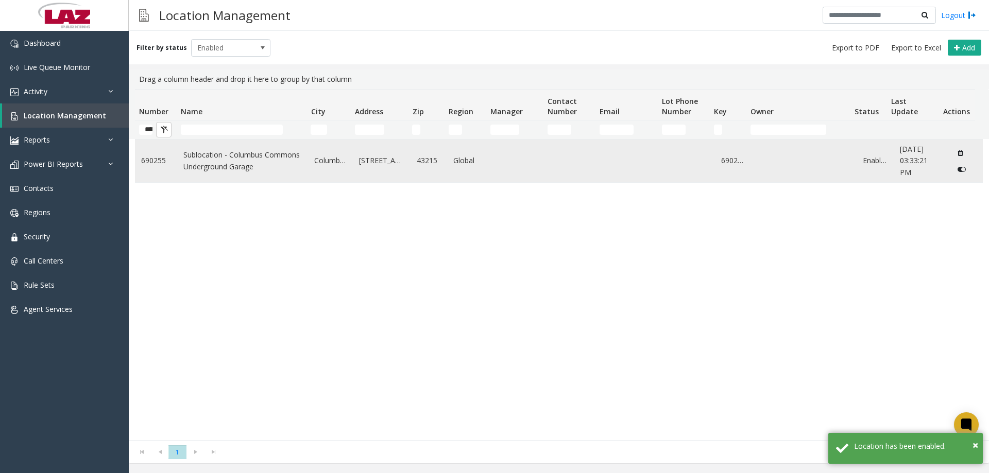
click at [193, 171] on link "Sublocation - Columbus Commons Underground Garage" at bounding box center [242, 160] width 119 height 23
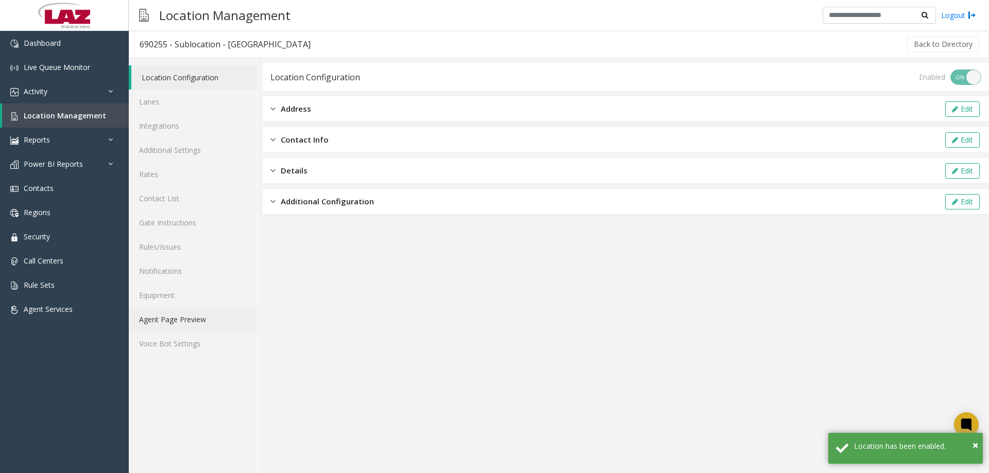
click at [163, 317] on link "Agent Page Preview" at bounding box center [193, 320] width 128 height 24
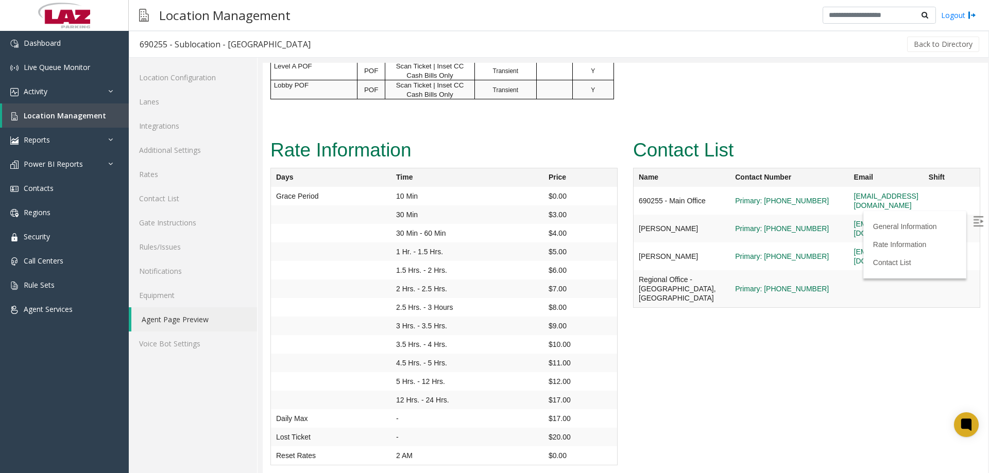
scroll to position [907, 0]
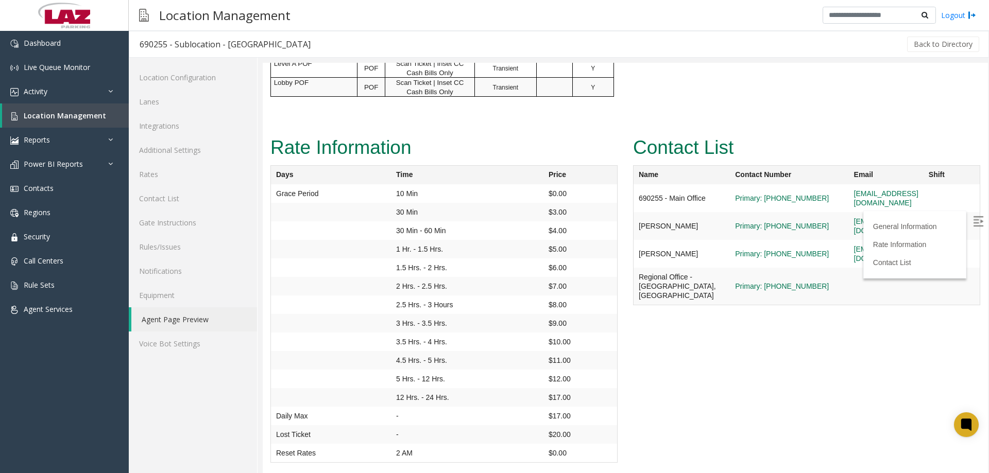
click at [973, 224] on img at bounding box center [978, 221] width 10 height 10
click at [170, 97] on link "Lanes" at bounding box center [193, 102] width 128 height 24
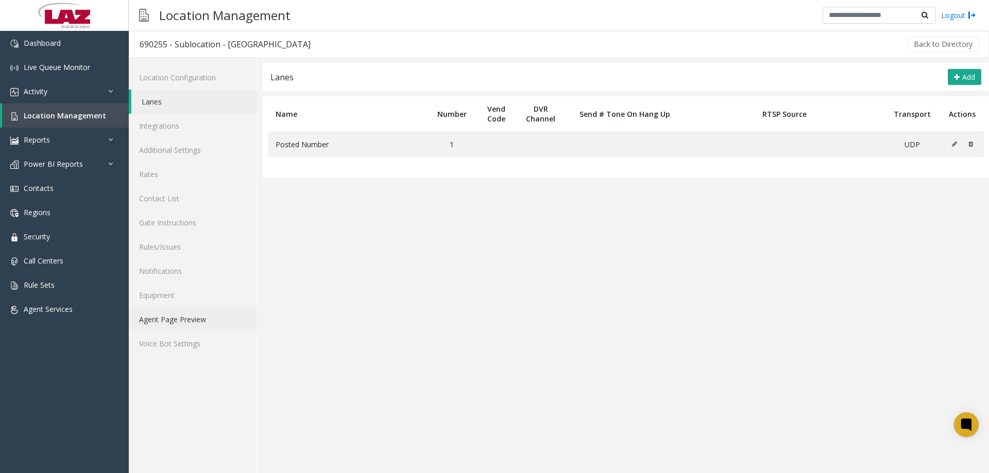
click at [198, 326] on link "Agent Page Preview" at bounding box center [193, 320] width 128 height 24
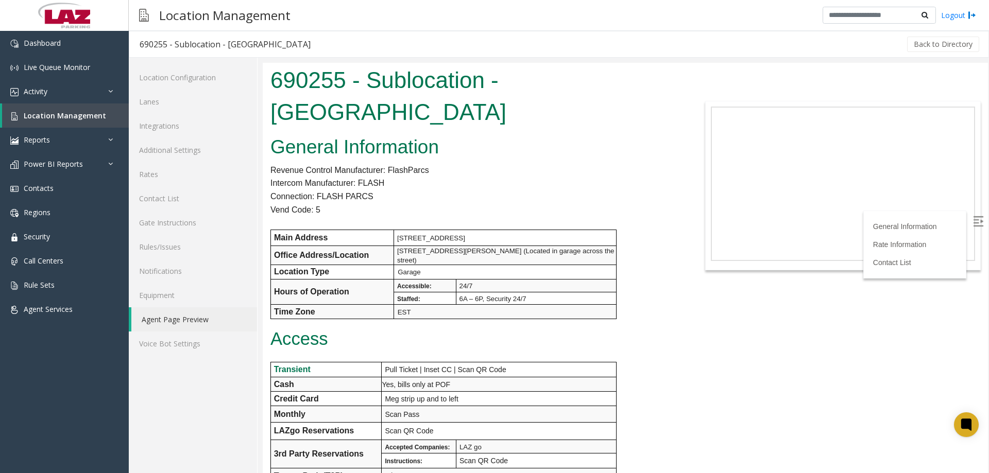
click at [973, 225] on img at bounding box center [978, 221] width 10 height 10
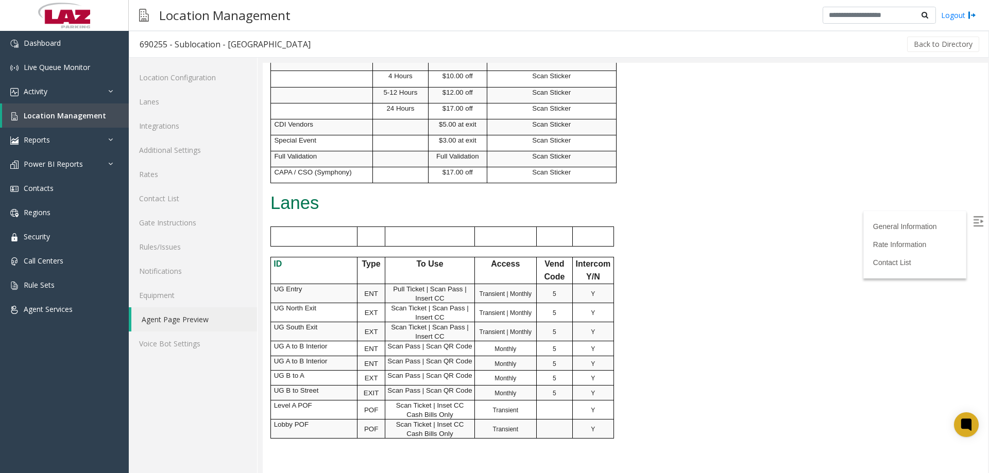
scroll to position [721, 0]
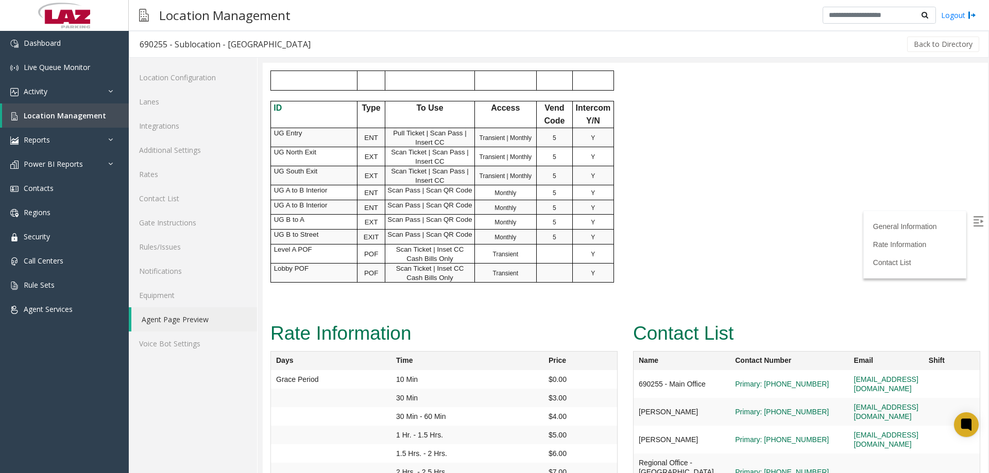
drag, startPoint x: 1251, startPoint y: 377, endPoint x: 982, endPoint y: 120, distance: 372.4
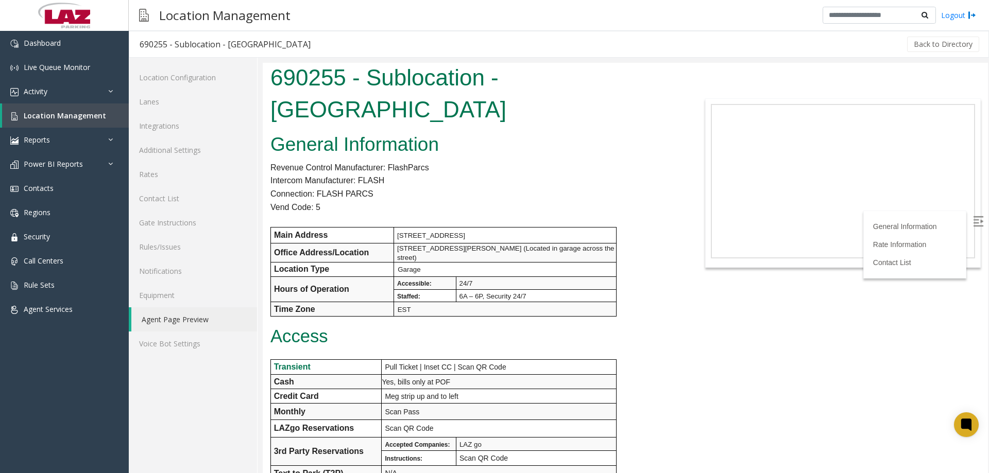
scroll to position [0, 0]
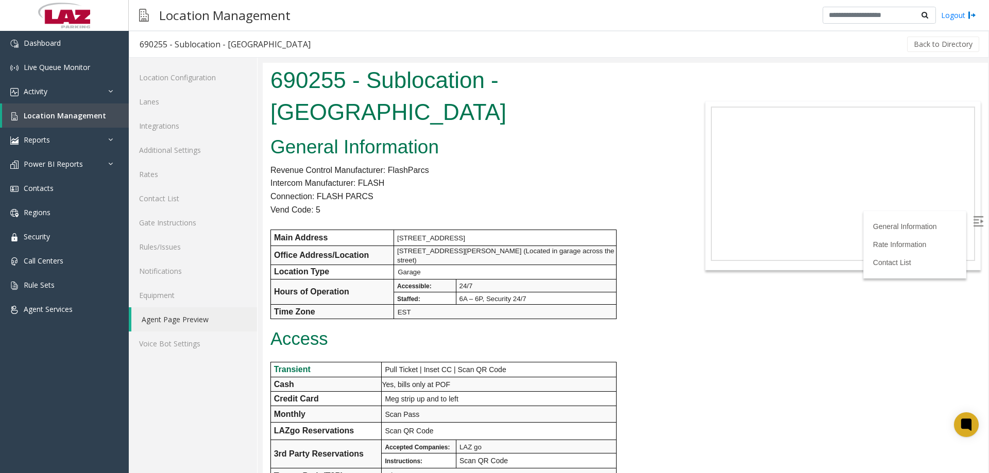
drag, startPoint x: 985, startPoint y: 306, endPoint x: 1218, endPoint y: 116, distance: 301.4
drag, startPoint x: 987, startPoint y: 235, endPoint x: 1245, endPoint y: 125, distance: 280.9
click at [43, 118] on span "Location Management" at bounding box center [65, 116] width 82 height 10
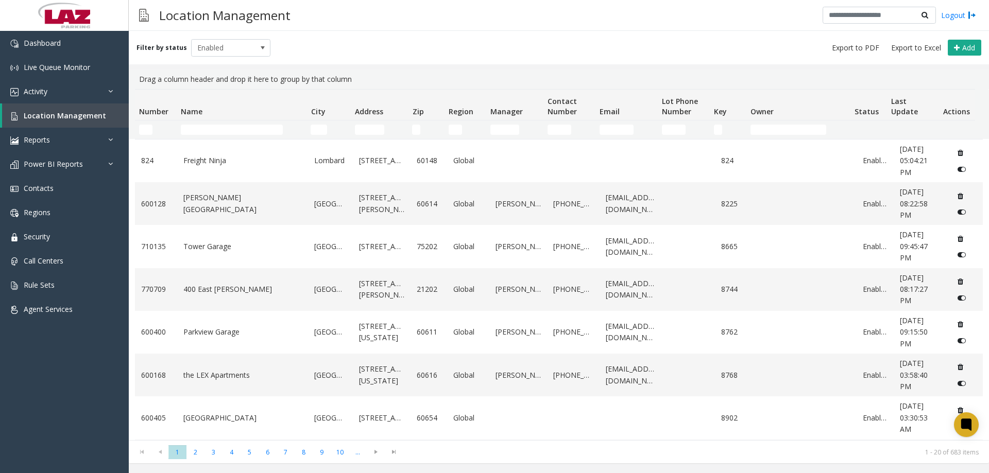
click at [146, 124] on td "Number Filter" at bounding box center [156, 130] width 42 height 19
click at [146, 127] on input "Number Filter" at bounding box center [145, 130] width 13 height 10
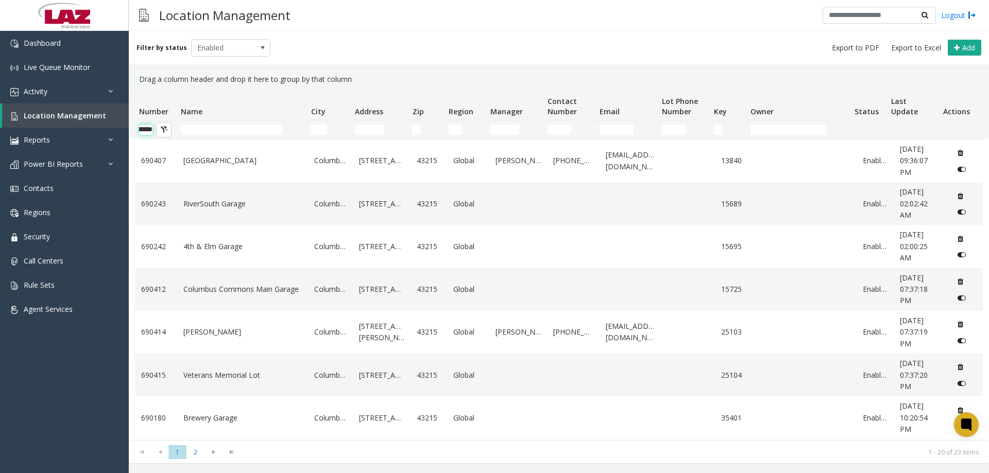
scroll to position [0, 17]
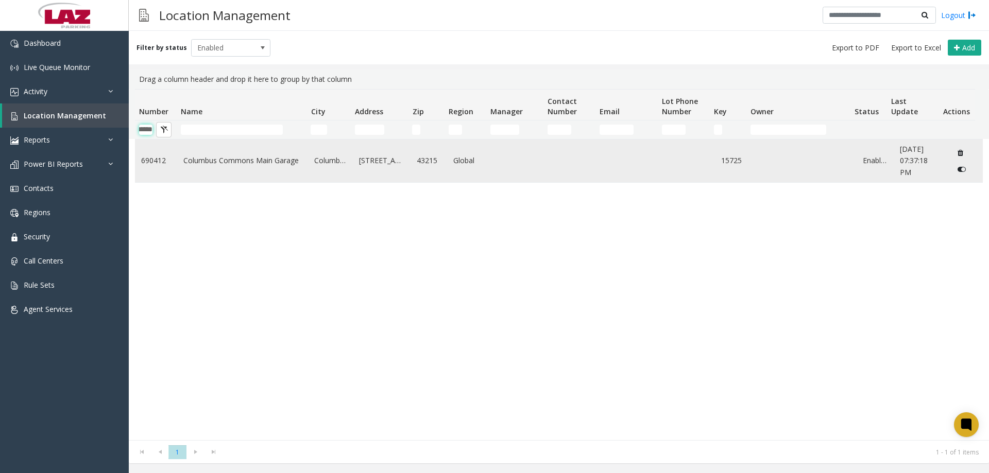
type input "******"
click at [236, 160] on link "Columbus Commons Main Garage" at bounding box center [242, 160] width 119 height 11
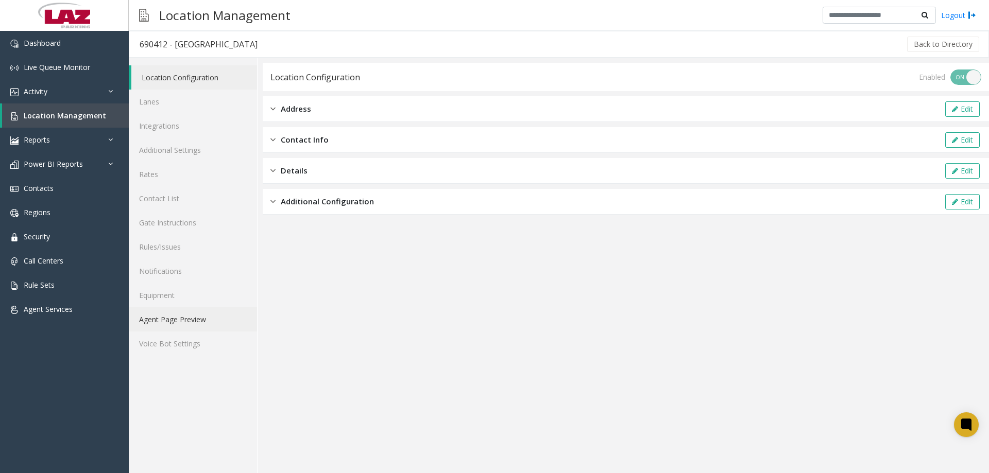
click at [201, 324] on link "Agent Page Preview" at bounding box center [193, 320] width 128 height 24
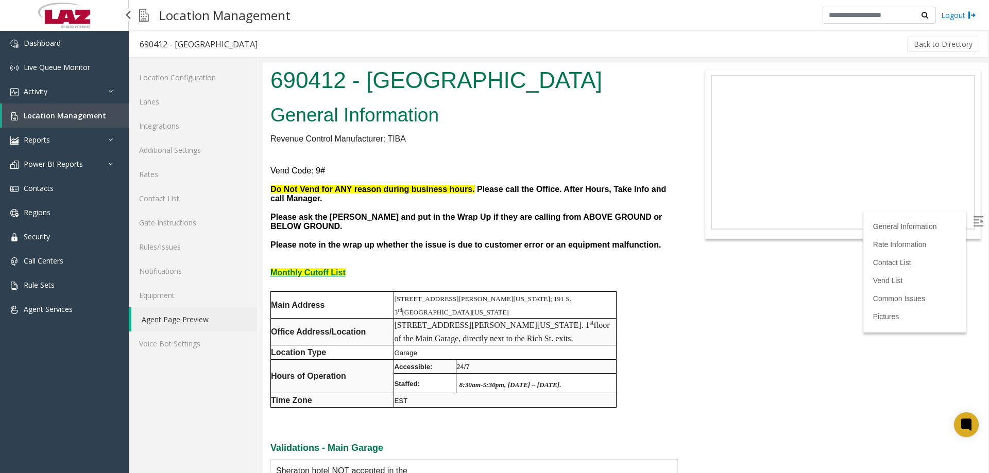
click at [69, 125] on link "Location Management" at bounding box center [65, 116] width 127 height 24
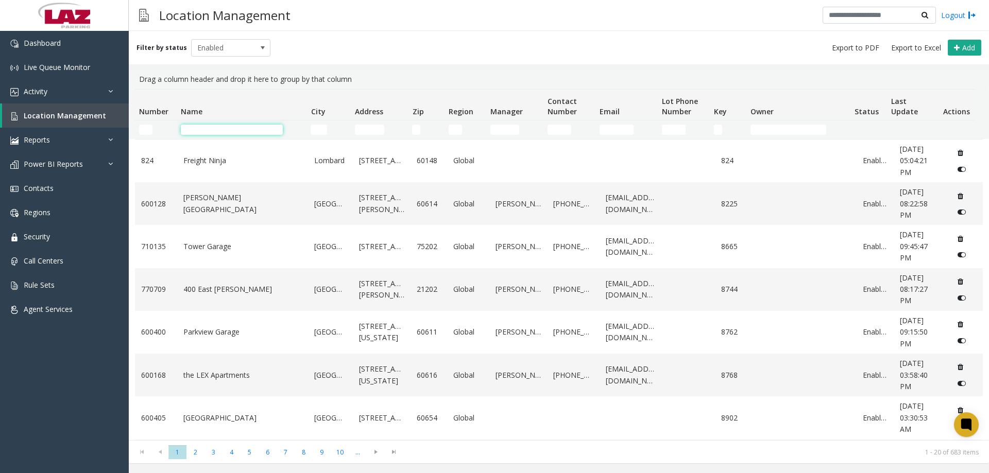
click at [214, 133] on input "Name Filter" at bounding box center [232, 130] width 102 height 10
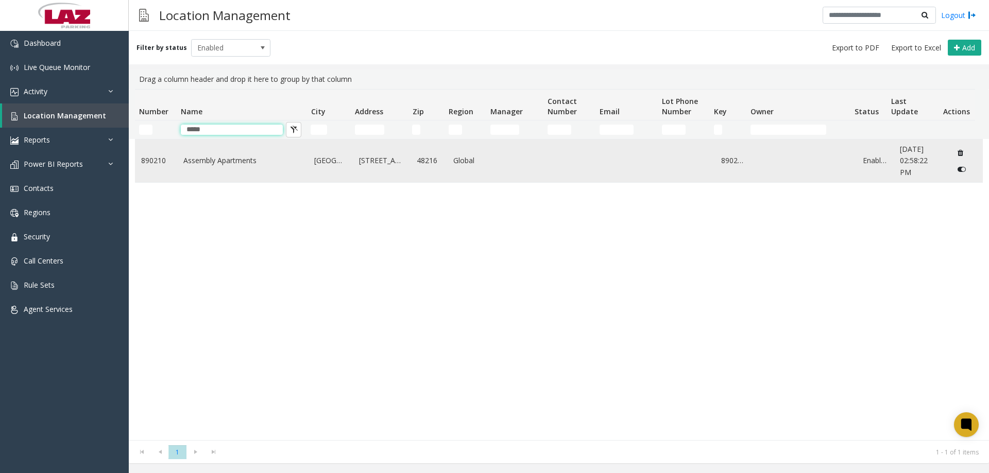
type input "*****"
click at [215, 150] on td "Assembly Apartments" at bounding box center [242, 161] width 131 height 43
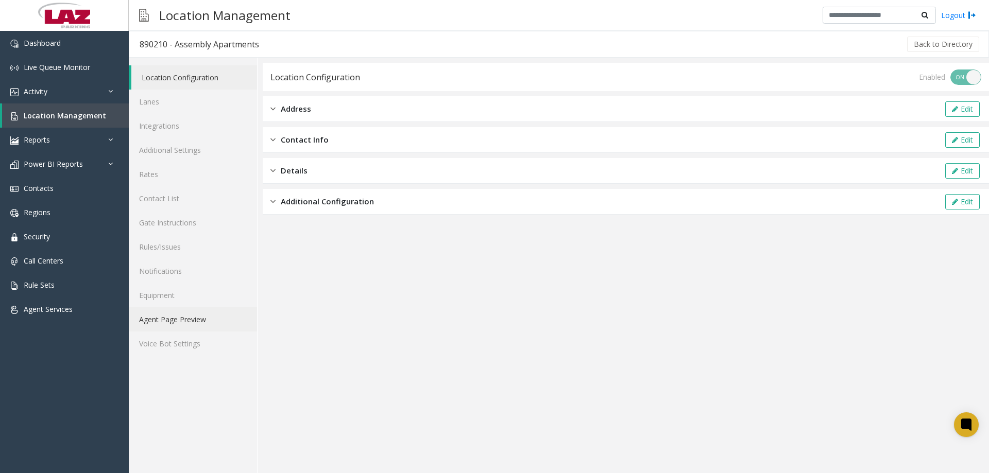
click at [175, 325] on link "Agent Page Preview" at bounding box center [193, 320] width 128 height 24
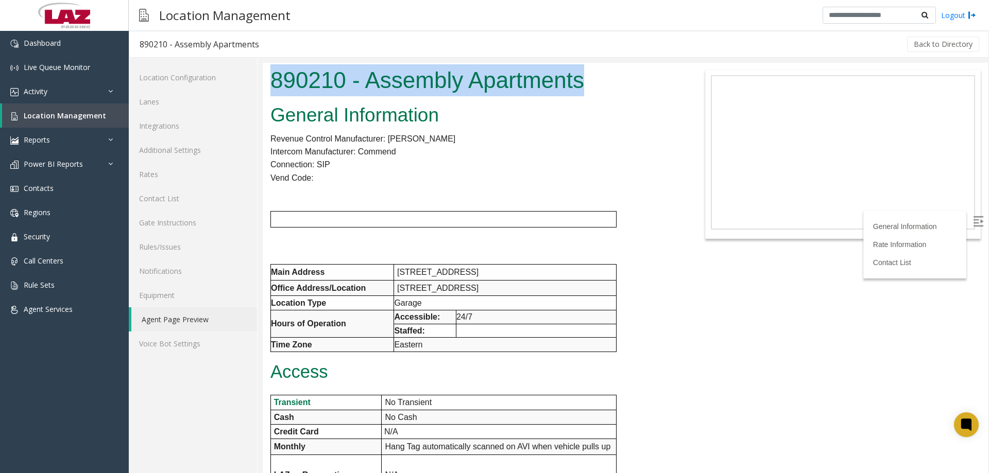
drag, startPoint x: 366, startPoint y: 92, endPoint x: 268, endPoint y: 87, distance: 98.5
click at [268, 87] on div "890210 - Assembly Apartments" at bounding box center [474, 82] width 423 height 38
copy h1 "890210 - Assembly Apartments"
drag, startPoint x: 530, startPoint y: 273, endPoint x: 393, endPoint y: 278, distance: 137.1
click at [393, 278] on tr "Main Address 1701 W Fort St, Detroit, MI 48216" at bounding box center [444, 273] width 346 height 16
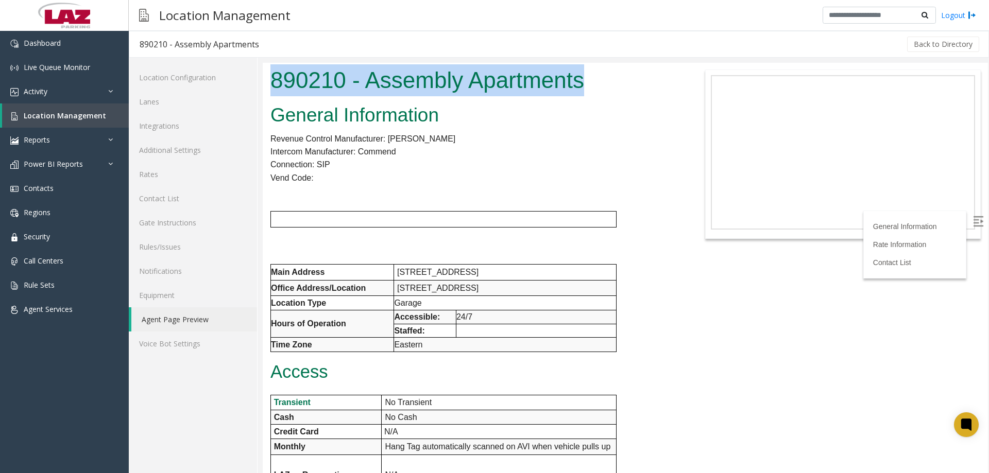
copy tr "[STREET_ADDRESS]"
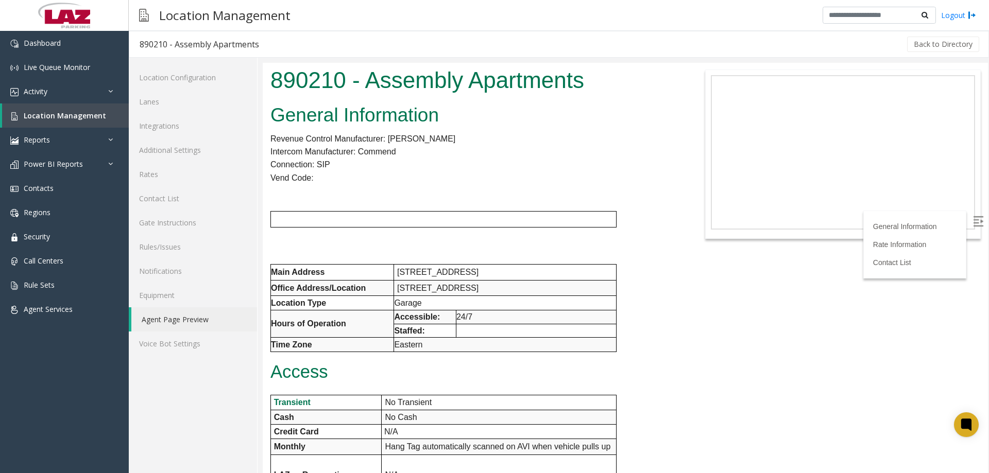
click at [325, 86] on h1 "890210 - Assembly Apartments" at bounding box center [474, 80] width 408 height 32
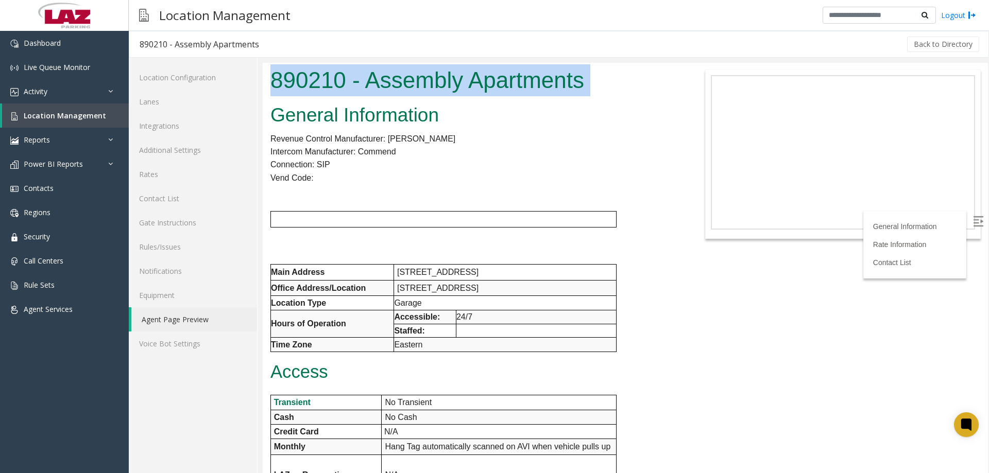
click at [325, 86] on h1 "890210 - Assembly Apartments" at bounding box center [474, 80] width 408 height 32
copy body "890210 - Assembly Apartments"
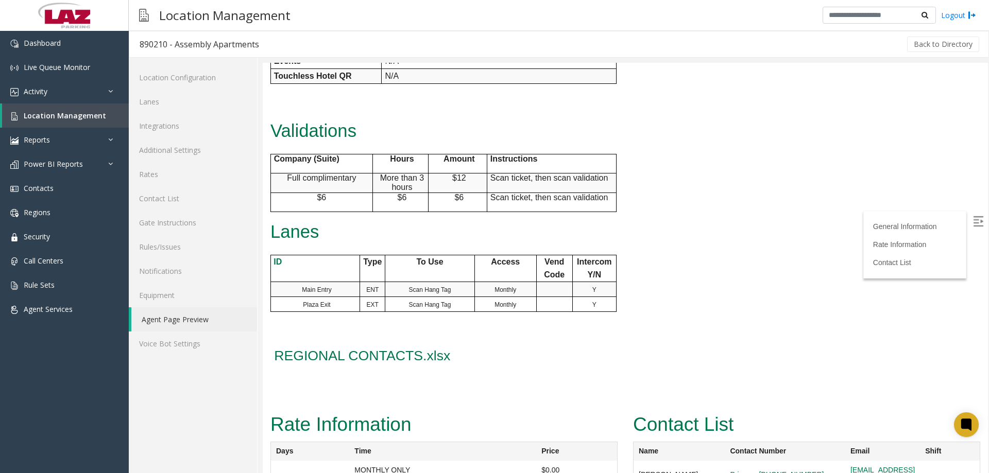
scroll to position [518, 0]
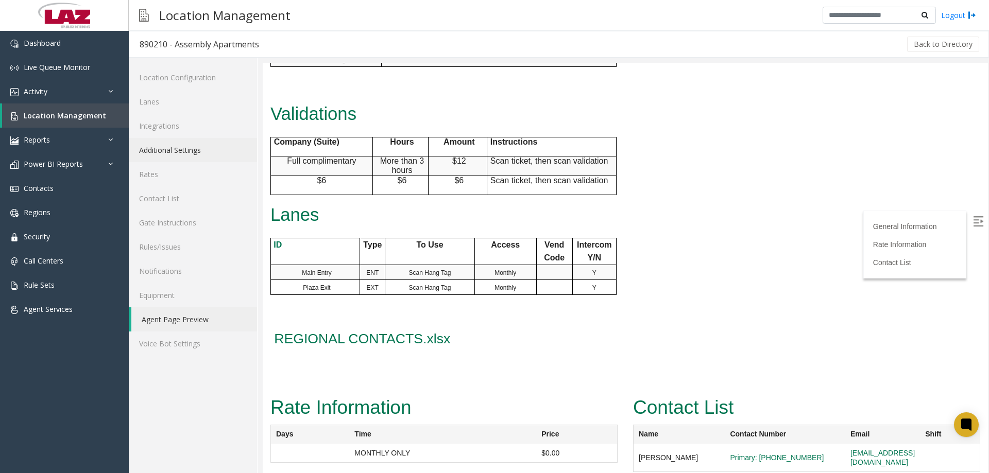
click at [170, 148] on link "Additional Settings" at bounding box center [193, 150] width 128 height 24
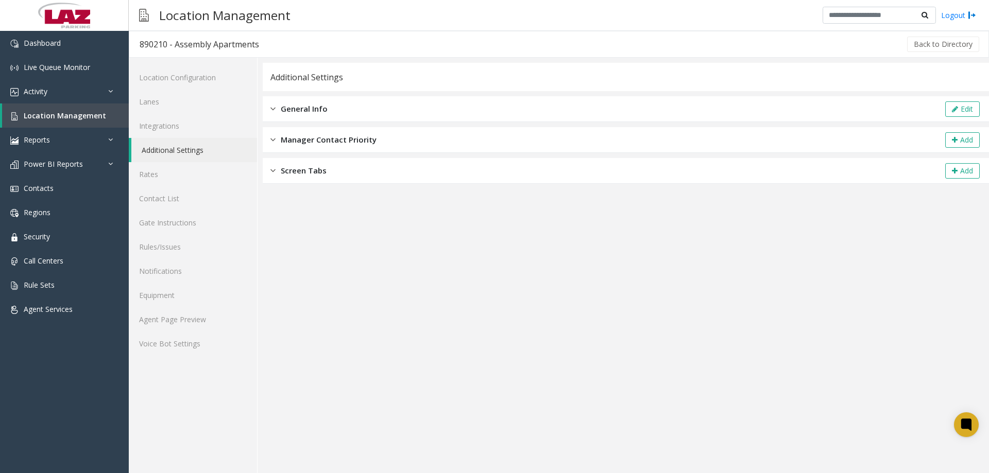
click at [409, 115] on div "General Info Edit" at bounding box center [626, 109] width 726 height 26
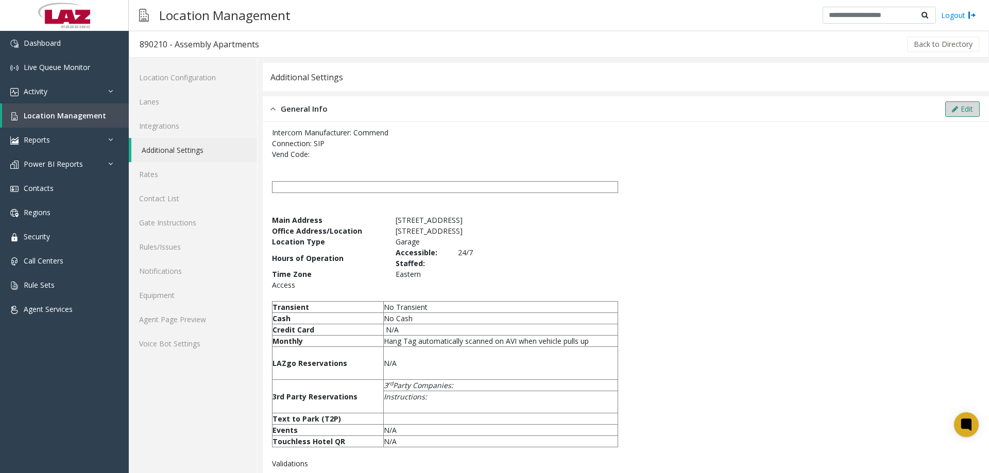
click at [955, 106] on button "Edit" at bounding box center [962, 108] width 35 height 15
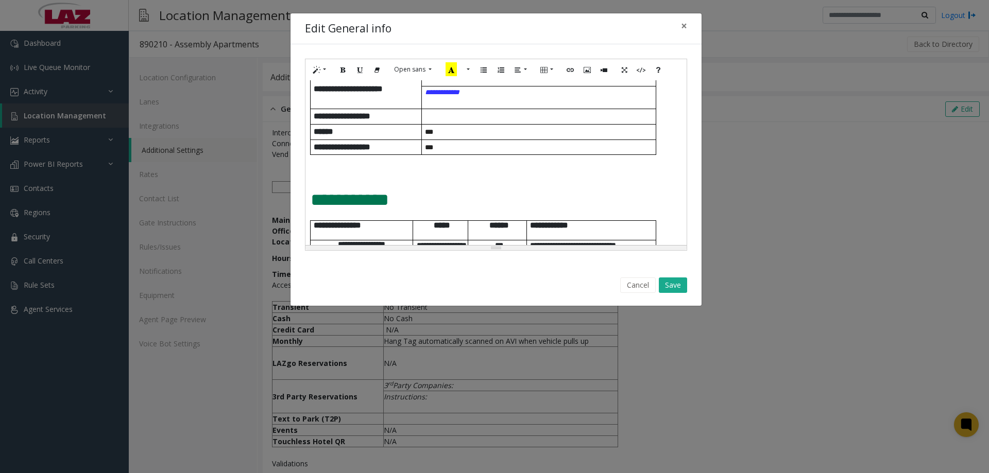
scroll to position [412, 0]
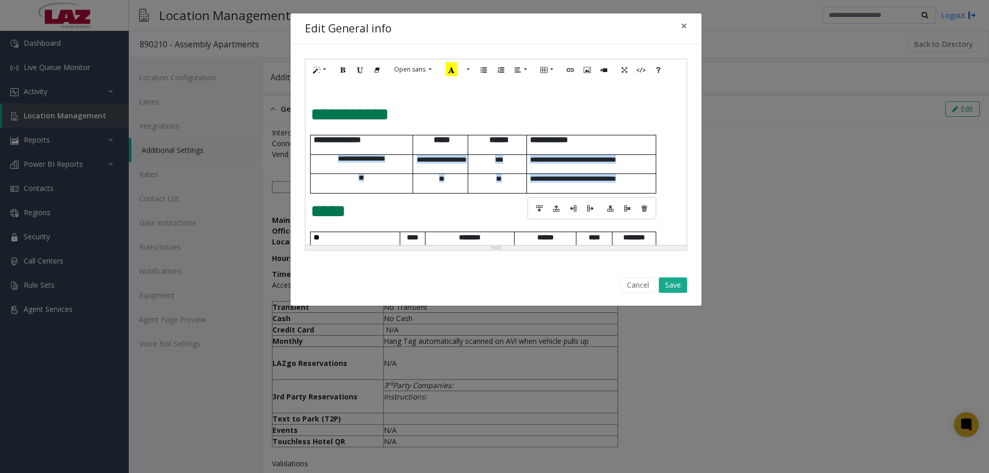
drag, startPoint x: 538, startPoint y: 177, endPoint x: 317, endPoint y: 173, distance: 221.1
click at [317, 173] on tbody "**********" at bounding box center [484, 164] width 346 height 58
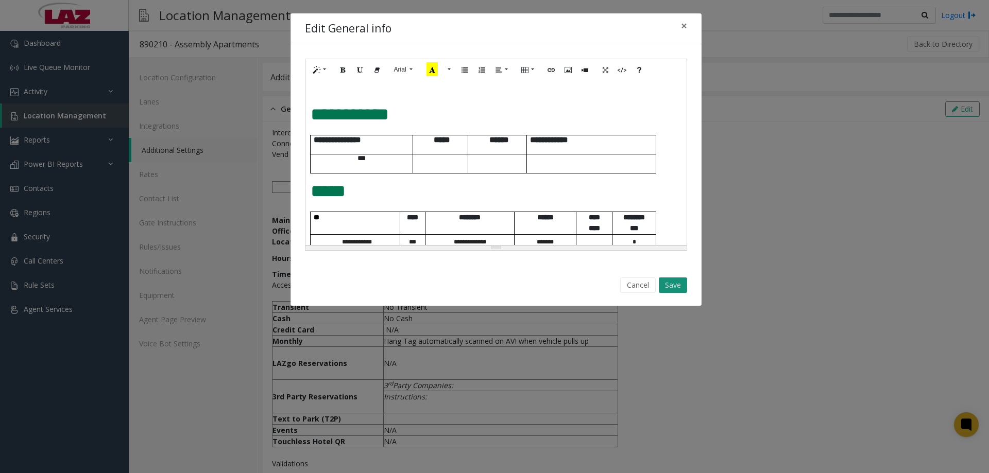
click at [668, 283] on button "Save" at bounding box center [673, 285] width 28 height 15
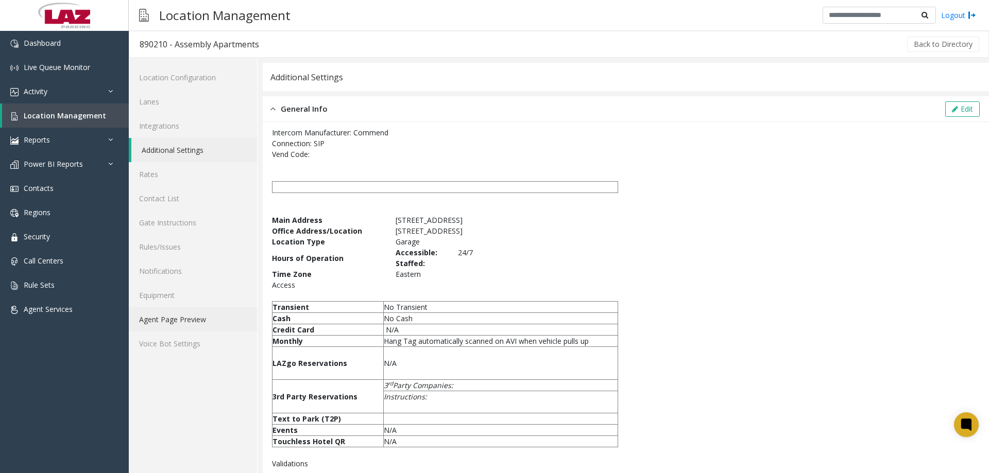
click at [172, 313] on link "Agent Page Preview" at bounding box center [193, 320] width 128 height 24
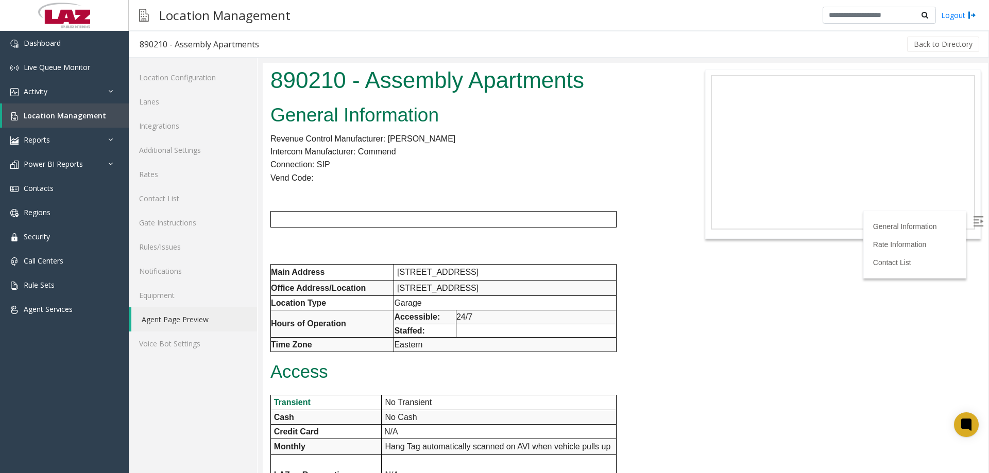
click at [460, 37] on div "Back to Directory" at bounding box center [624, 44] width 711 height 26
click at [972, 223] on label at bounding box center [979, 222] width 15 height 15
drag, startPoint x: 985, startPoint y: 263, endPoint x: 1006, endPoint y: 71, distance: 193.4
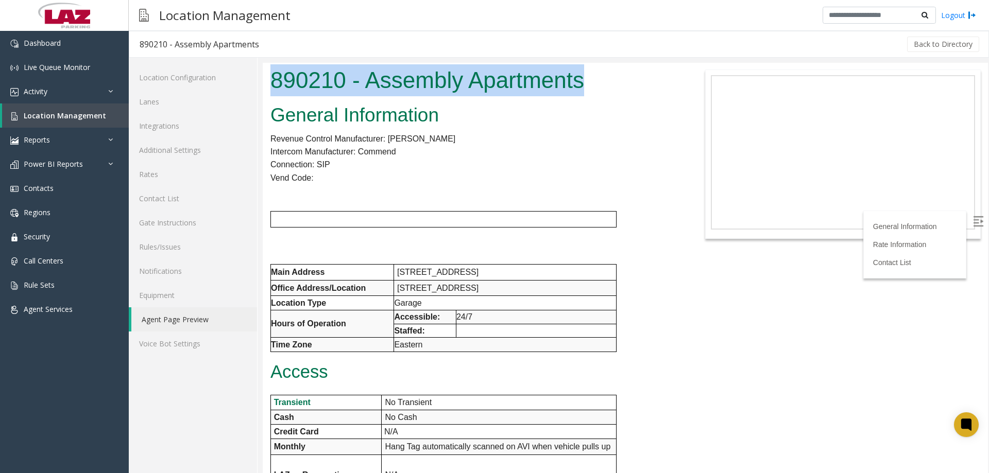
drag, startPoint x: 443, startPoint y: 90, endPoint x: 269, endPoint y: 80, distance: 173.9
click at [269, 80] on div "890210 - Assembly Apartments" at bounding box center [474, 82] width 423 height 38
copy h1 "890210 - Assembly Apartments"
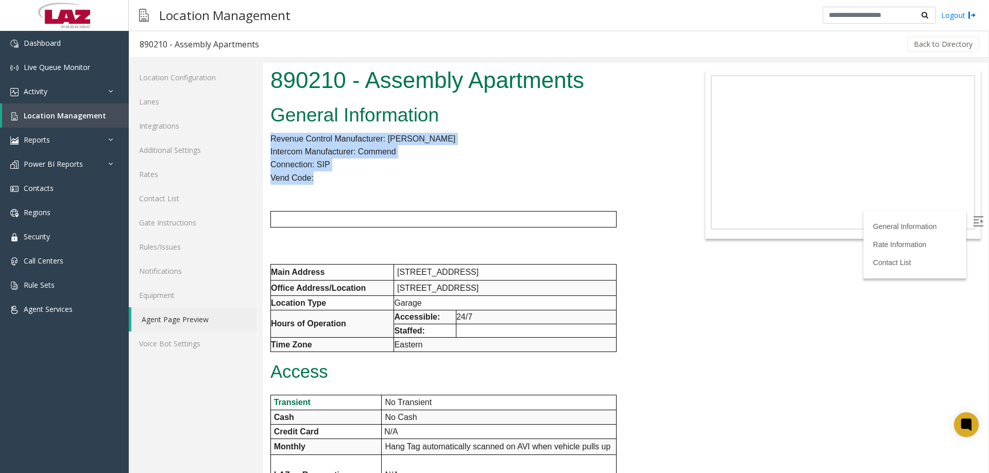
drag, startPoint x: 320, startPoint y: 179, endPoint x: 264, endPoint y: 138, distance: 69.7
copy div "Revenue Control Manufacturer: Amano McGann Intercom Manufacturer: Commend Conne…"
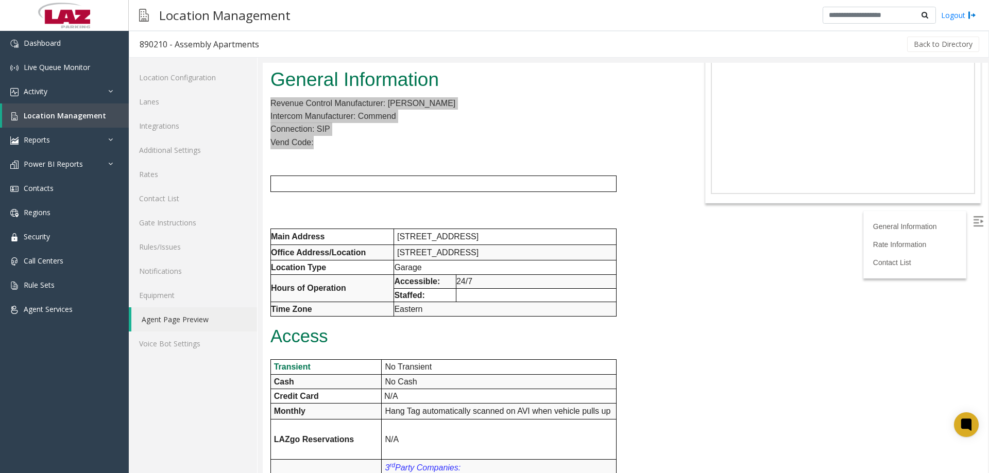
scroll to position [52, 0]
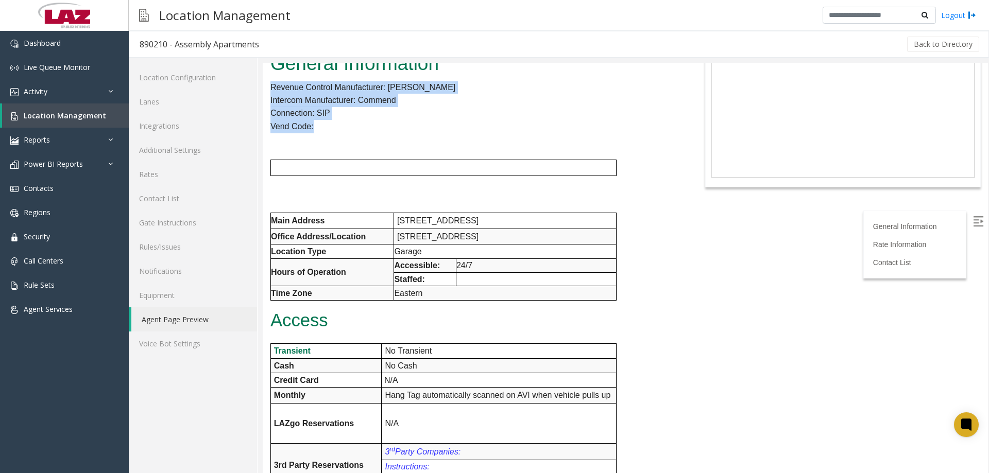
drag, startPoint x: 496, startPoint y: 290, endPoint x: 271, endPoint y: 222, distance: 234.7
click at [271, 222] on tbody "Main Address 1701 W Fort St, Detroit, MI 48216 Office Address/Location 1701 W F…" at bounding box center [444, 257] width 346 height 88
copy tbody "Main Address 1701 W Fort St, Detroit, MI 48216 Office Address/Location 1701 W F…"
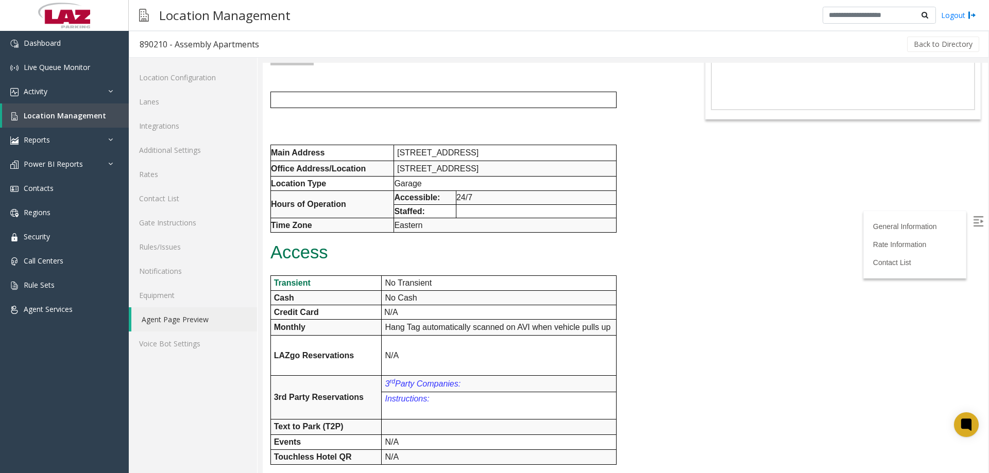
scroll to position [206, 0]
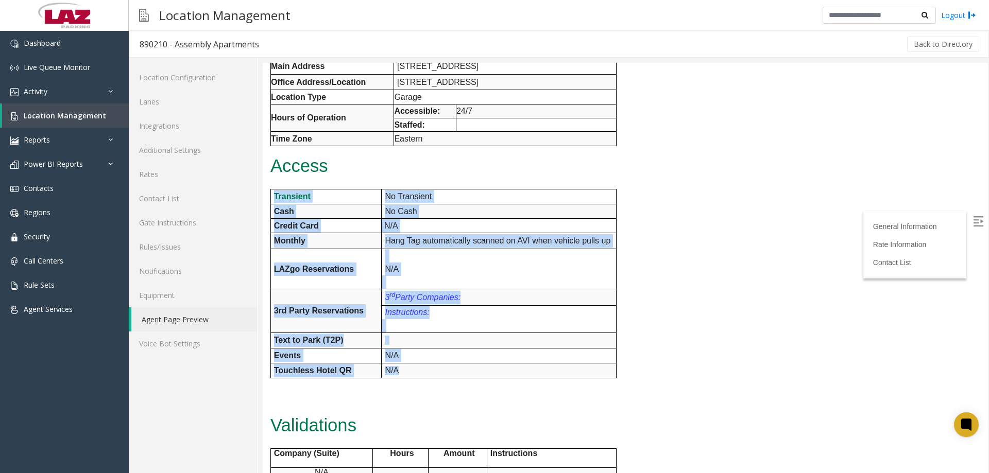
drag, startPoint x: 477, startPoint y: 371, endPoint x: 271, endPoint y: 199, distance: 268.4
click at [271, 199] on tbody "Transient No Transient Cash No Cash Credit Card N/A Monthly Hang Tag automatica…" at bounding box center [443, 284] width 346 height 189
copy tbody "Transient No Transient Cash No Cash Credit Card N/A Monthly Hang Tag automatica…"
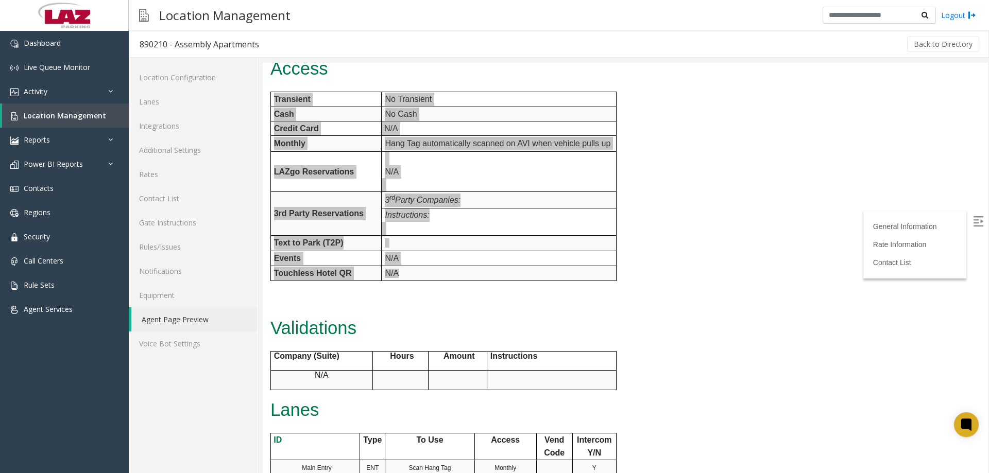
scroll to position [412, 0]
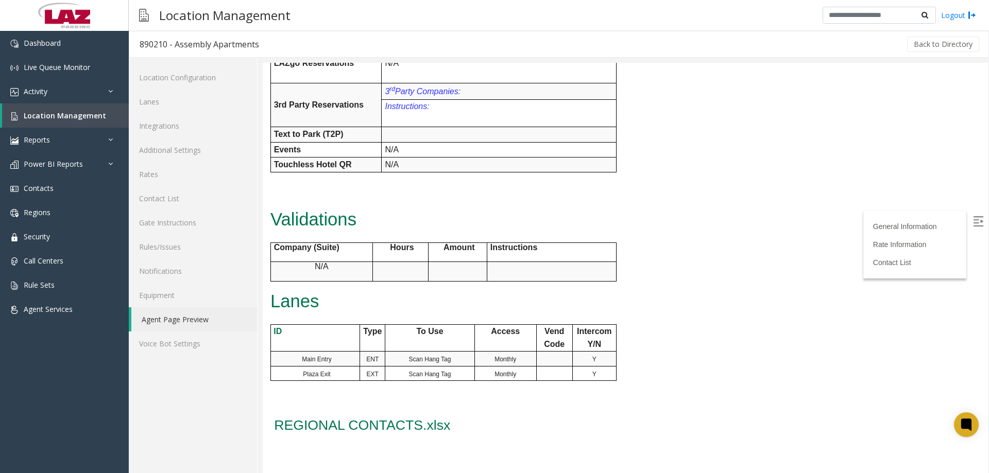
drag, startPoint x: 502, startPoint y: 282, endPoint x: 508, endPoint y: 279, distance: 6.9
click at [503, 282] on div "General Information Revenue Control Manufacturer: Amano McGann Intercom Manufac…" at bounding box center [474, 83] width 423 height 791
drag, startPoint x: 437, startPoint y: 275, endPoint x: 409, endPoint y: 531, distance: 257.2
click at [272, 251] on tbody "Company (Suite) Hours Amount Instructions N/A" at bounding box center [443, 262] width 346 height 38
copy tbody "Company (Suite) Hours Amount Instructions N/A"
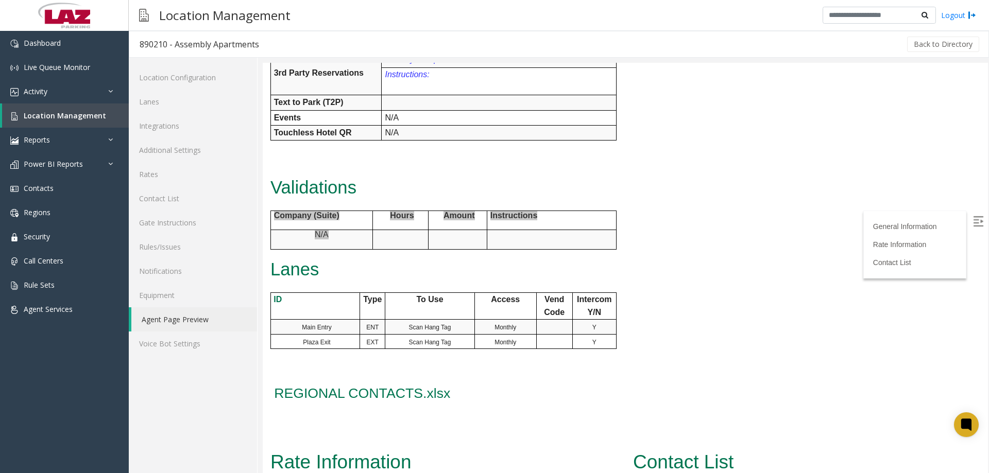
scroll to position [499, 0]
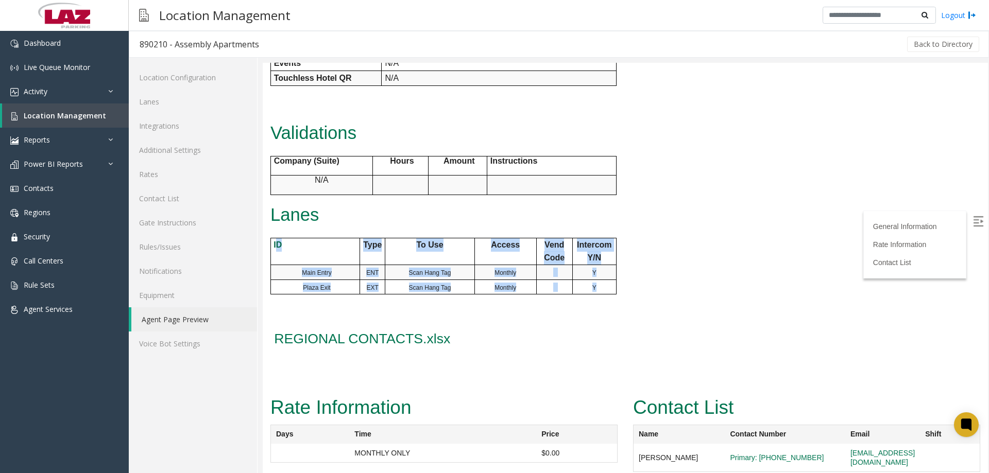
drag, startPoint x: 593, startPoint y: 287, endPoint x: 275, endPoint y: 245, distance: 321.1
click at [275, 245] on tbody "ID Type To Use Access Vend Code Intercom Y/N Main Entry ENT Scan Hang Tag Month…" at bounding box center [443, 266] width 346 height 57
copy tbody "D Type To Use Access Vend Code Intercom Y/N Main Entry ENT Scan Hang Tag Monthl…"
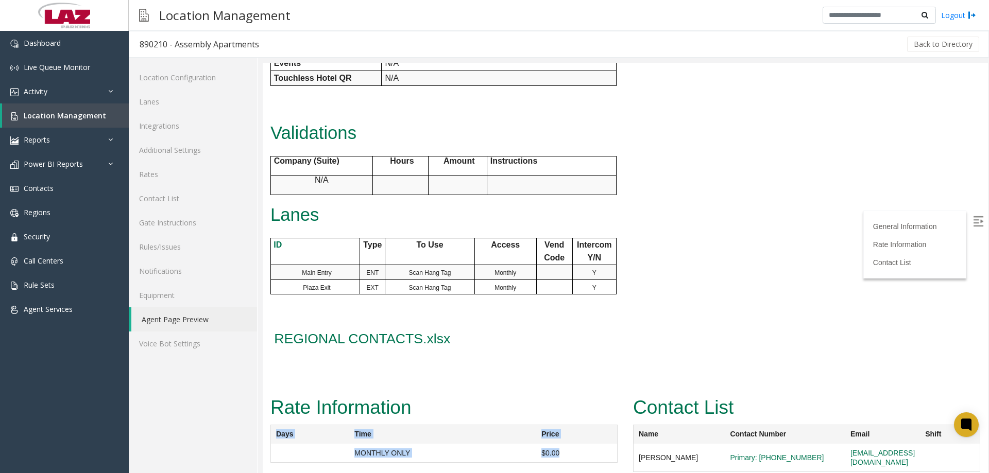
drag, startPoint x: 532, startPoint y: 451, endPoint x: 268, endPoint y: 433, distance: 264.4
click at [268, 433] on div "Rate Information Days Time Price MONTHLY ONLY $0.00" at bounding box center [444, 433] width 363 height 81
copy div "Days Time Price MONTHLY ONLY $0.00"
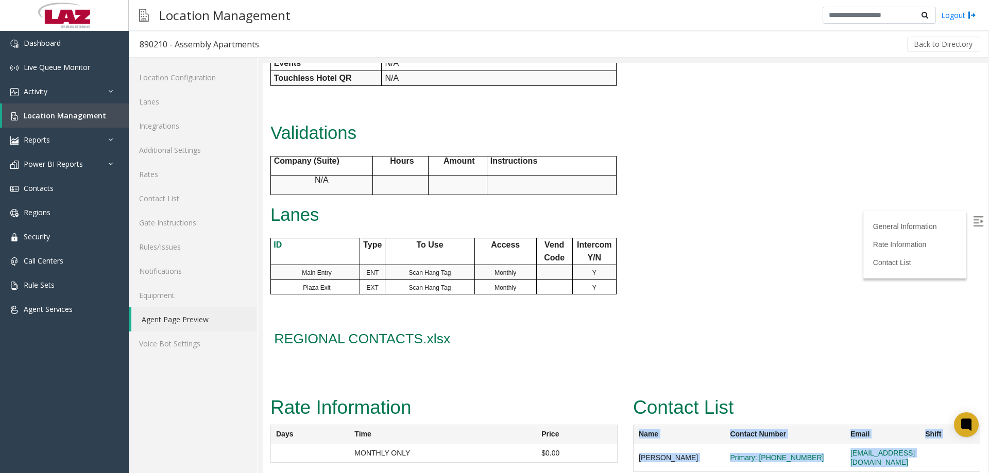
drag, startPoint x: 918, startPoint y: 454, endPoint x: 635, endPoint y: 437, distance: 283.3
click at [635, 437] on table "Name Contact Number Email Shift Anthony Leone Primary: 313-618-0821 antleone@la…" at bounding box center [806, 448] width 347 height 47
click at [57, 116] on span "Location Management" at bounding box center [65, 116] width 82 height 10
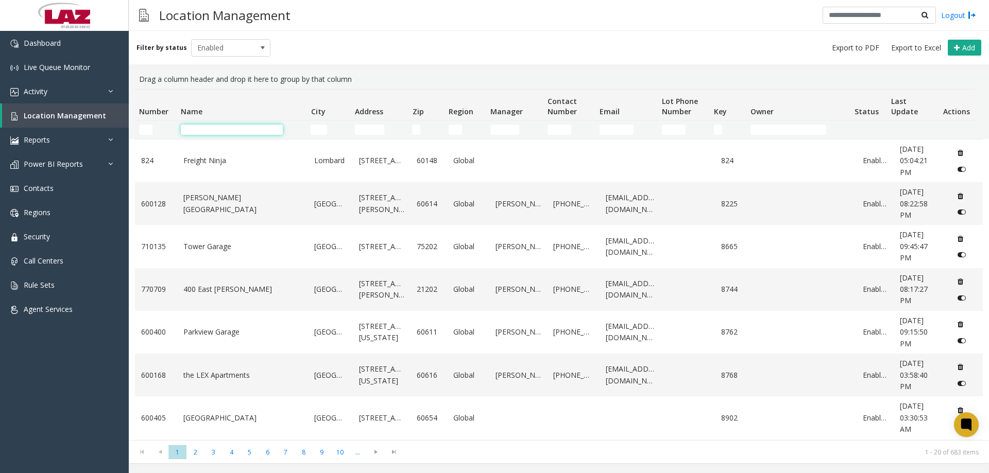
click at [204, 127] on input "Name Filter" at bounding box center [232, 130] width 102 height 10
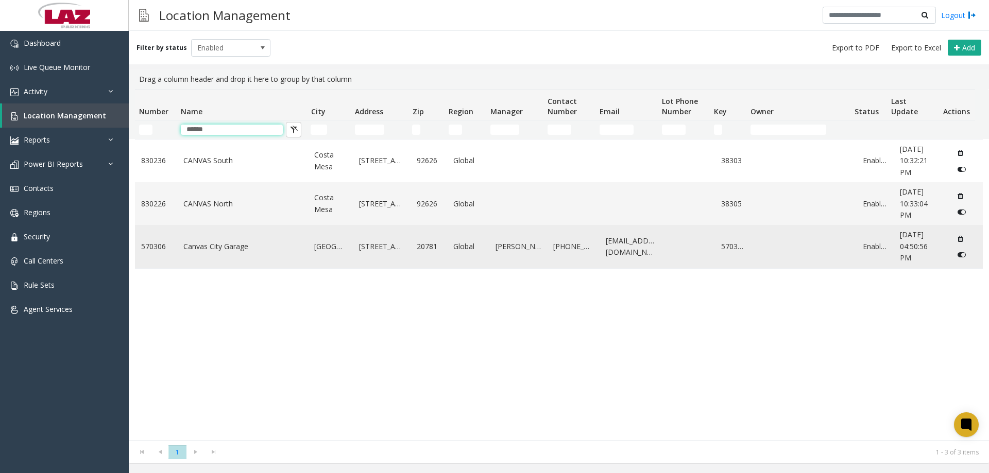
type input "******"
click at [227, 247] on link "Canvas City Garage" at bounding box center [242, 246] width 119 height 11
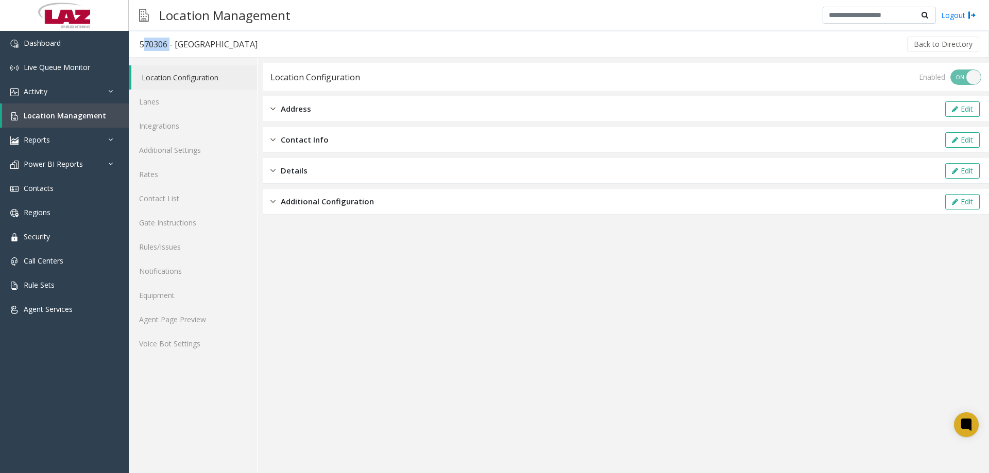
drag, startPoint x: 167, startPoint y: 46, endPoint x: 135, endPoint y: 50, distance: 32.7
click at [135, 50] on h3 "570306 - Canvas City Garage" at bounding box center [198, 44] width 139 height 24
click at [198, 312] on link "Agent Page Preview" at bounding box center [193, 320] width 128 height 24
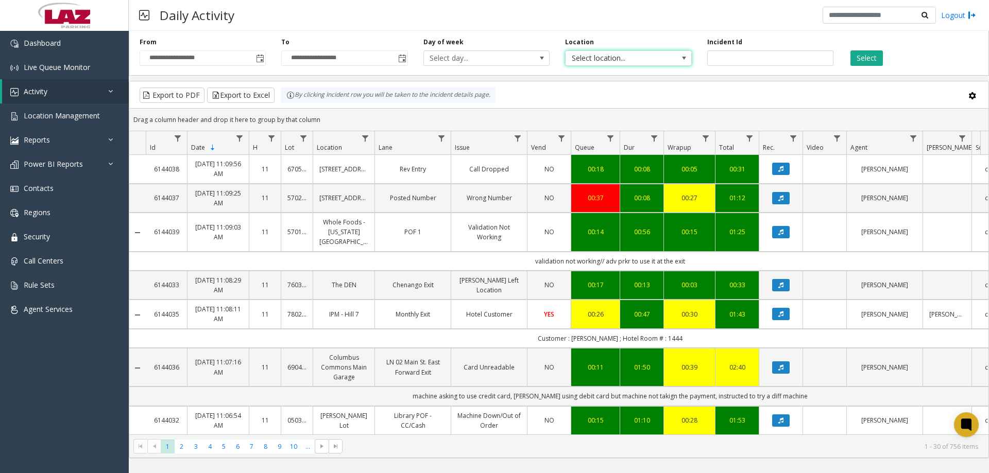
click at [626, 59] on span "Select location..." at bounding box center [616, 58] width 100 height 14
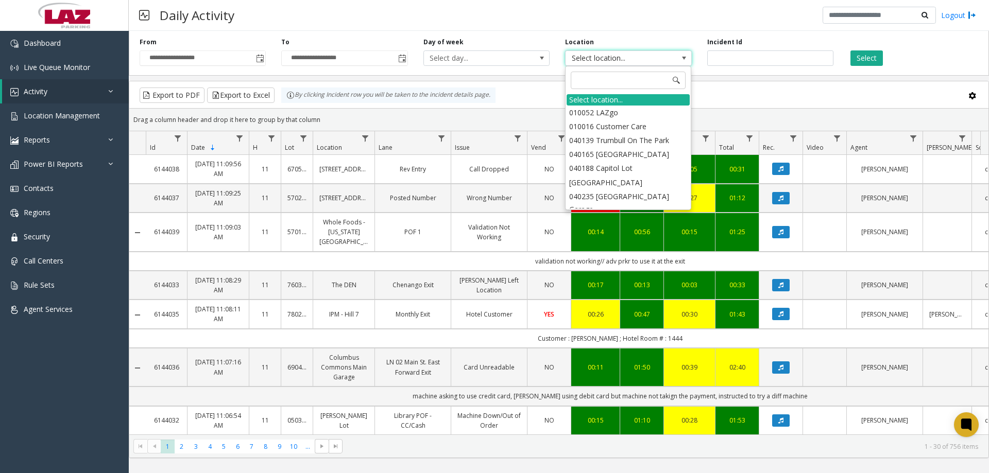
type input "*"
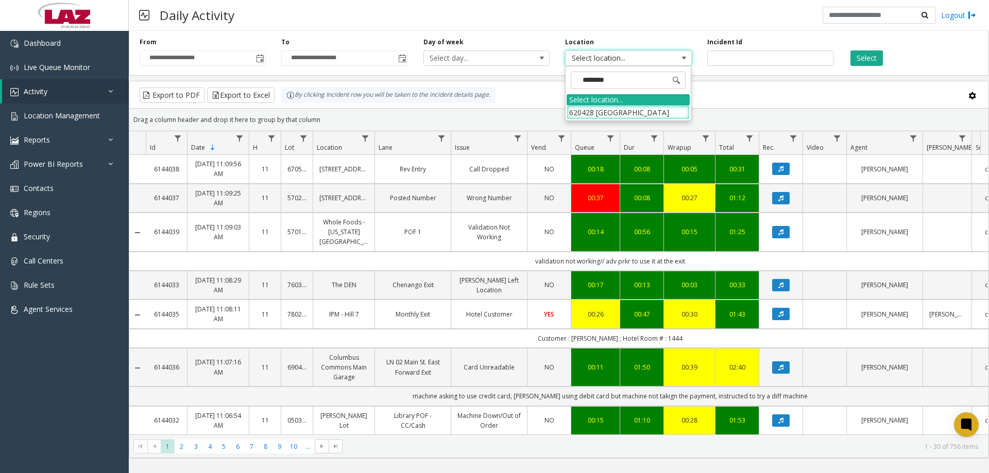
type input "*********"
click at [623, 111] on li "620428 Metropolitan Methodist Hospital" at bounding box center [628, 113] width 123 height 14
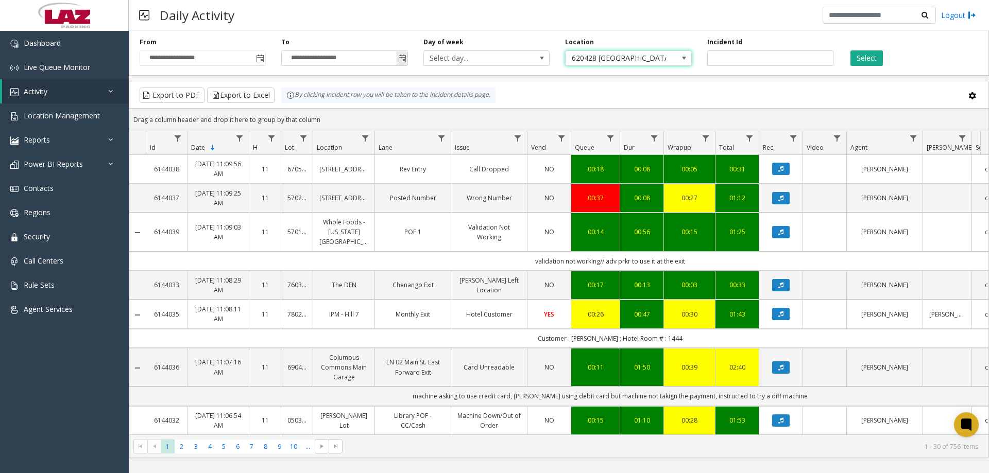
click at [399, 60] on span "Toggle popup" at bounding box center [402, 59] width 8 height 8
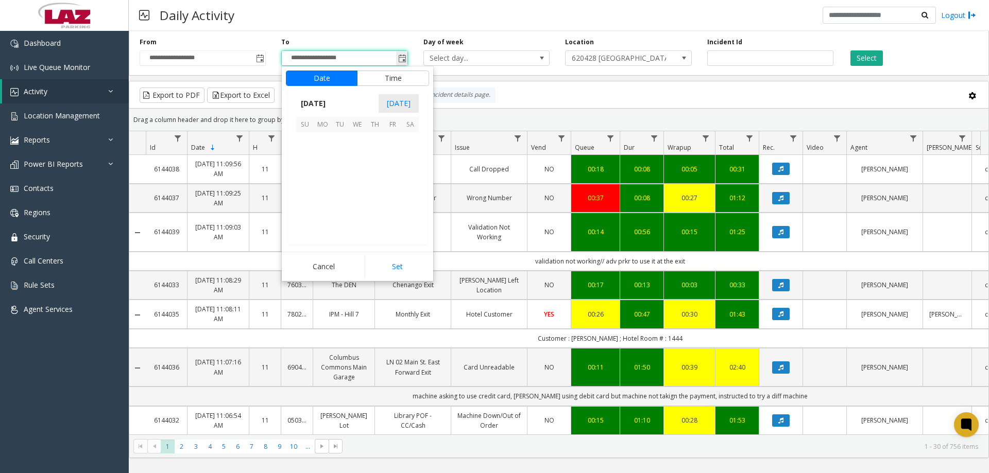
scroll to position [15, 0]
drag, startPoint x: 393, startPoint y: 160, endPoint x: 465, endPoint y: 142, distance: 74.2
click at [393, 159] on span "12" at bounding box center [393, 159] width 18 height 18
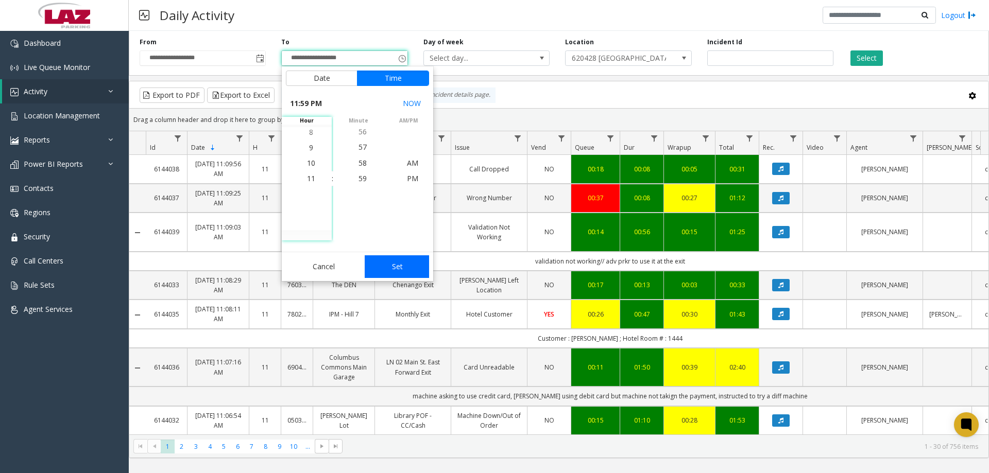
click at [392, 276] on button "Set" at bounding box center [397, 267] width 65 height 23
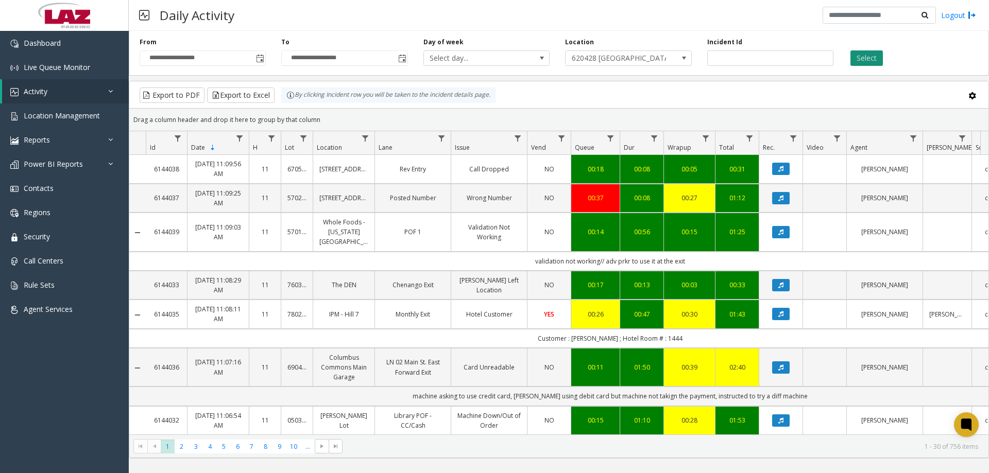
click at [866, 61] on button "Select" at bounding box center [867, 57] width 32 height 15
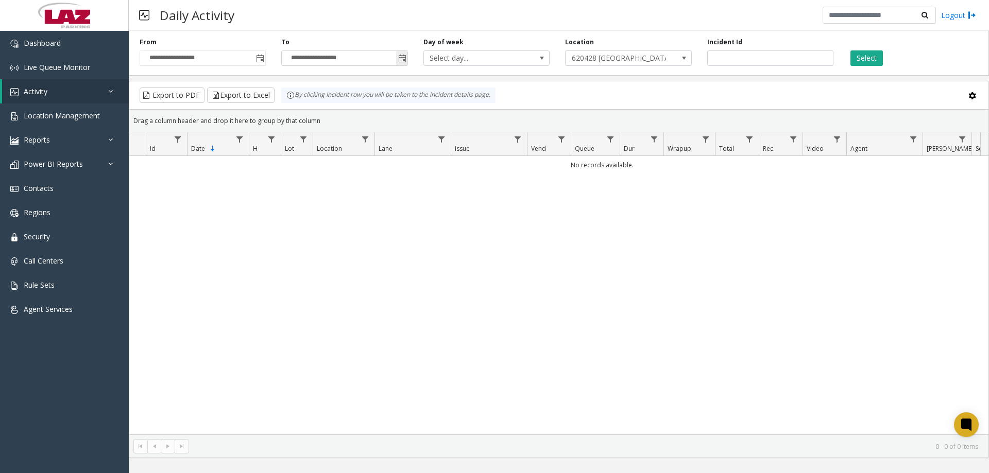
click at [397, 55] on span "Toggle popup" at bounding box center [401, 58] width 11 height 16
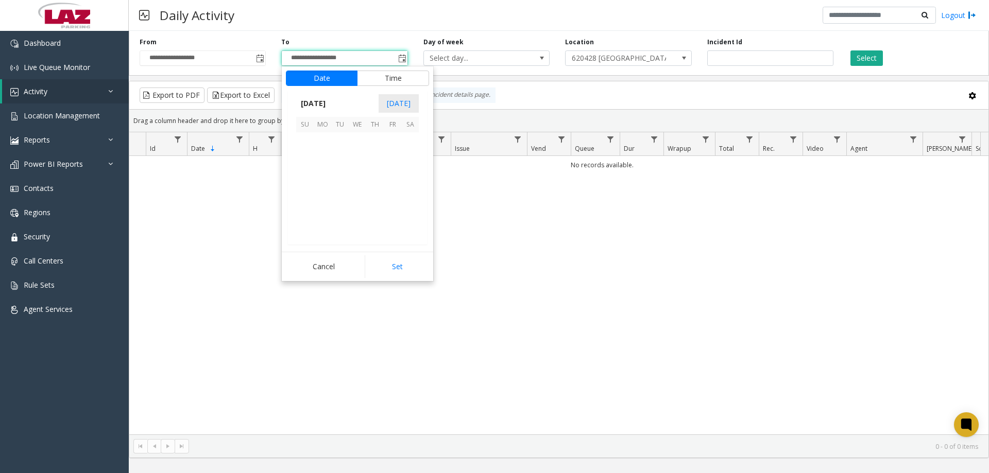
scroll to position [15, 0]
click at [324, 174] on span "15" at bounding box center [323, 176] width 18 height 18
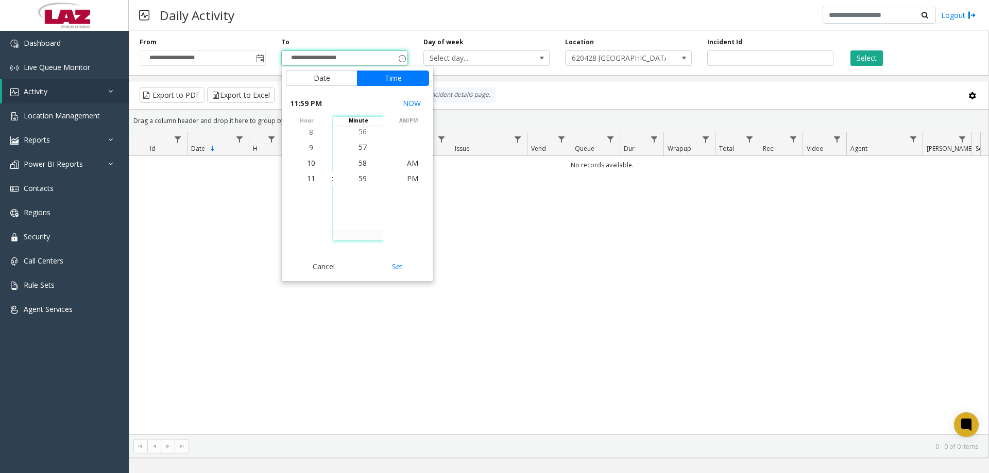
click at [385, 266] on button "Set" at bounding box center [397, 267] width 65 height 23
type input "**********"
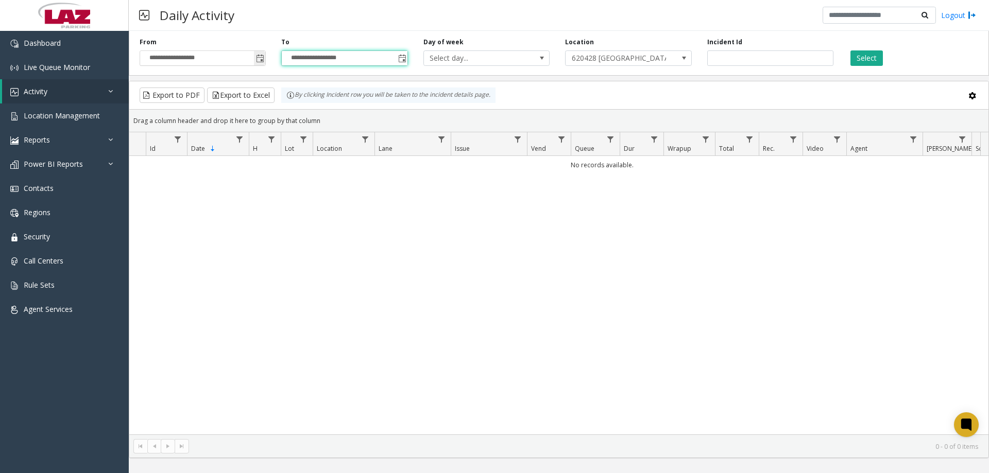
click at [260, 58] on span "Toggle popup" at bounding box center [260, 59] width 8 height 8
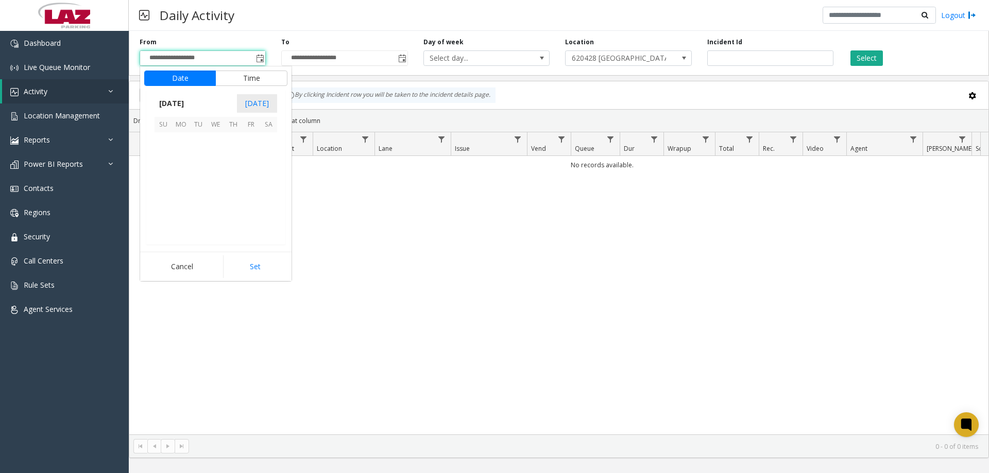
scroll to position [184900, 0]
click at [248, 156] on span "12" at bounding box center [251, 159] width 18 height 18
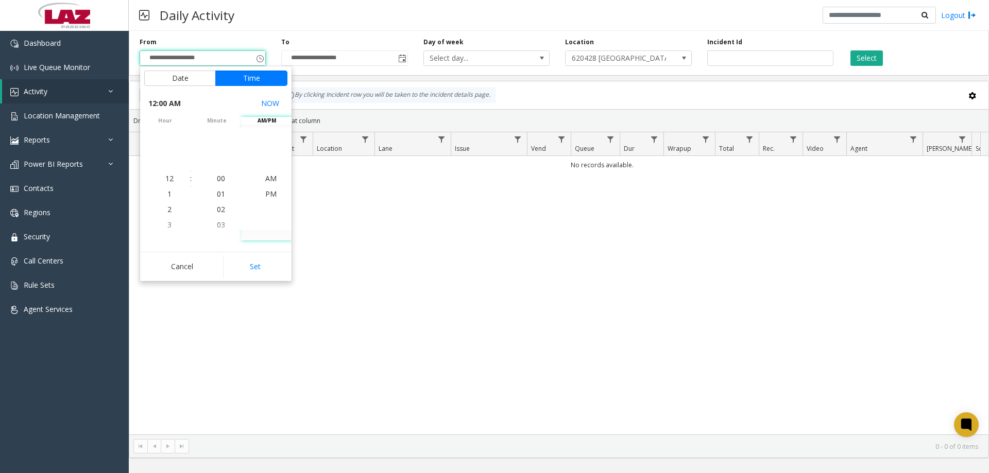
click at [258, 260] on button "Set" at bounding box center [255, 267] width 65 height 23
type input "**********"
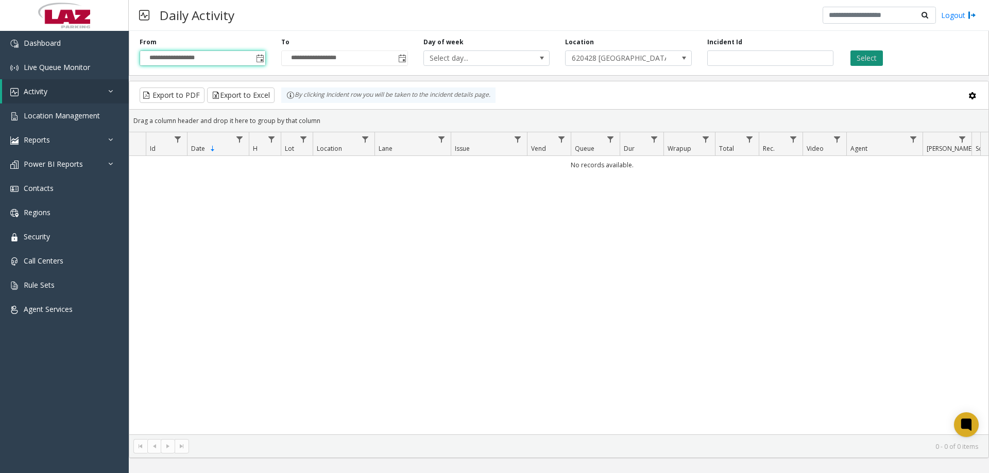
click at [866, 61] on button "Select" at bounding box center [867, 57] width 32 height 15
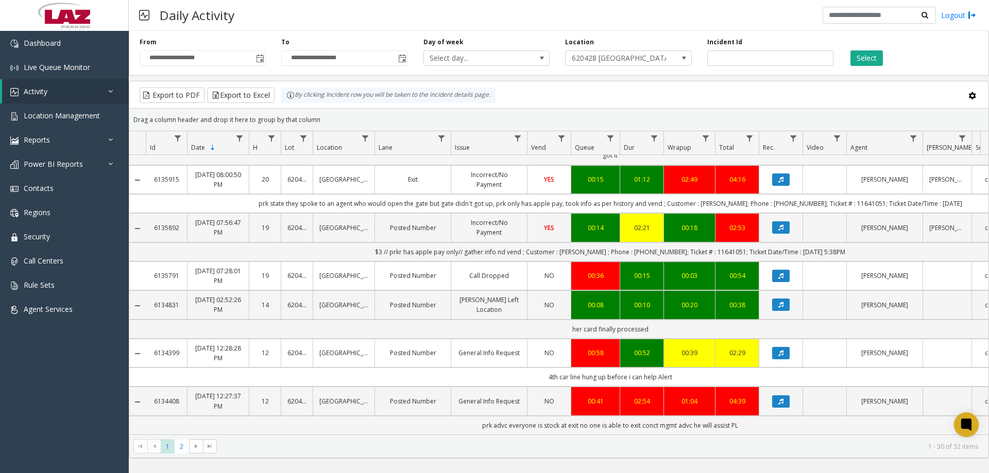
scroll to position [1432, 0]
click at [182, 448] on span "2" at bounding box center [182, 447] width 14 height 14
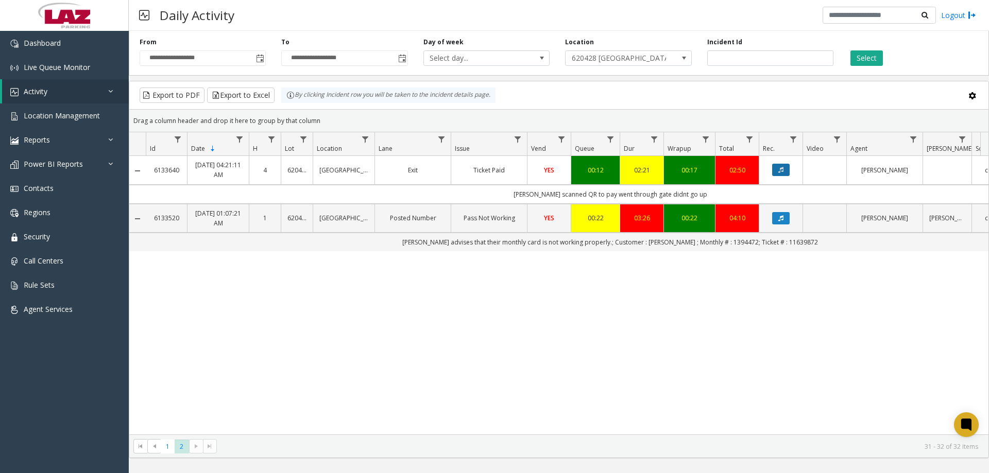
click at [781, 173] on icon "Data table" at bounding box center [780, 170] width 5 height 6
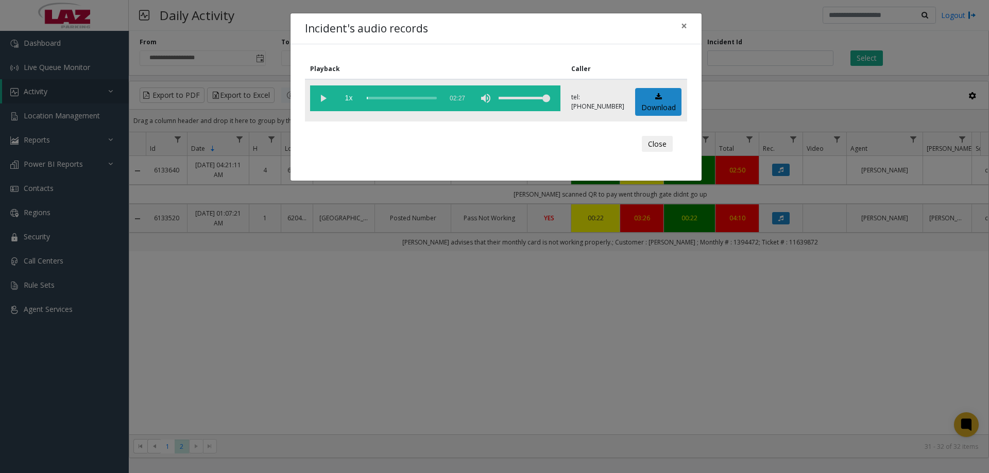
click at [324, 93] on vg-play-pause at bounding box center [323, 99] width 26 height 26
click at [379, 97] on div "scrub bar" at bounding box center [402, 99] width 70 height 26
click at [684, 25] on span "×" at bounding box center [684, 26] width 6 height 14
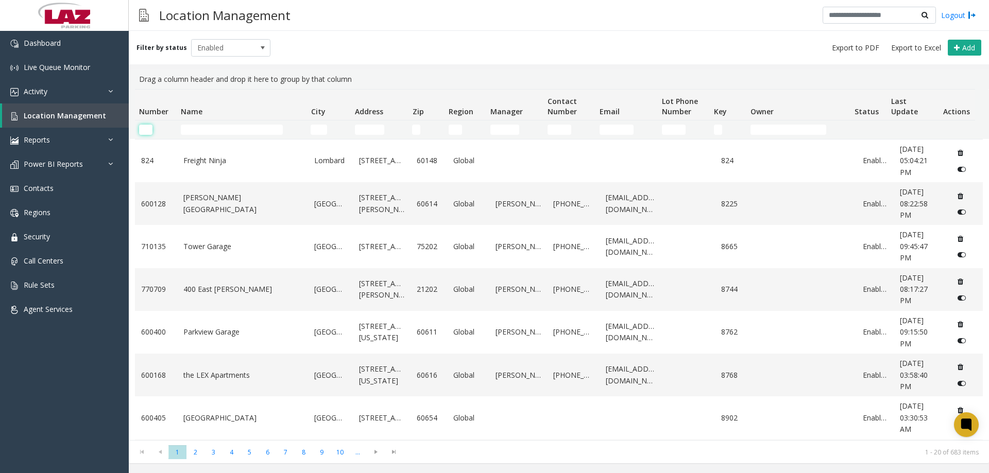
click at [151, 129] on input "Number Filter" at bounding box center [145, 130] width 13 height 10
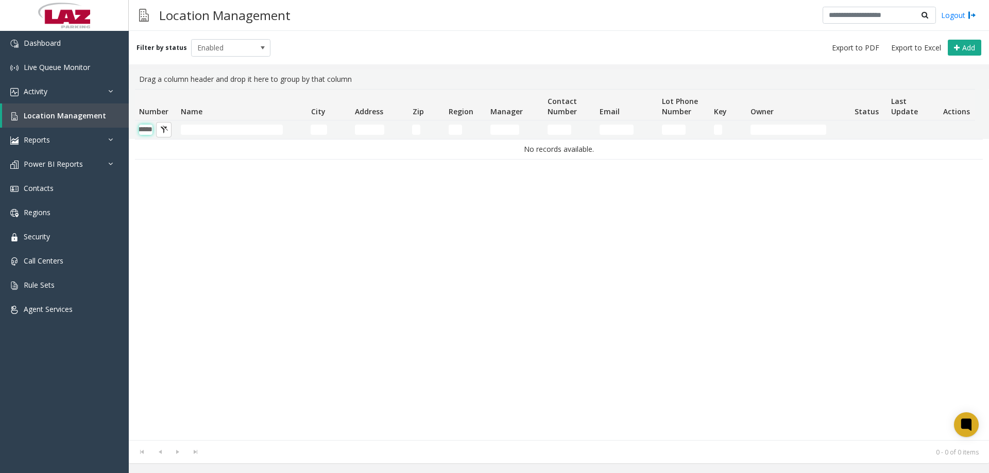
scroll to position [0, 17]
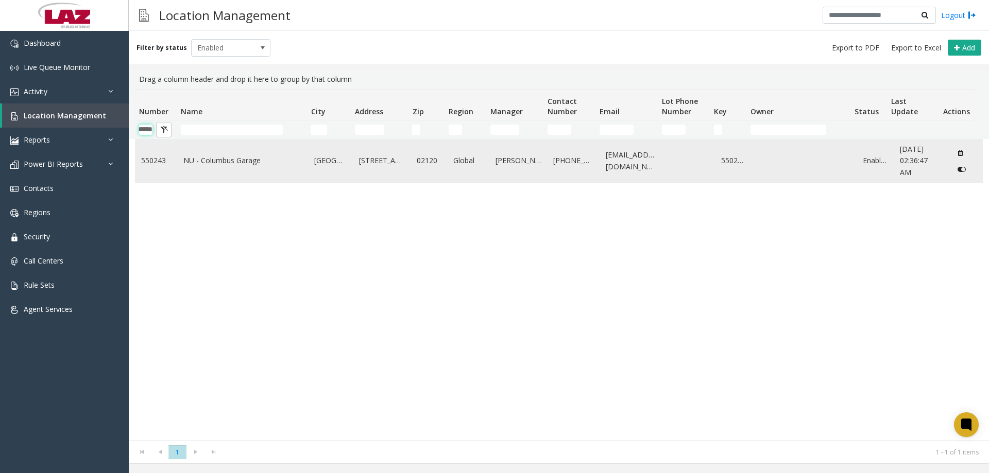
type input "******"
click at [162, 159] on link "550243" at bounding box center [156, 160] width 30 height 11
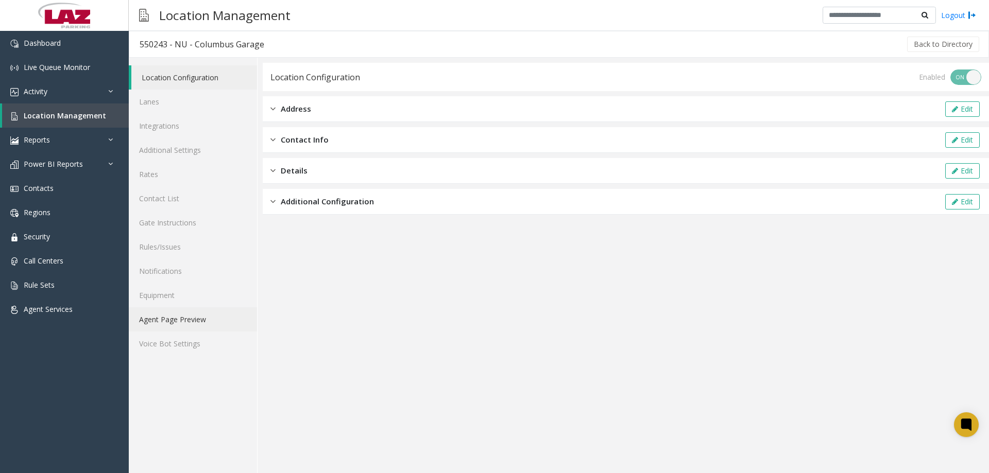
click at [182, 319] on link "Agent Page Preview" at bounding box center [193, 320] width 128 height 24
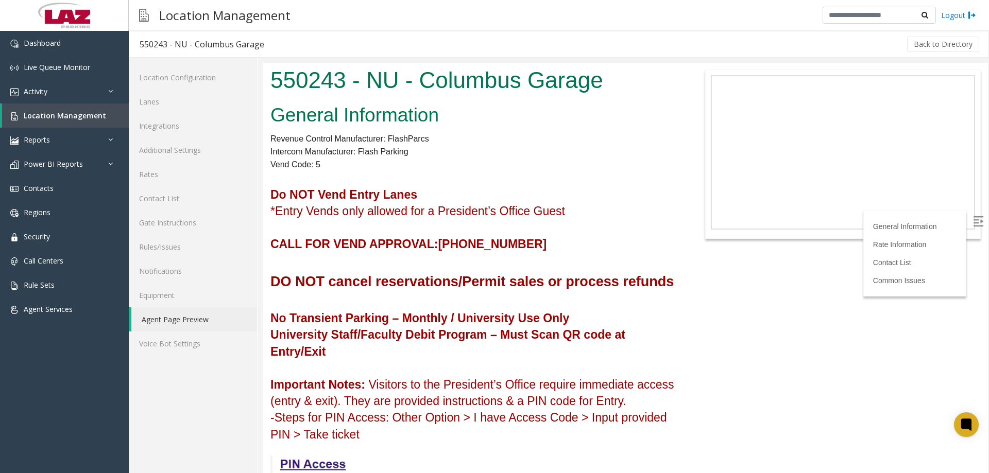
drag, startPoint x: 985, startPoint y: 92, endPoint x: 1251, endPoint y: 77, distance: 266.8
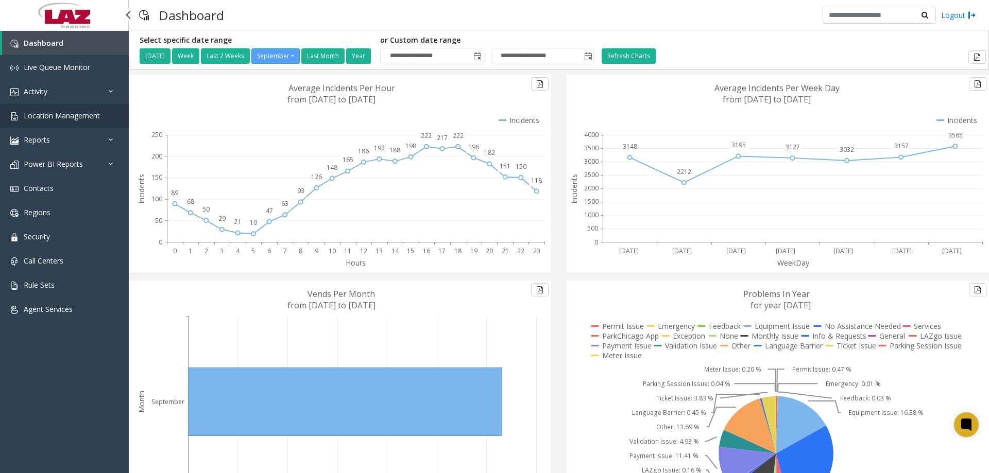
click at [62, 111] on link "Location Management" at bounding box center [64, 116] width 129 height 24
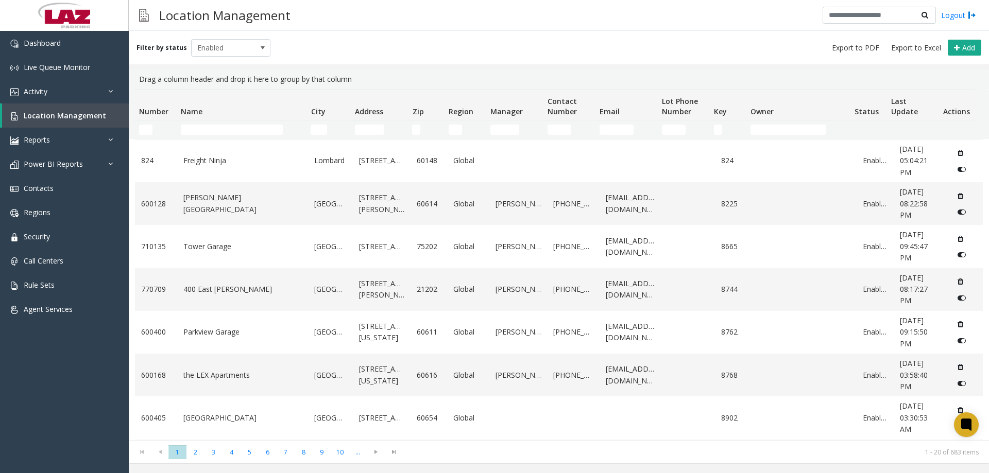
click at [147, 124] on td "Number Filter" at bounding box center [156, 130] width 42 height 19
click at [145, 129] on input "Number Filter" at bounding box center [145, 130] width 13 height 10
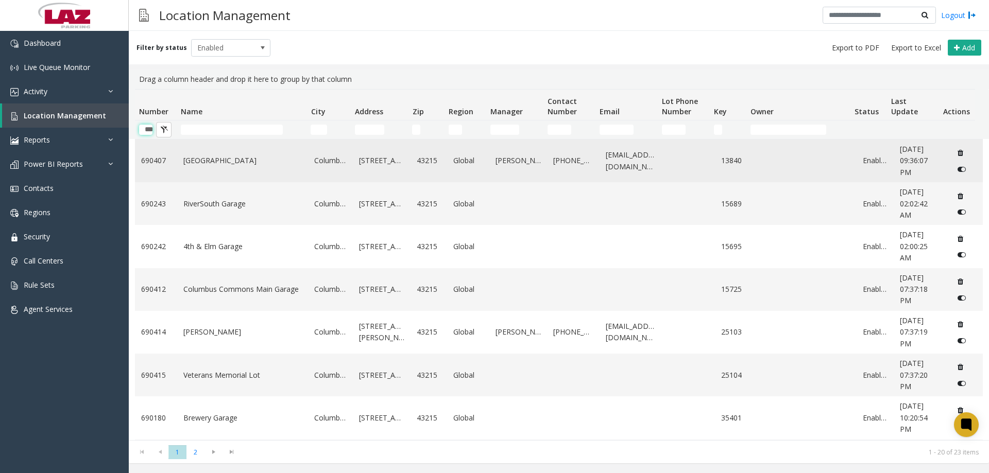
type input "****"
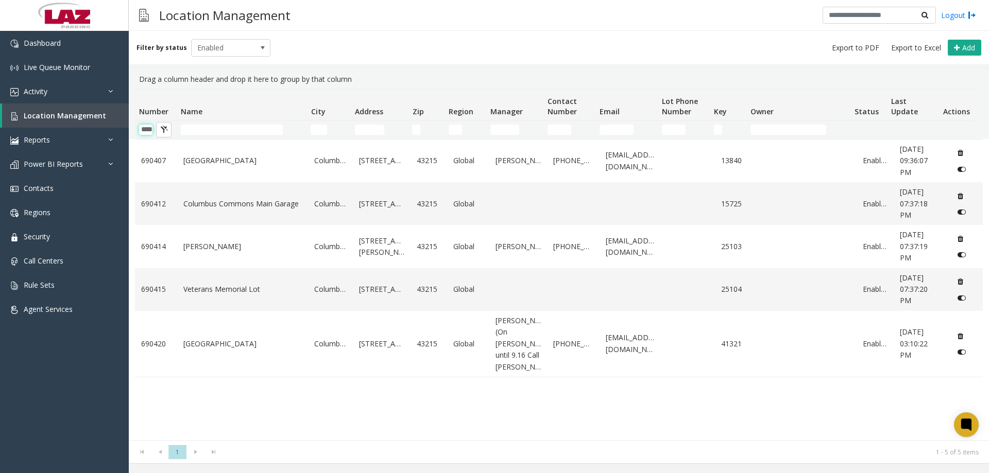
paste input "Number Filter"
click at [142, 131] on input "****" at bounding box center [145, 130] width 13 height 10
click at [205, 131] on input "Name Filter" at bounding box center [232, 130] width 102 height 10
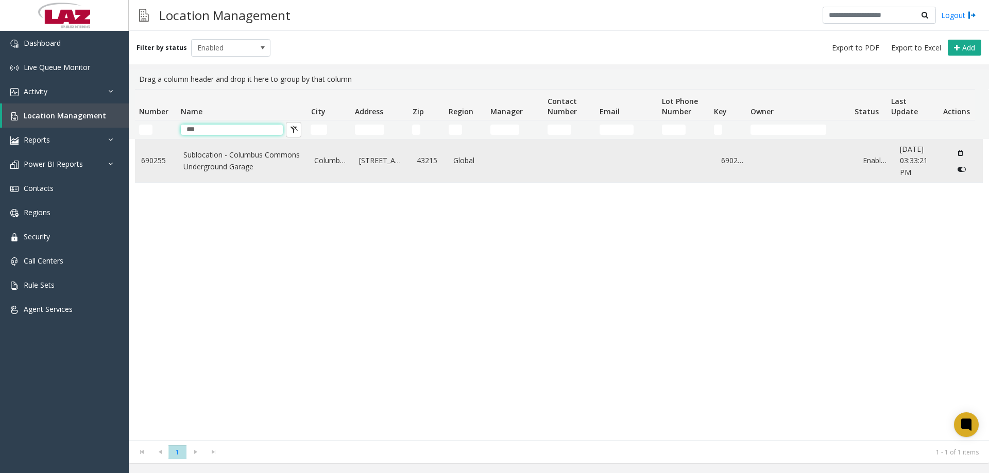
type input "***"
click at [253, 176] on td "Sublocation - Columbus Commons Underground Garage" at bounding box center [242, 161] width 131 height 43
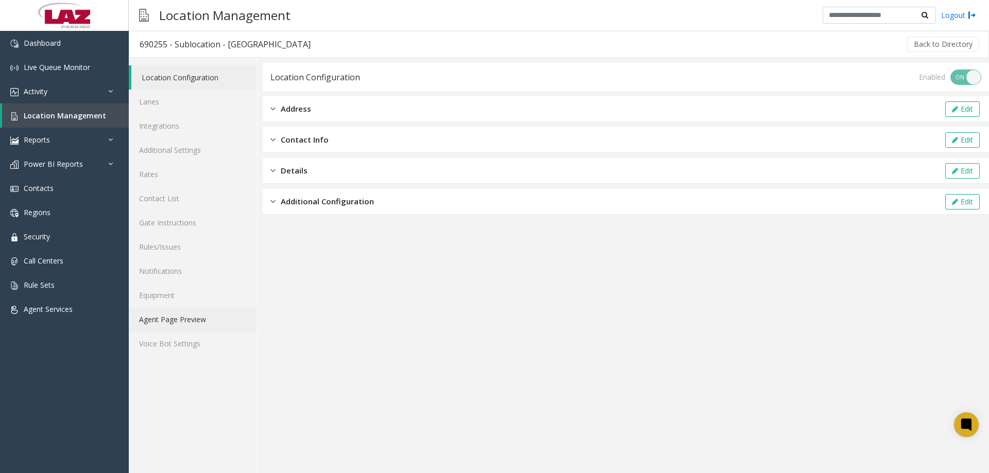
click at [197, 316] on link "Agent Page Preview" at bounding box center [193, 320] width 128 height 24
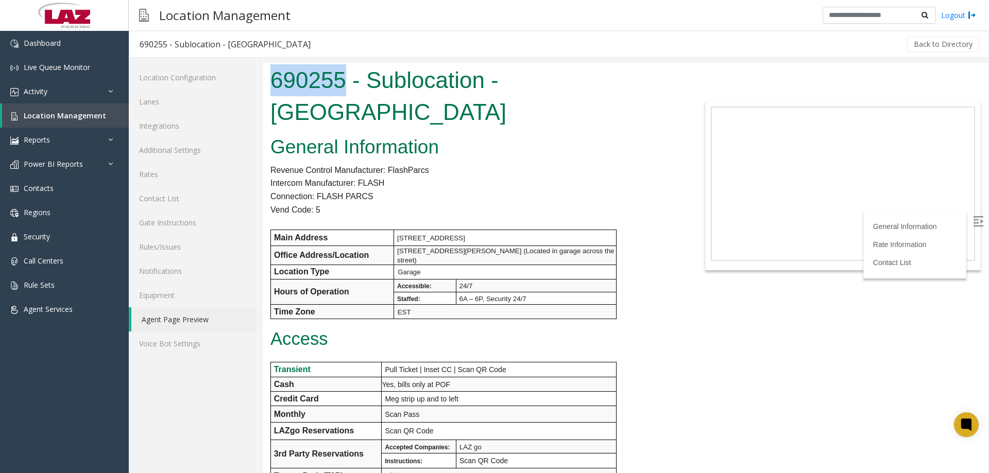
drag, startPoint x: 345, startPoint y: 80, endPoint x: 274, endPoint y: 73, distance: 72.0
click at [272, 73] on h1 "690255 - Sublocation - [GEOGRAPHIC_DATA]" at bounding box center [474, 95] width 408 height 63
copy h1 "690255"
drag, startPoint x: 473, startPoint y: 156, endPoint x: 482, endPoint y: 179, distance: 24.8
click at [473, 154] on h2 "General Information" at bounding box center [474, 147] width 408 height 27
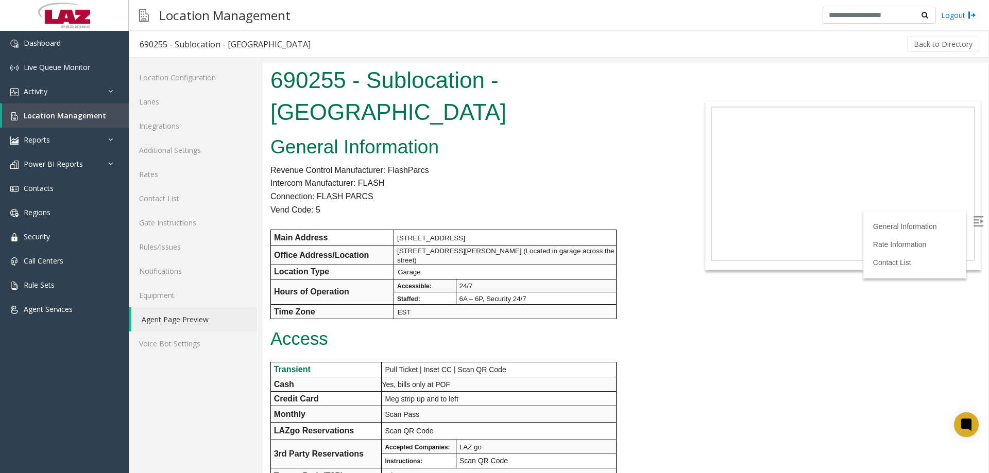
click at [607, 147] on h2 "General Information" at bounding box center [474, 147] width 408 height 27
click at [52, 237] on link "Security" at bounding box center [64, 237] width 129 height 24
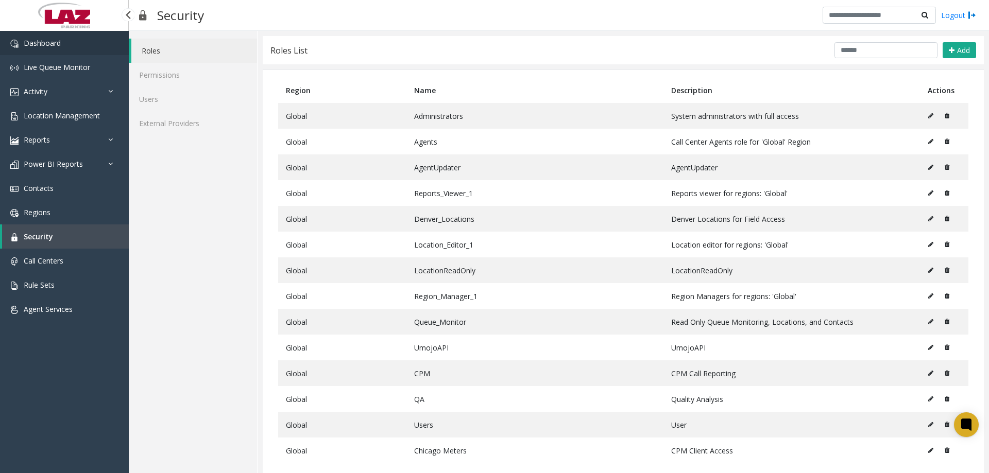
click at [47, 49] on link "Dashboard" at bounding box center [64, 43] width 129 height 24
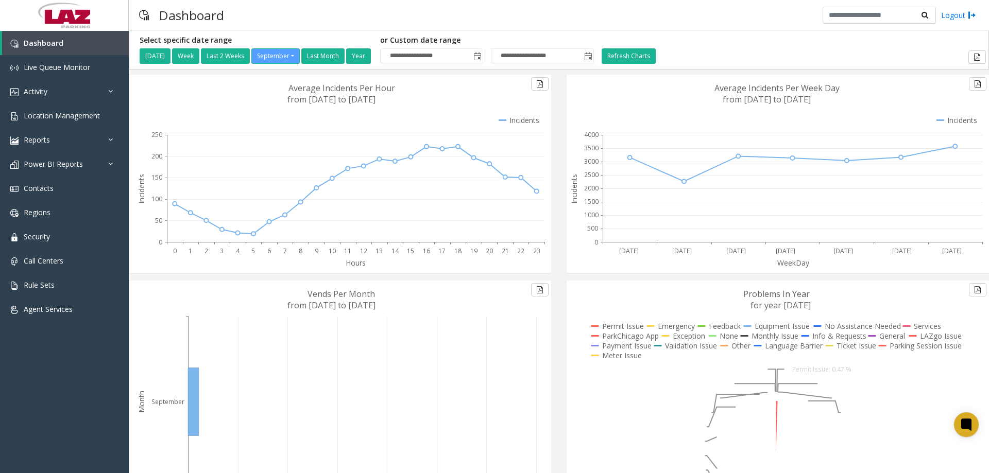
click at [504, 18] on div "Dashboard Logout" at bounding box center [559, 15] width 860 height 31
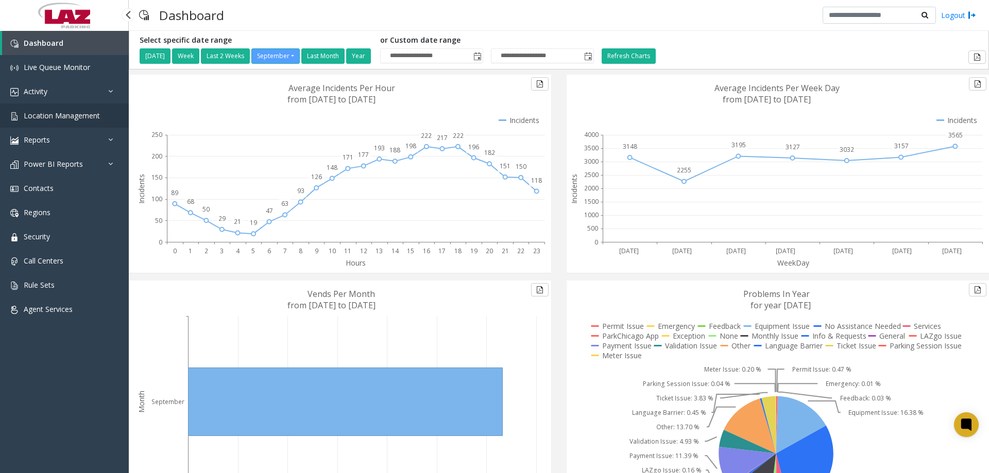
click at [71, 117] on span "Location Management" at bounding box center [62, 116] width 76 height 10
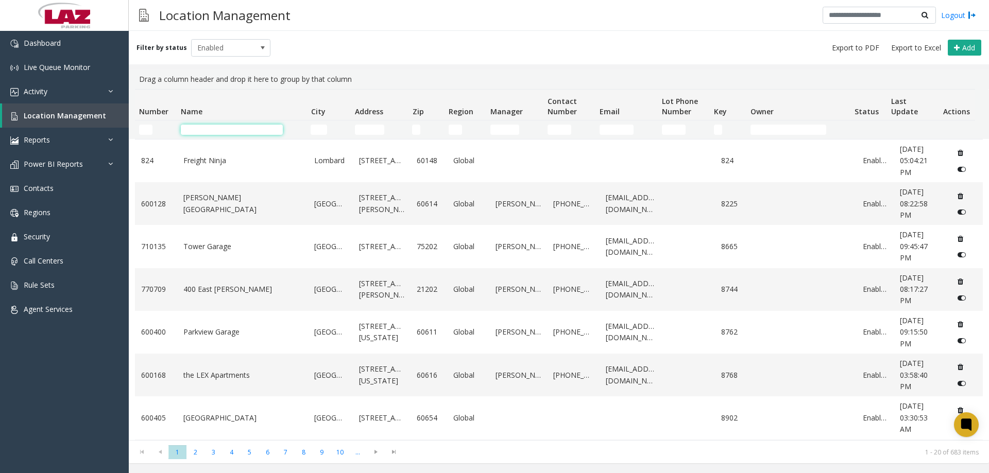
click at [189, 128] on input "Name Filter" at bounding box center [232, 130] width 102 height 10
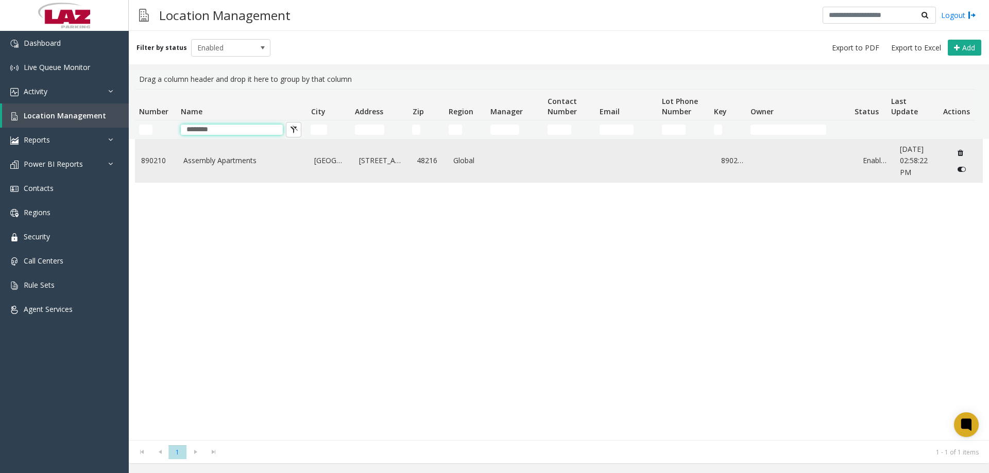
type input "********"
click at [196, 154] on td "Assembly Apartments" at bounding box center [242, 161] width 131 height 43
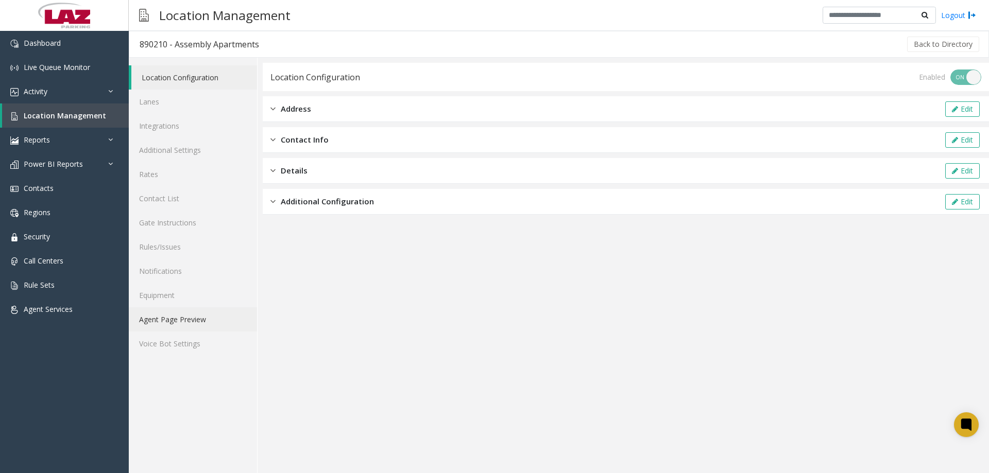
click at [184, 311] on link "Agent Page Preview" at bounding box center [193, 320] width 128 height 24
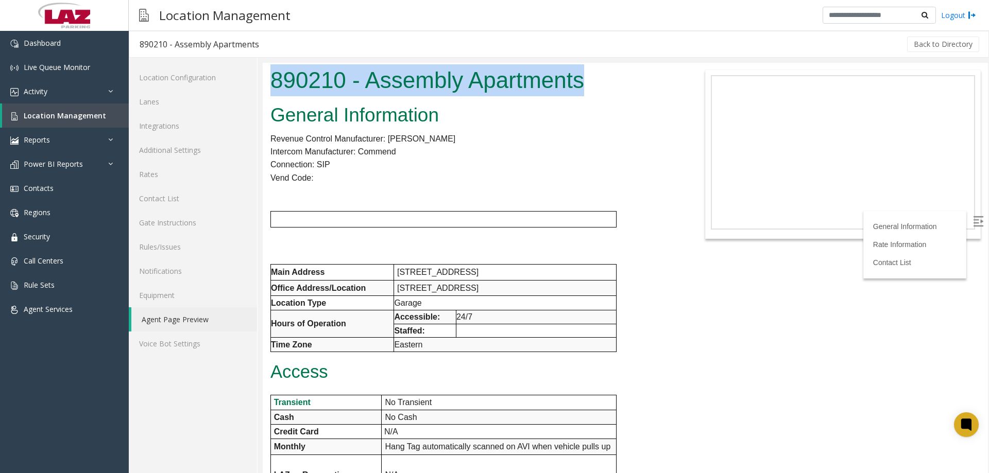
drag, startPoint x: 593, startPoint y: 74, endPoint x: 263, endPoint y: 77, distance: 330.8
click at [269, 87] on div "890210 - Assembly Apartments" at bounding box center [474, 82] width 423 height 38
copy h1 "890210 - Assembly Apartments"
